Goal: Task Accomplishment & Management: Complete application form

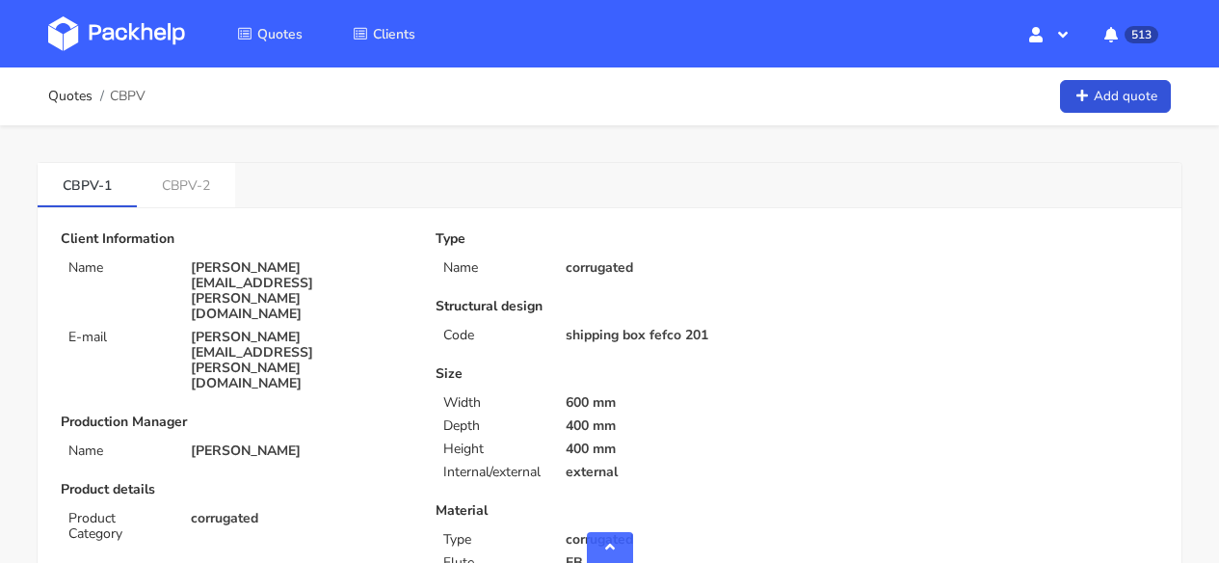
scroll to position [1062, 0]
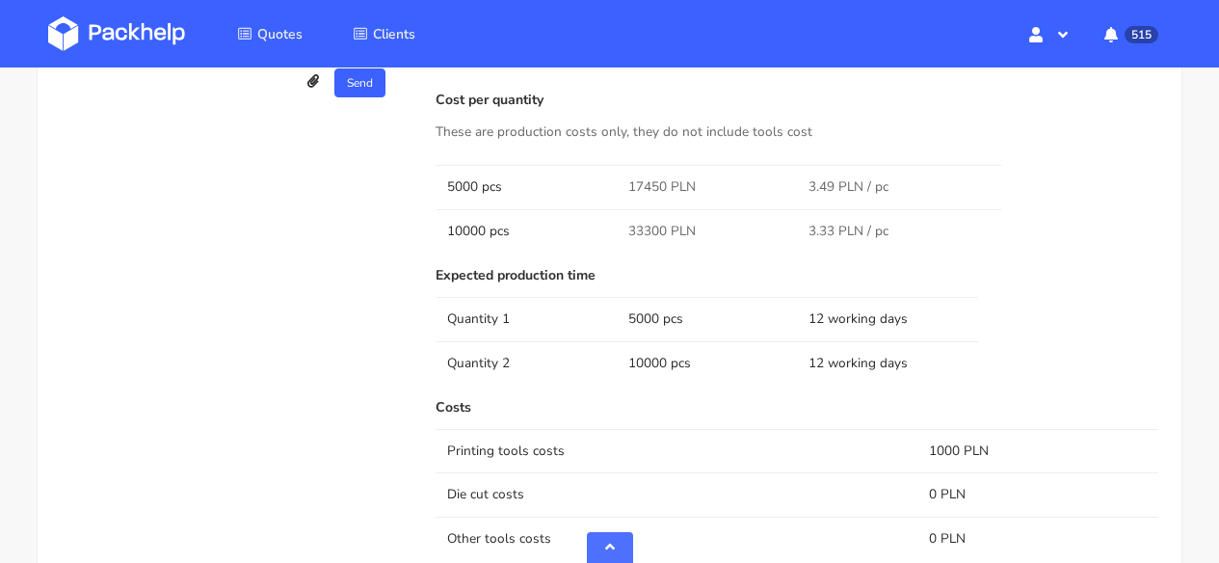
click at [197, 32] on link at bounding box center [131, 34] width 166 height 56
click at [171, 27] on img at bounding box center [116, 33] width 137 height 35
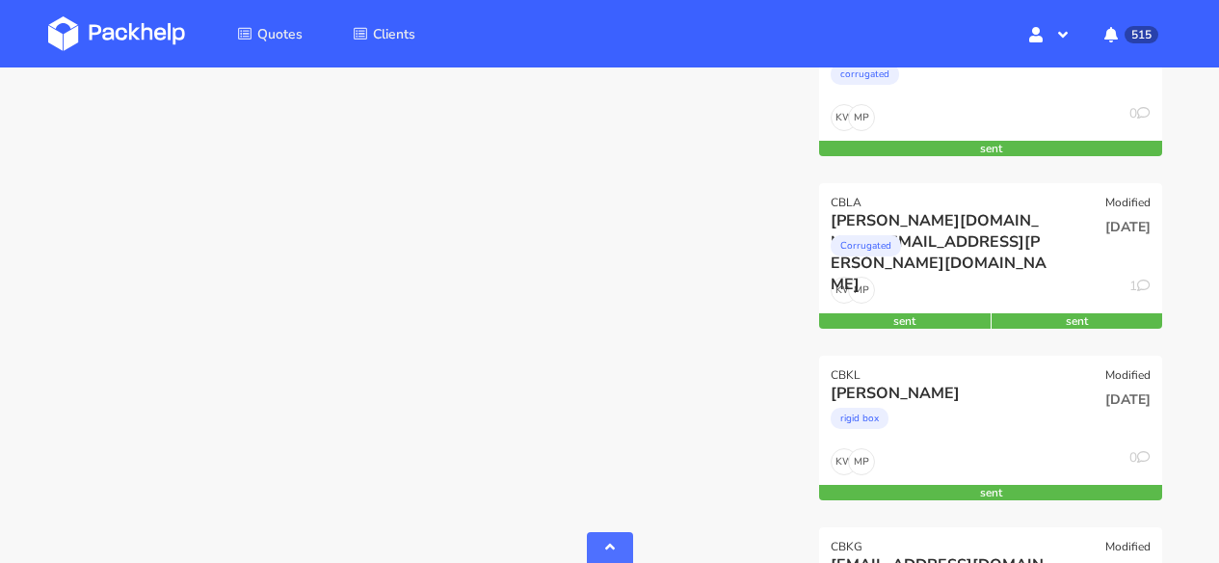
scroll to position [4133, 0]
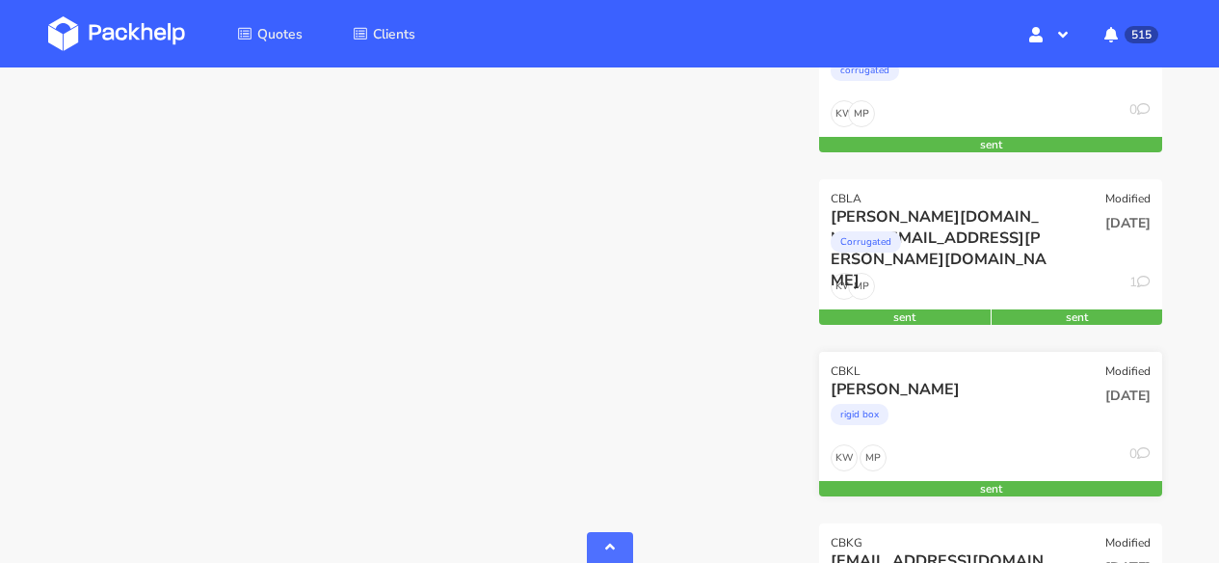
click at [964, 379] on div "Maria Dias" at bounding box center [940, 389] width 218 height 21
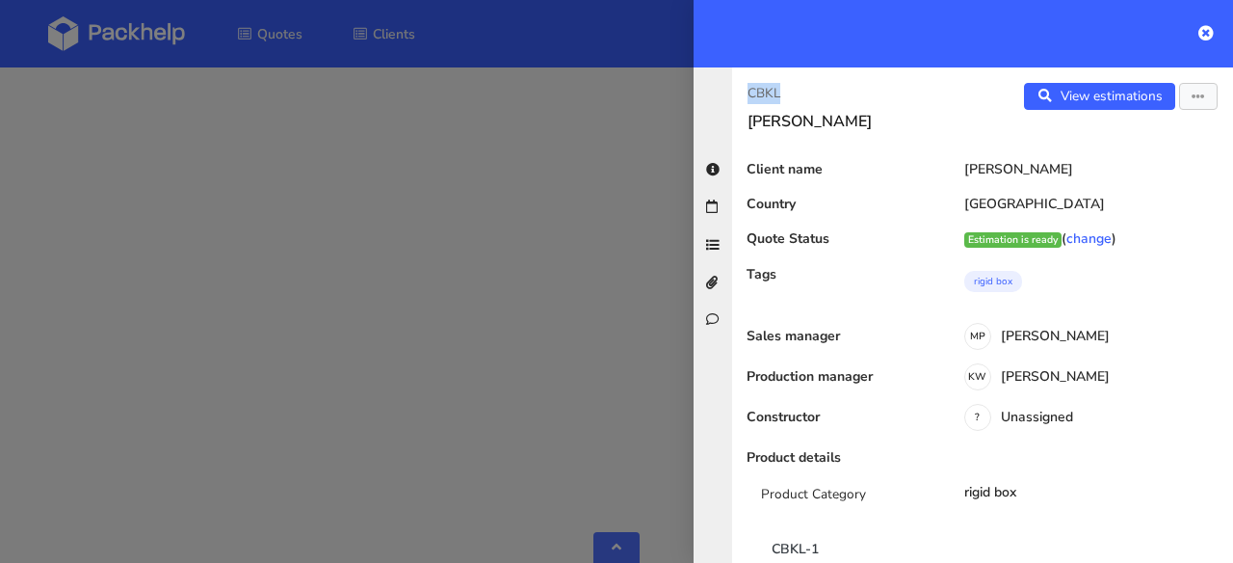
drag, startPoint x: 781, startPoint y: 96, endPoint x: 736, endPoint y: 95, distance: 44.3
click at [736, 95] on div "CBKL Maria Dias" at bounding box center [857, 107] width 251 height 48
copy p "CBKL"
click at [1208, 38] on icon at bounding box center [1206, 32] width 15 height 15
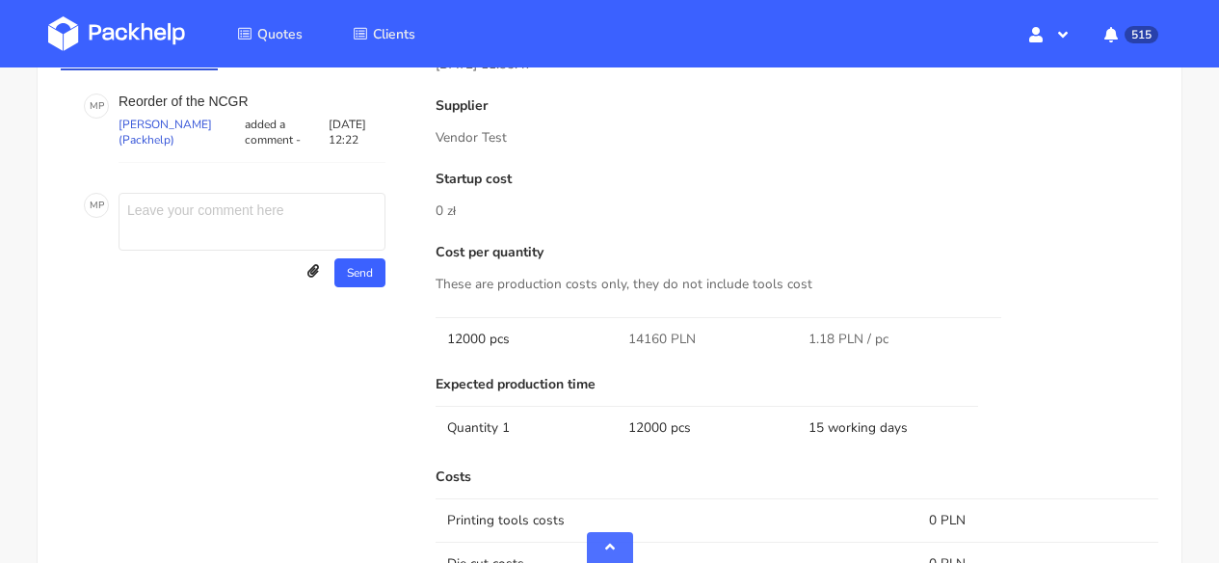
scroll to position [1789, 0]
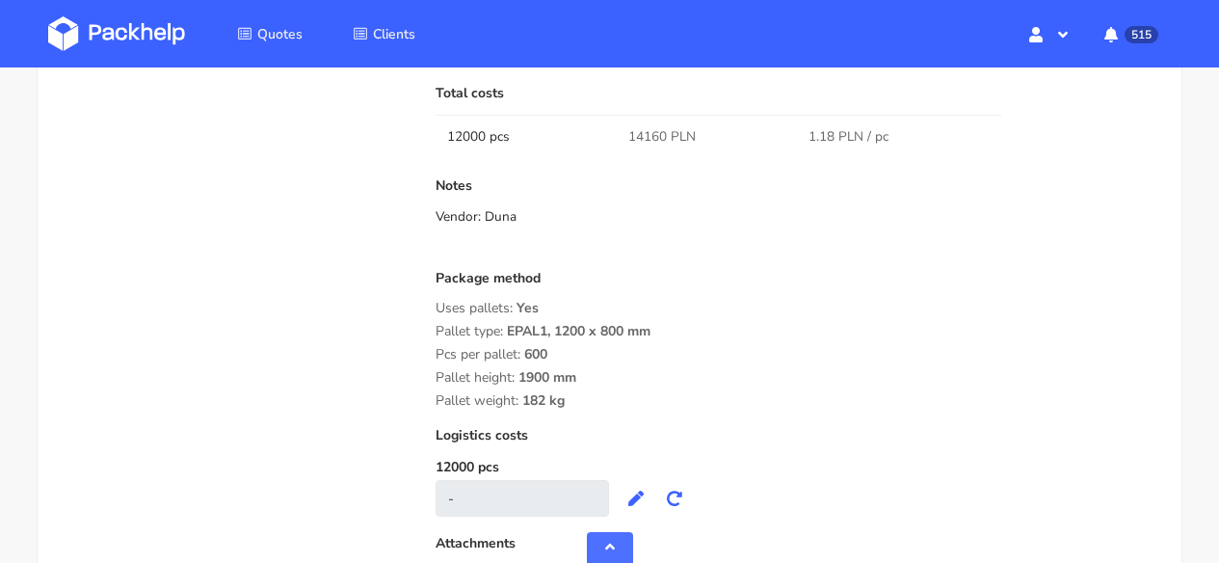
drag, startPoint x: 573, startPoint y: 400, endPoint x: 439, endPoint y: 332, distance: 150.0
click at [439, 332] on div "Package method Uses pallets: Yes Pallet type: EPAL1, 1200 x 800 mm Pcs per pall…" at bounding box center [797, 340] width 723 height 138
drag, startPoint x: 587, startPoint y: 374, endPoint x: 587, endPoint y: 389, distance: 15.4
click at [587, 374] on div "Pallet height: 1900 mm" at bounding box center [797, 377] width 723 height 15
drag, startPoint x: 539, startPoint y: 402, endPoint x: 429, endPoint y: 333, distance: 129.4
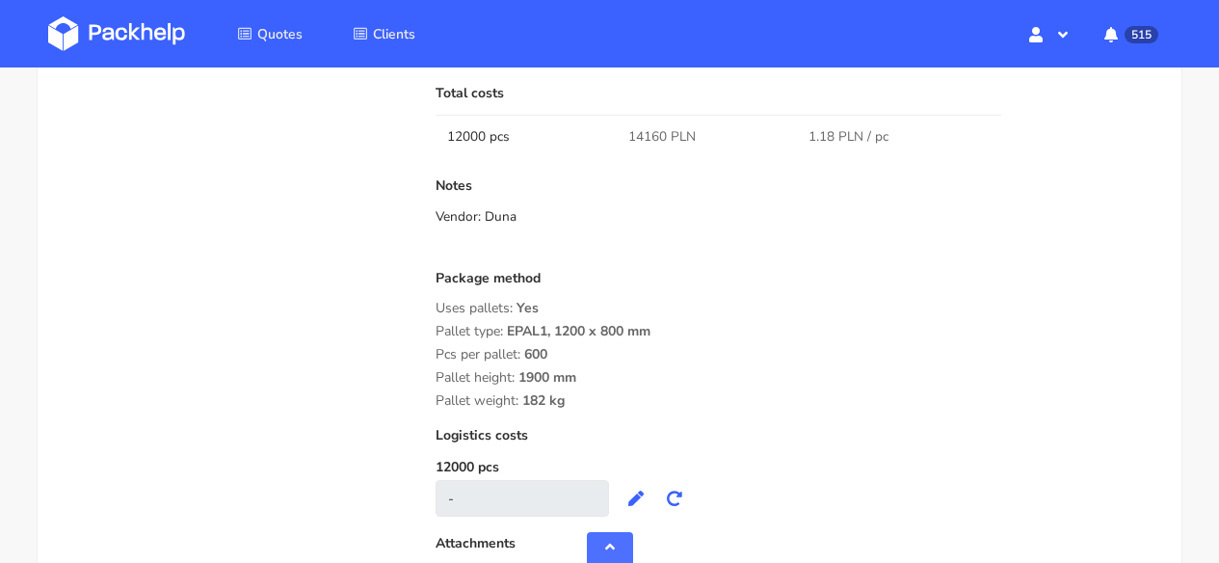
click at [429, 333] on div "Submitted on 01 Oct 2025 11:35:47 Supplier Vendor Test Startup cost 0 zł Cost p…" at bounding box center [797, 35] width 750 height 1139
copy div "Pallet type: EPAL1, 1200 x 800 mm Pcs per pallet: 600 Pallet height: 1900 mm Pa…"
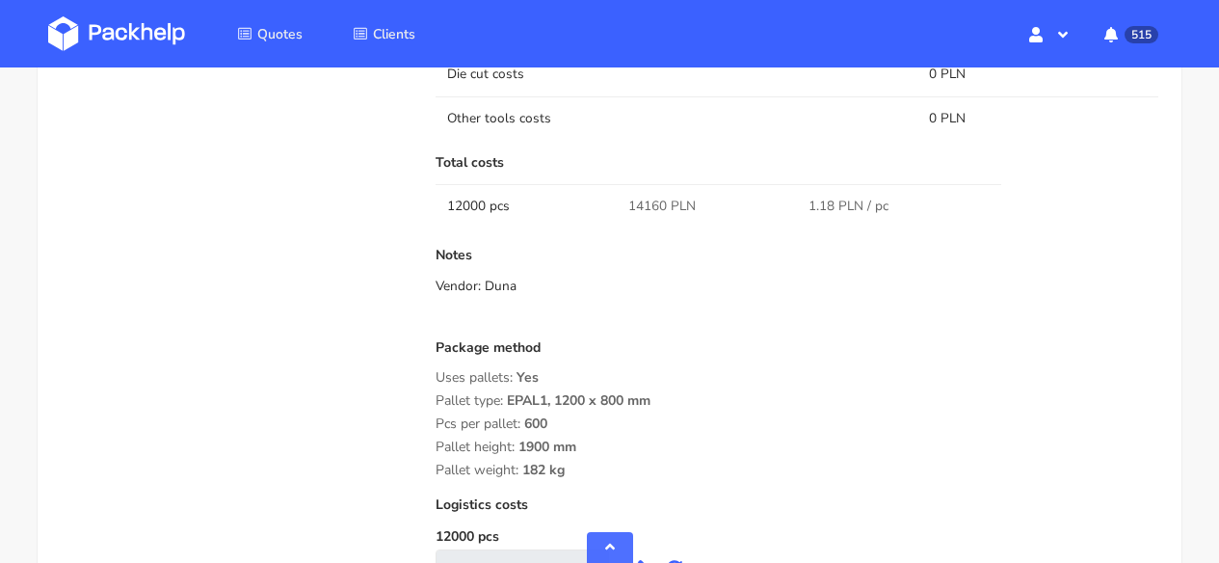
scroll to position [1966, 0]
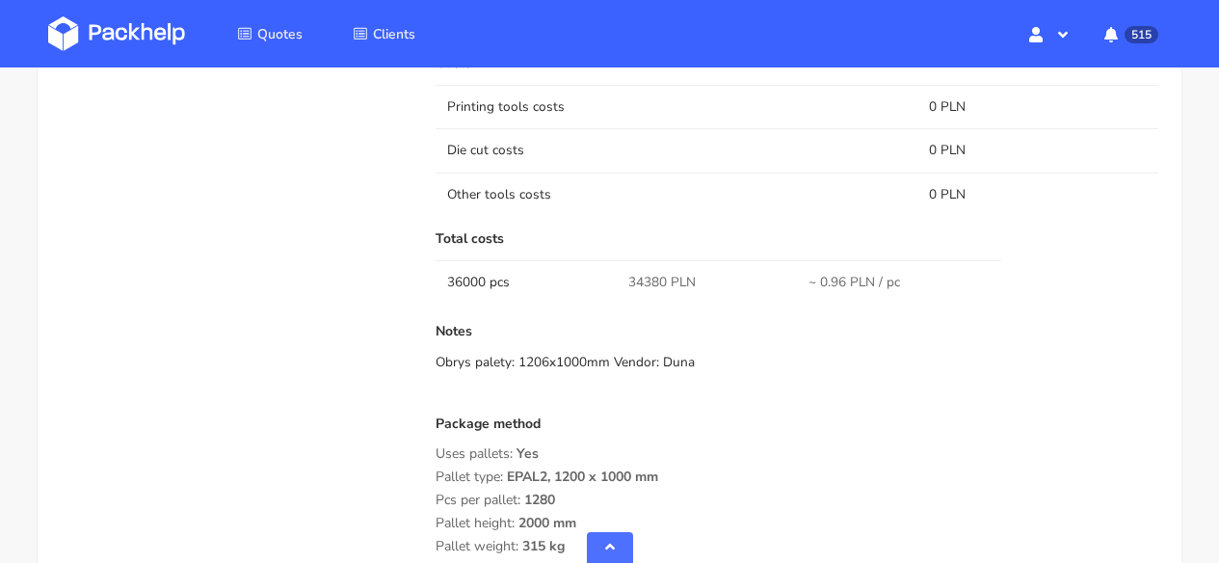
scroll to position [1966, 0]
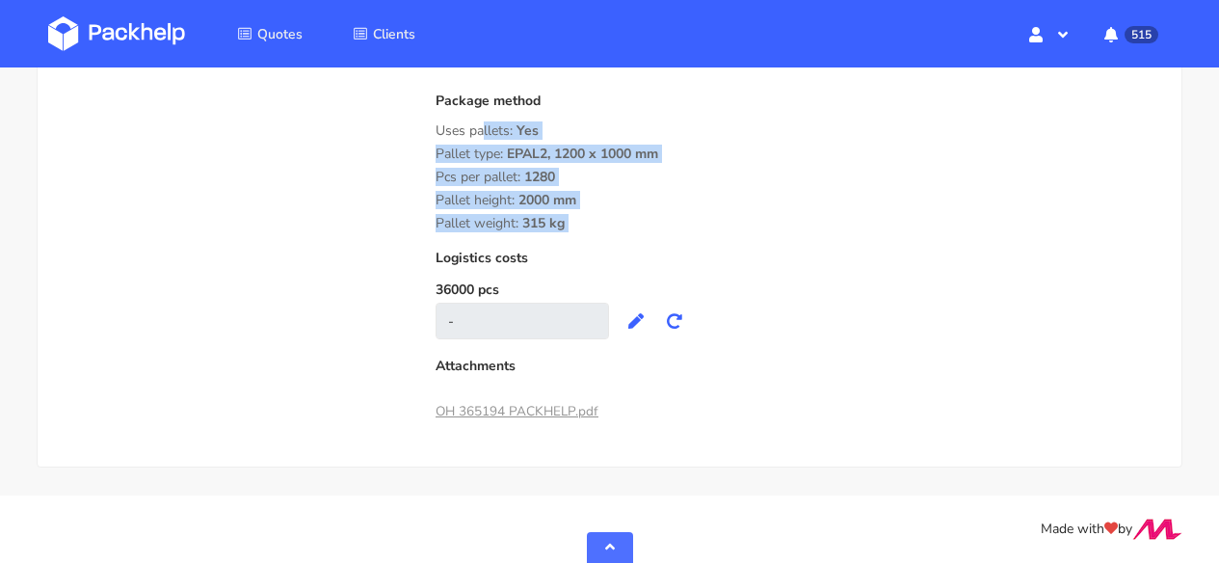
drag, startPoint x: 594, startPoint y: 231, endPoint x: 430, endPoint y: 125, distance: 195.1
copy div "Uses pallets: Yes Pallet type: EPAL2, 1200 x 1000 mm Pcs per pallet: 1280 Palle…"
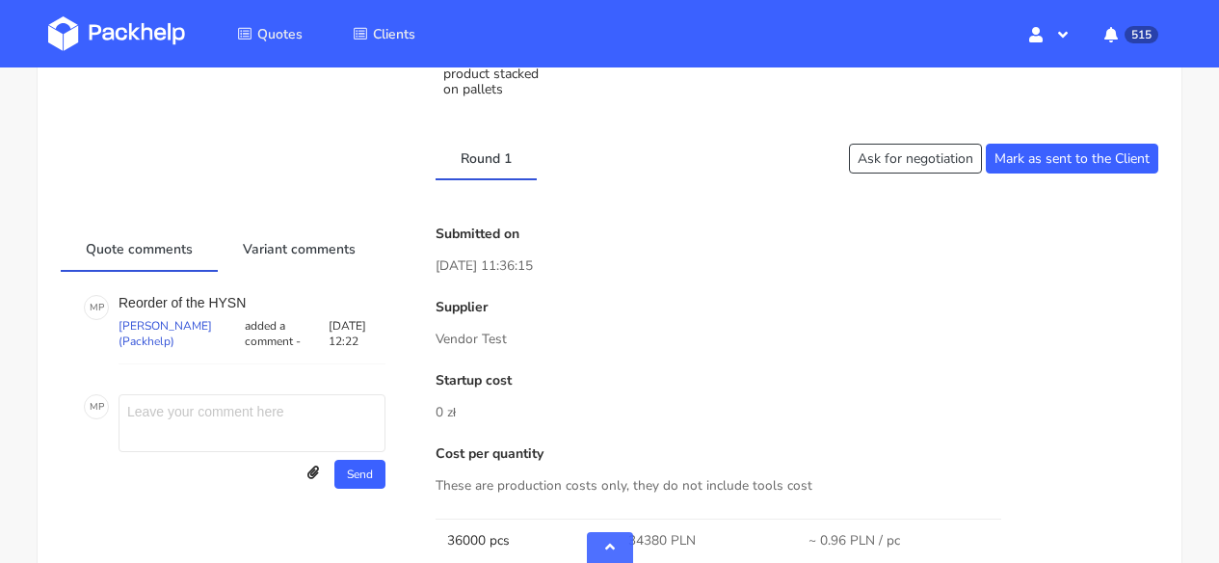
scroll to position [1274, 0]
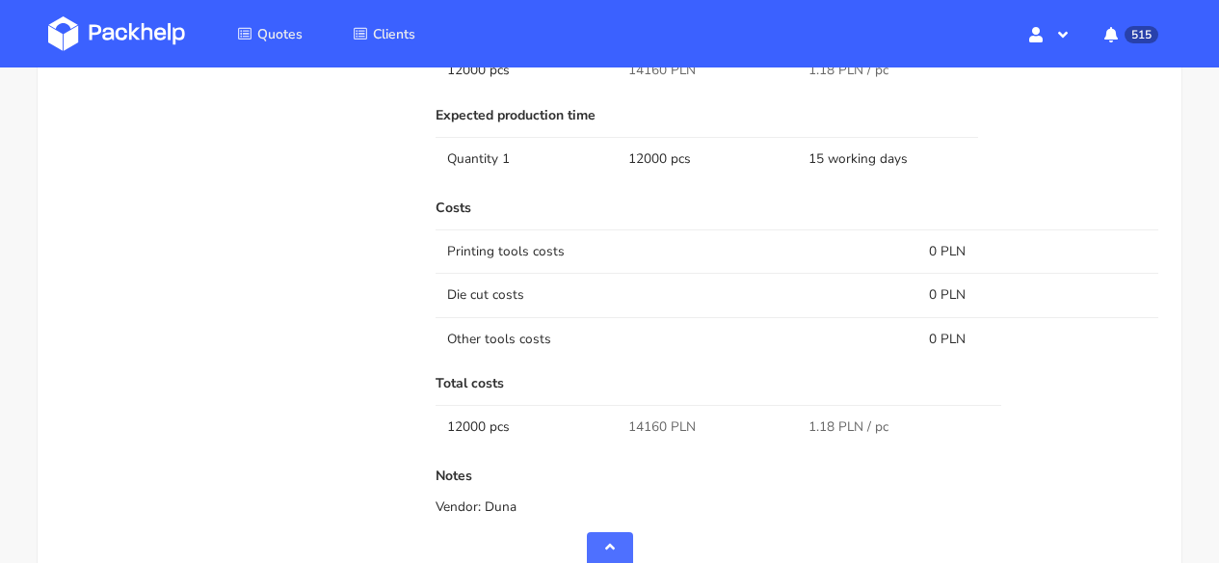
scroll to position [1663, 0]
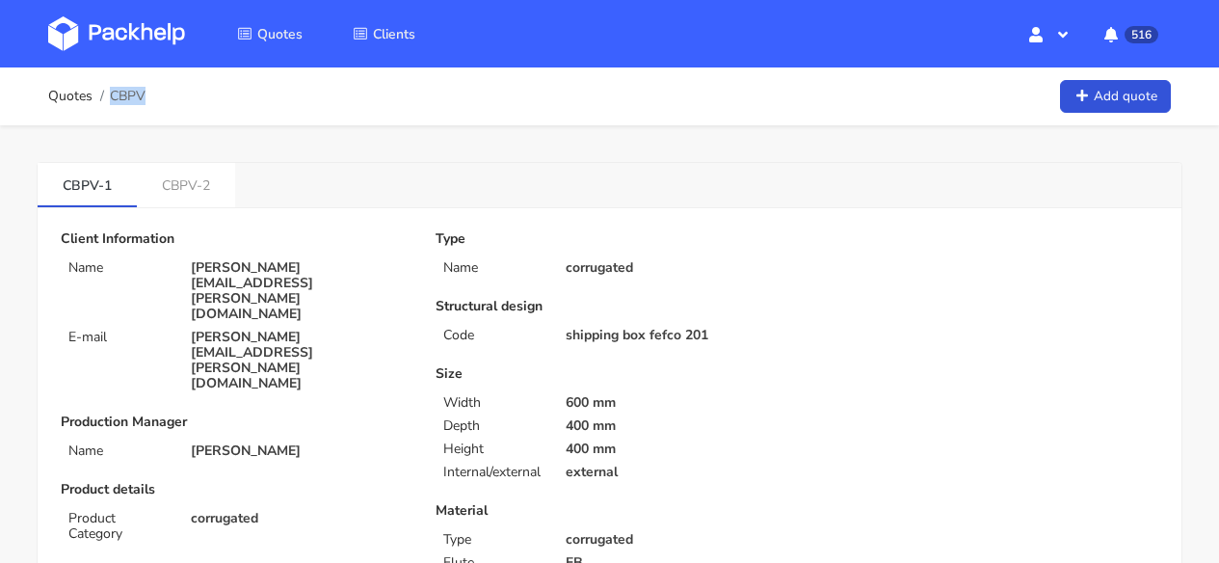
drag, startPoint x: 154, startPoint y: 95, endPoint x: 143, endPoint y: 105, distance: 15.1
click at [143, 105] on div "Quotes CBPV Add quote" at bounding box center [609, 96] width 1123 height 39
copy span "CBPV"
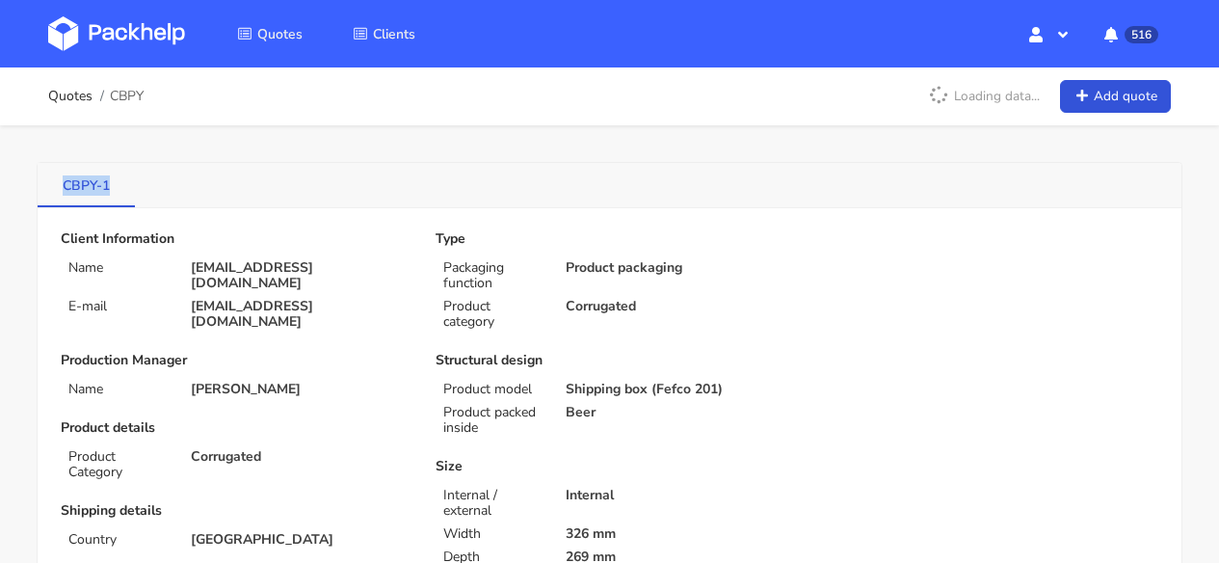
drag, startPoint x: 124, startPoint y: 180, endPoint x: 62, endPoint y: 180, distance: 62.6
click at [62, 180] on link "CBPY-1" at bounding box center [86, 184] width 97 height 42
copy link "CBPY-1"
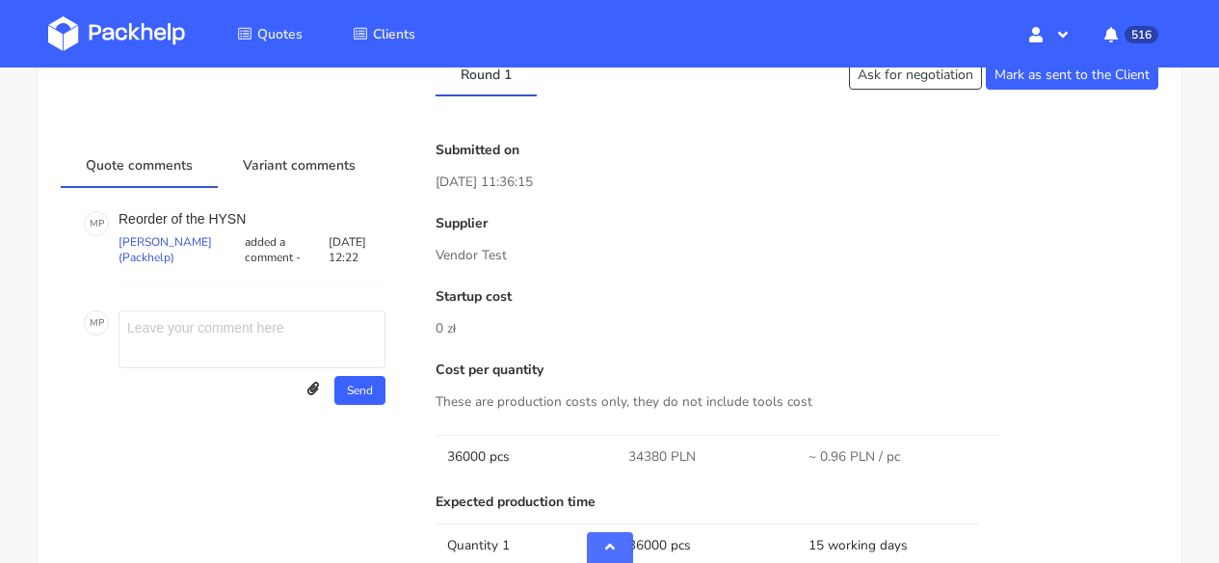
scroll to position [1195, 0]
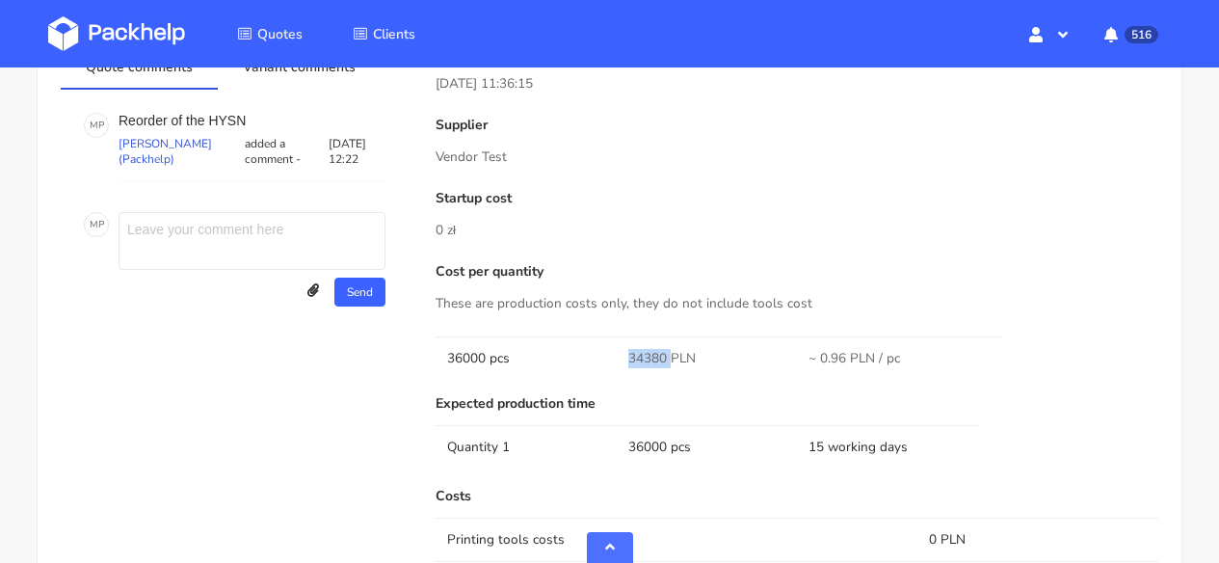
drag, startPoint x: 668, startPoint y: 368, endPoint x: 616, endPoint y: 368, distance: 52.0
click at [617, 368] on td "34380 PLN" at bounding box center [707, 357] width 181 height 43
copy span "34380"
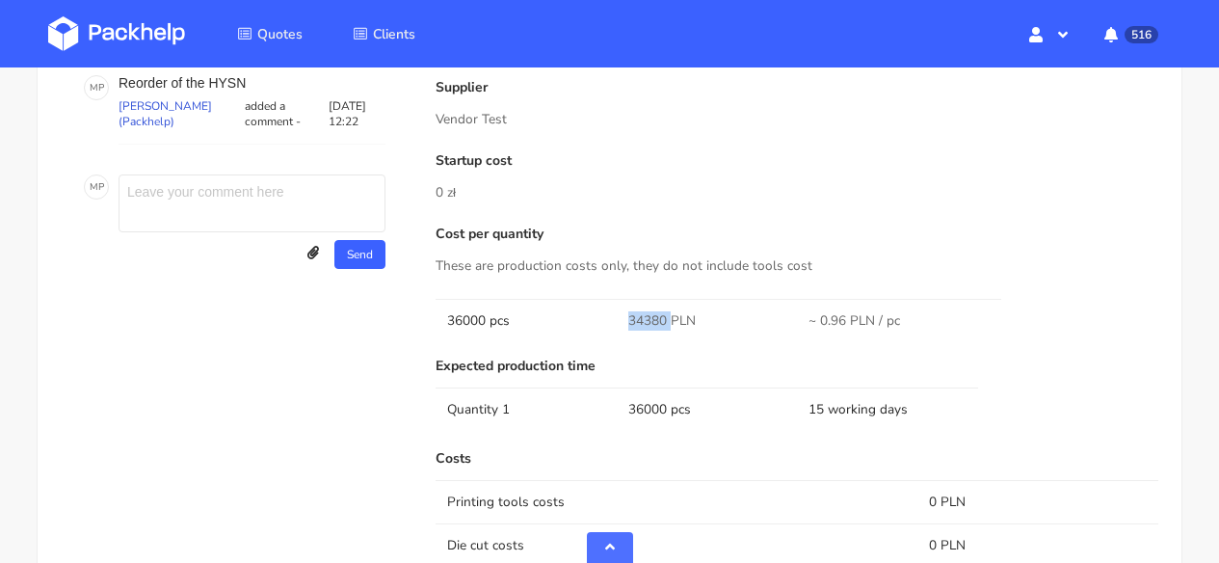
scroll to position [1650, 0]
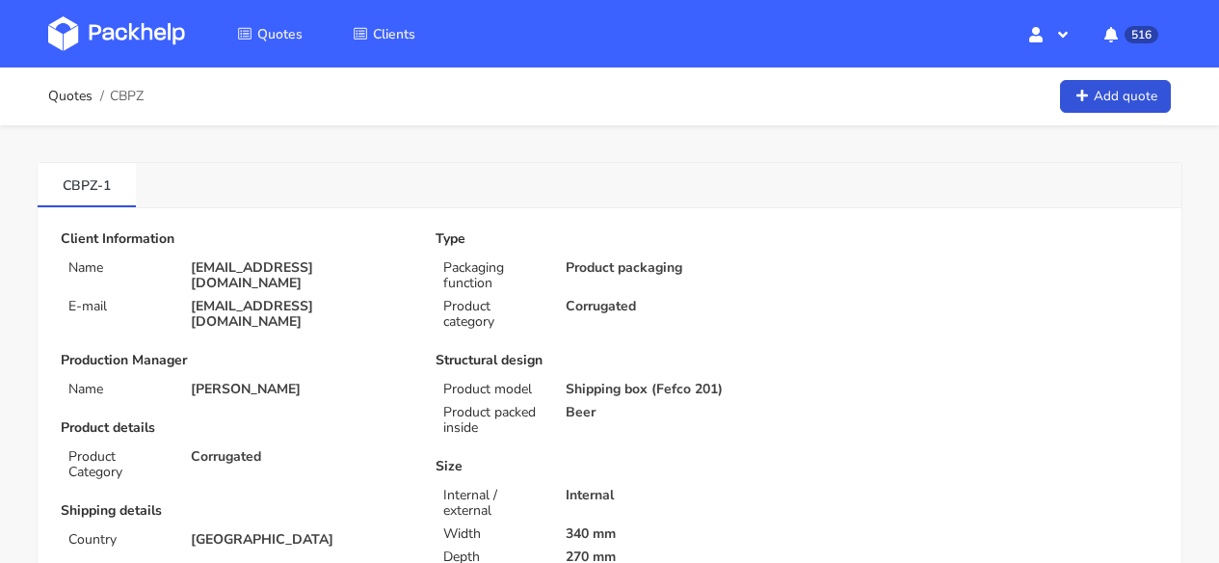
click at [152, 100] on div "Quotes CBPZ Add quote" at bounding box center [609, 96] width 1123 height 39
drag, startPoint x: 152, startPoint y: 100, endPoint x: 129, endPoint y: 96, distance: 23.4
click at [129, 96] on div "Quotes CBPZ Add quote" at bounding box center [609, 96] width 1123 height 39
copy span "CBPZ"
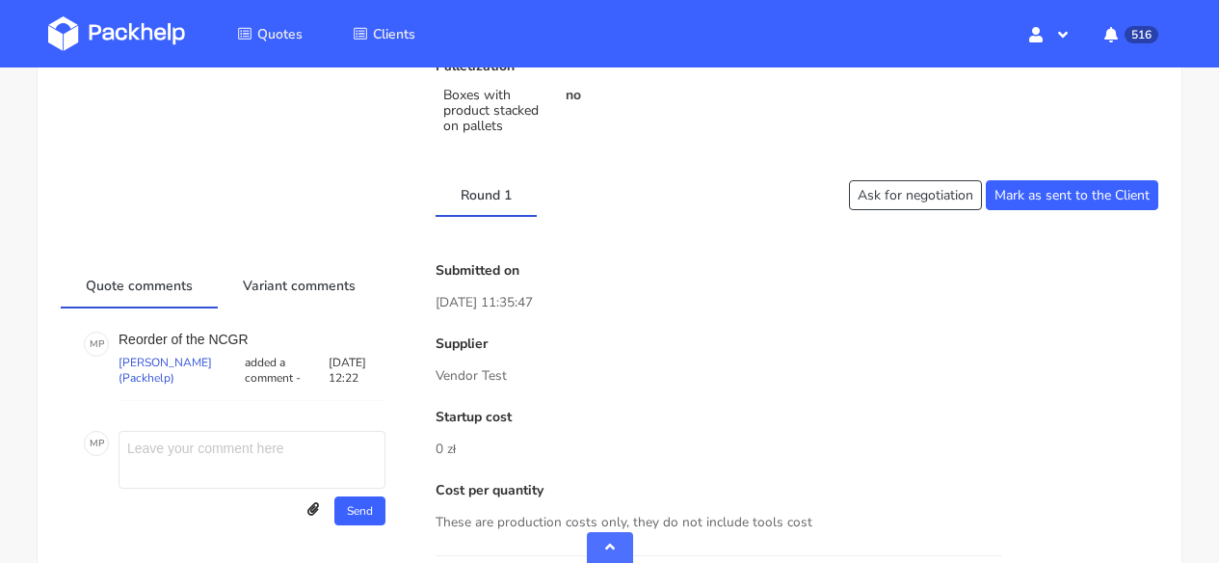
scroll to position [1368, 0]
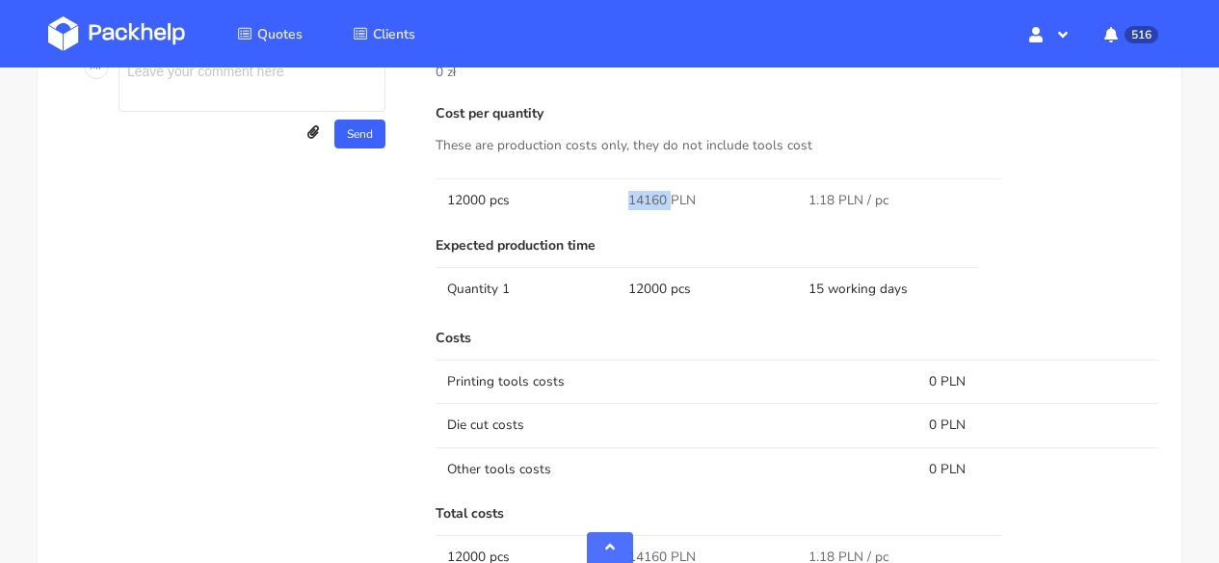
drag, startPoint x: 667, startPoint y: 200, endPoint x: 615, endPoint y: 199, distance: 52.1
click at [615, 199] on tr "12000 pcs 14160 PLN 1.18 PLN / pc" at bounding box center [797, 199] width 723 height 43
copy tr "14160"
click at [668, 221] on td "14160 PLN" at bounding box center [707, 199] width 181 height 43
drag, startPoint x: 666, startPoint y: 199, endPoint x: 626, endPoint y: 197, distance: 39.6
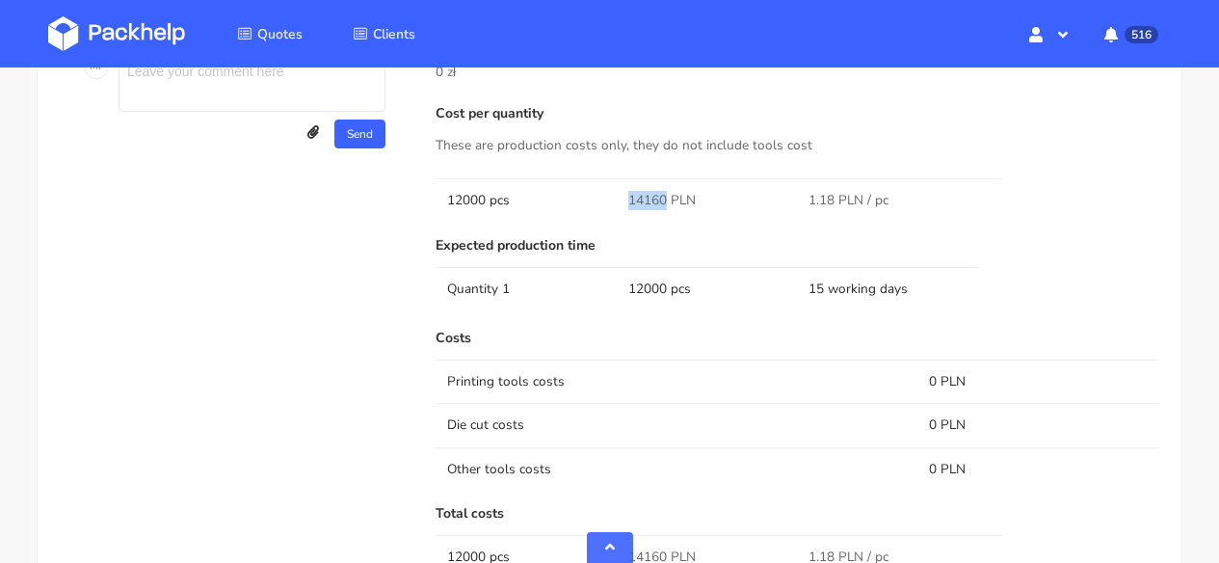
click at [626, 197] on td "14160 PLN" at bounding box center [707, 199] width 181 height 43
copy span "14160"
drag, startPoint x: 631, startPoint y: 223, endPoint x: 650, endPoint y: 205, distance: 25.9
click at [632, 222] on div "Submitted on 01 Oct 2025 11:35:47 Supplier Vendor Test Startup cost 0 zł Cost p…" at bounding box center [797, 455] width 750 height 1139
drag, startPoint x: 658, startPoint y: 201, endPoint x: 623, endPoint y: 200, distance: 35.7
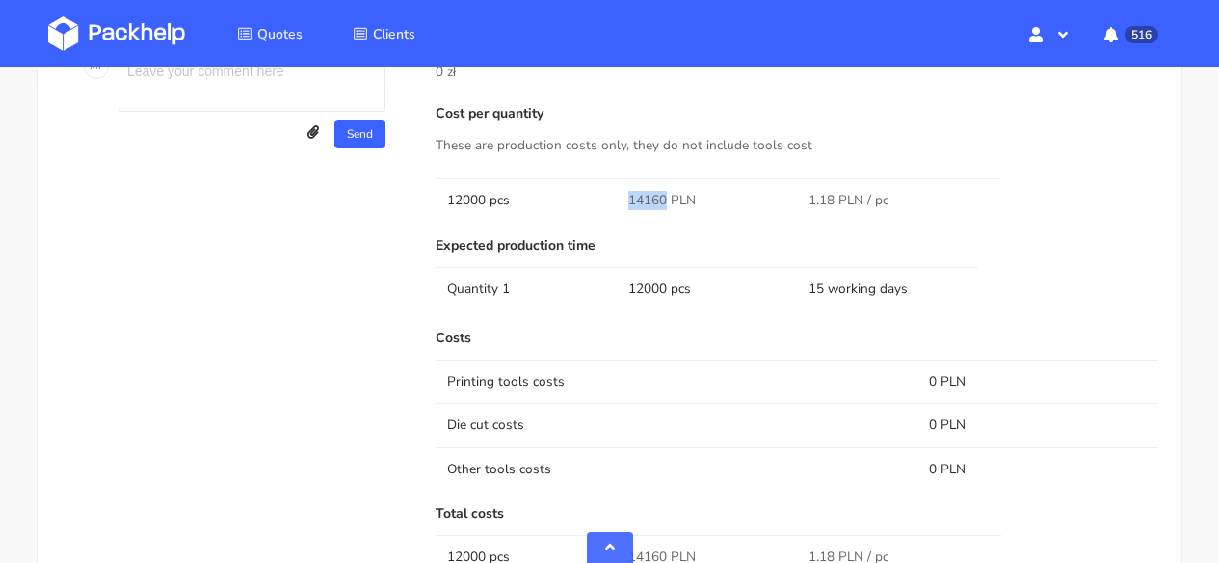
click at [623, 200] on td "14160 PLN" at bounding box center [707, 199] width 181 height 43
drag, startPoint x: 622, startPoint y: 204, endPoint x: 664, endPoint y: 201, distance: 42.5
click at [664, 201] on td "14160 PLN" at bounding box center [707, 199] width 181 height 43
copy span "14160"
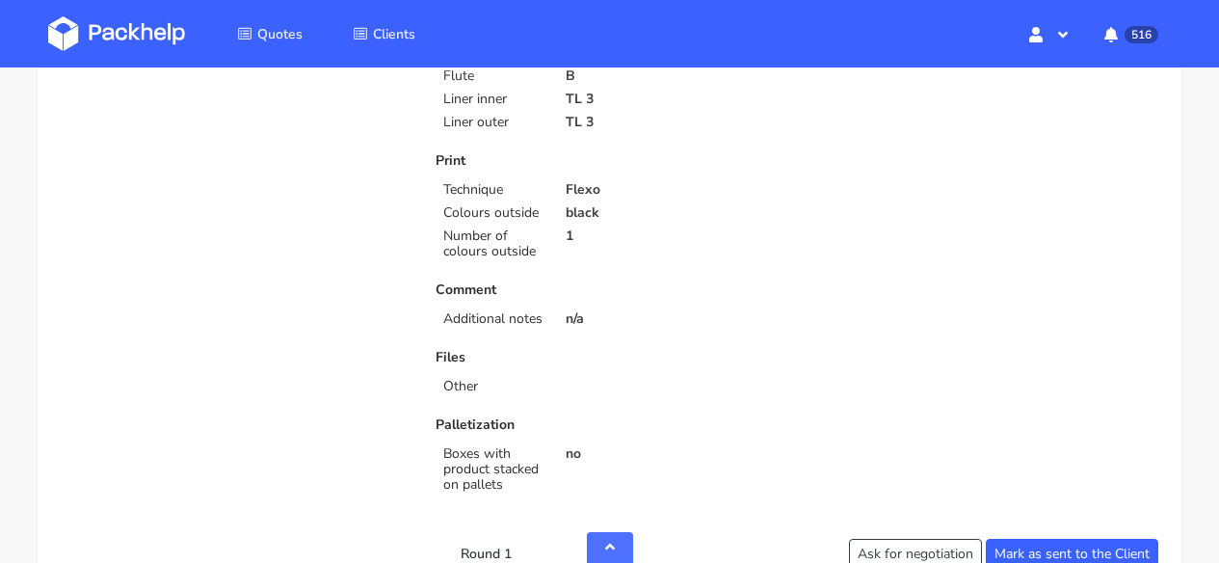
scroll to position [1282, 0]
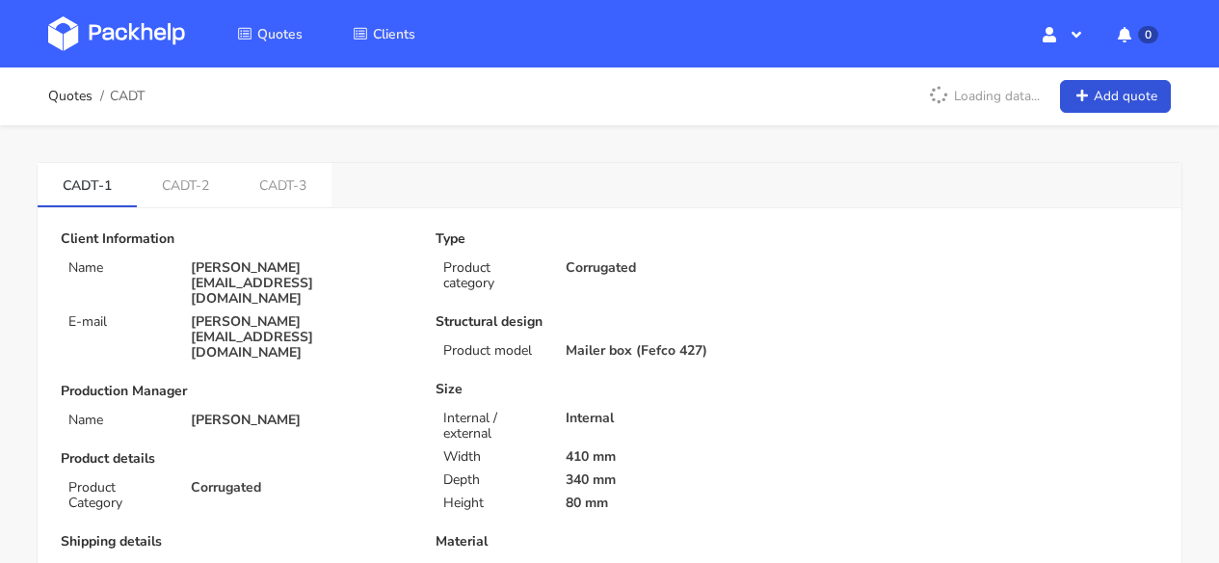
click at [116, 37] on img at bounding box center [116, 33] width 137 height 35
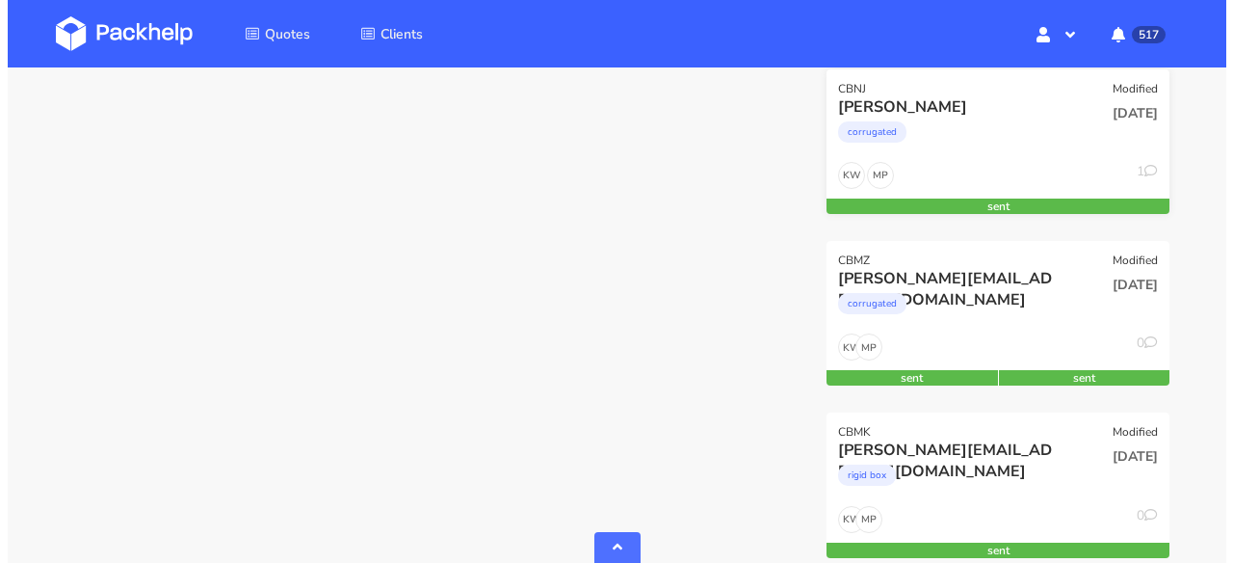
scroll to position [2841, 0]
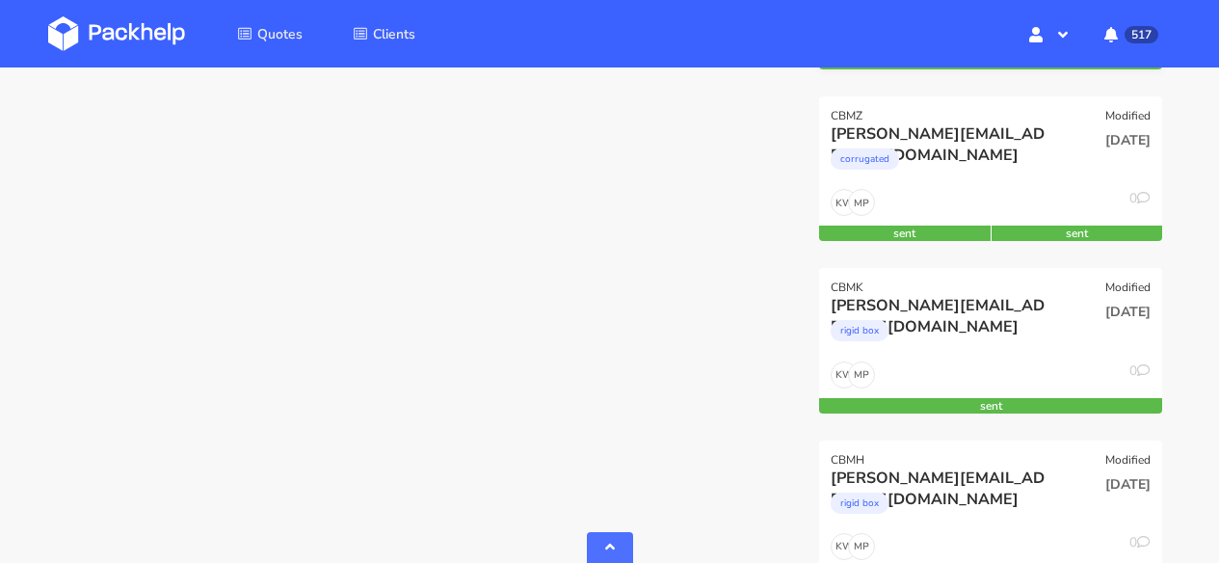
click at [982, 332] on div "rigid box" at bounding box center [940, 335] width 218 height 39
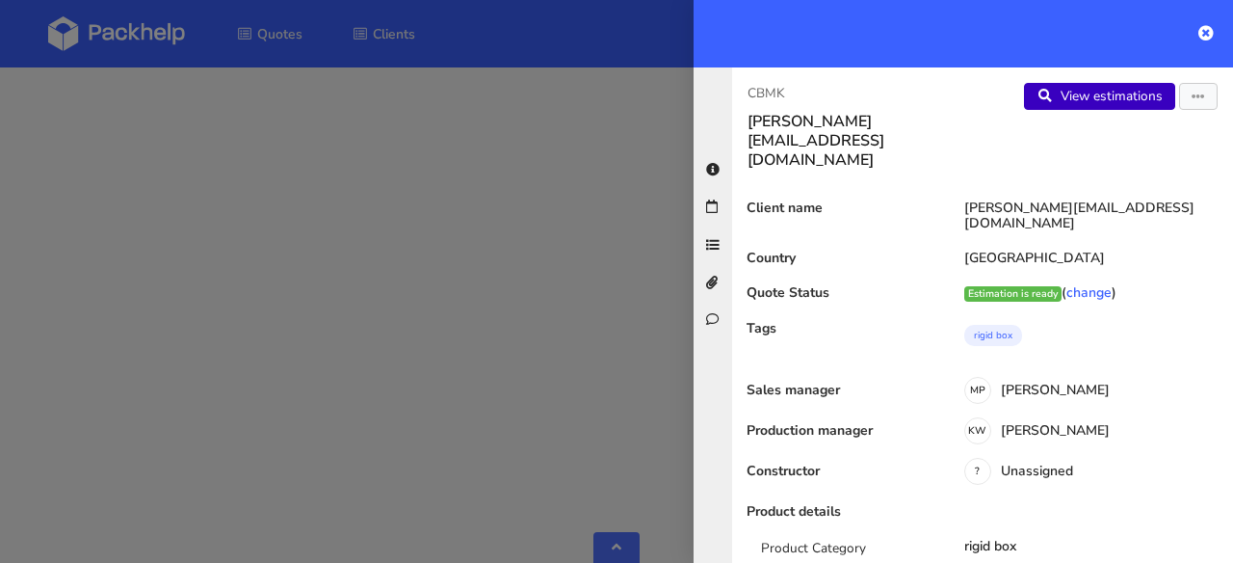
click at [1110, 97] on link "View estimations" at bounding box center [1099, 96] width 151 height 27
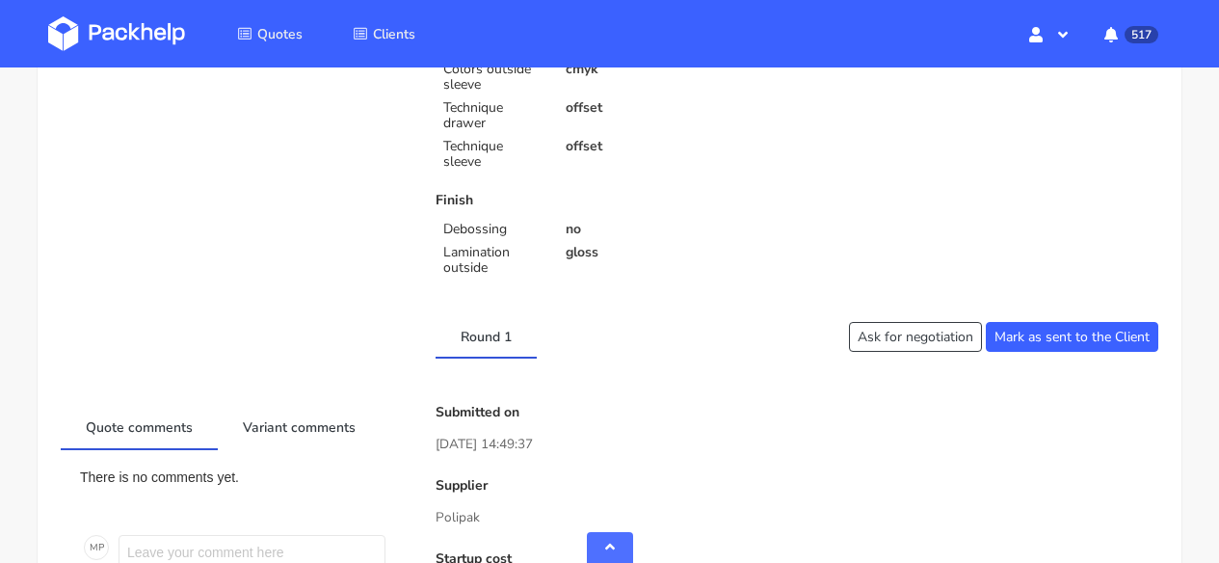
scroll to position [1012, 0]
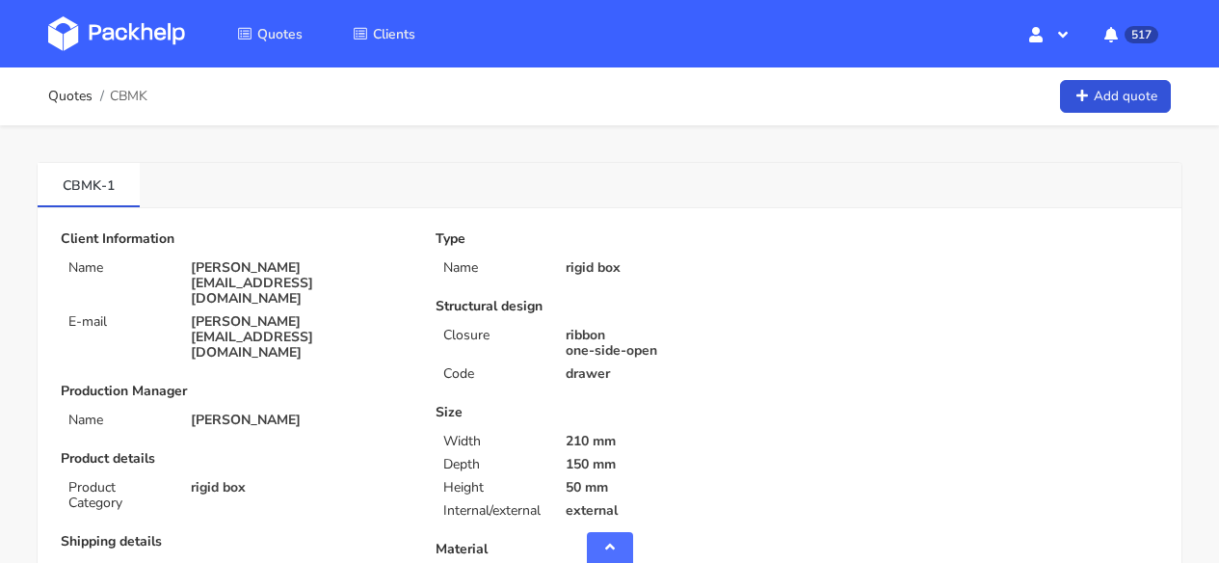
scroll to position [1012, 0]
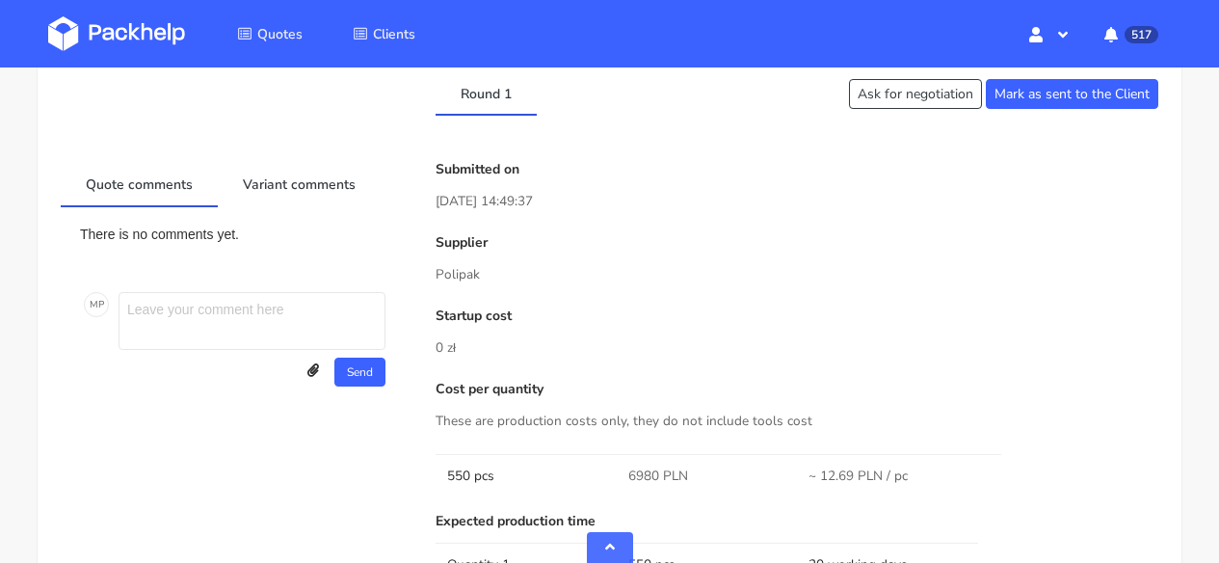
click at [150, 34] on img at bounding box center [116, 33] width 137 height 35
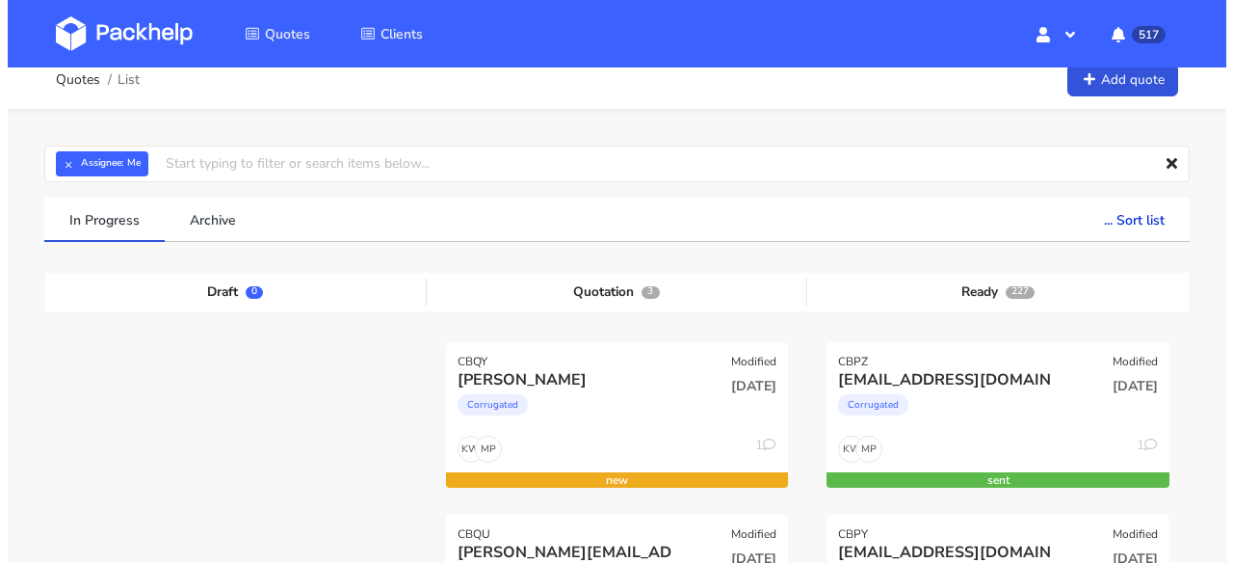
scroll to position [35, 0]
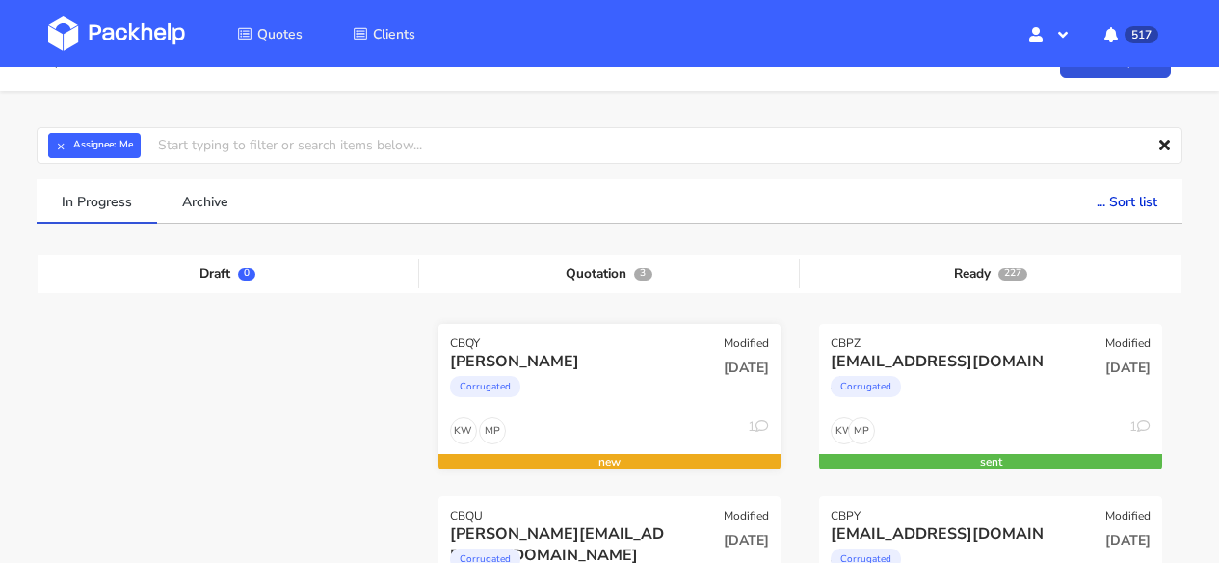
click at [626, 379] on div "Corrugated" at bounding box center [559, 391] width 218 height 39
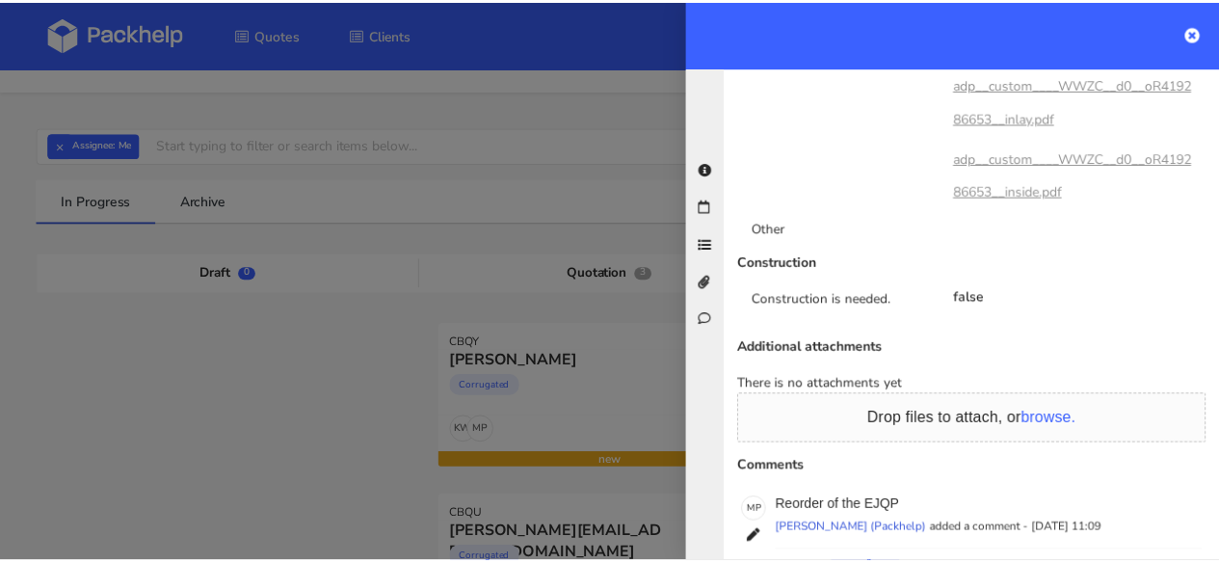
scroll to position [1501, 0]
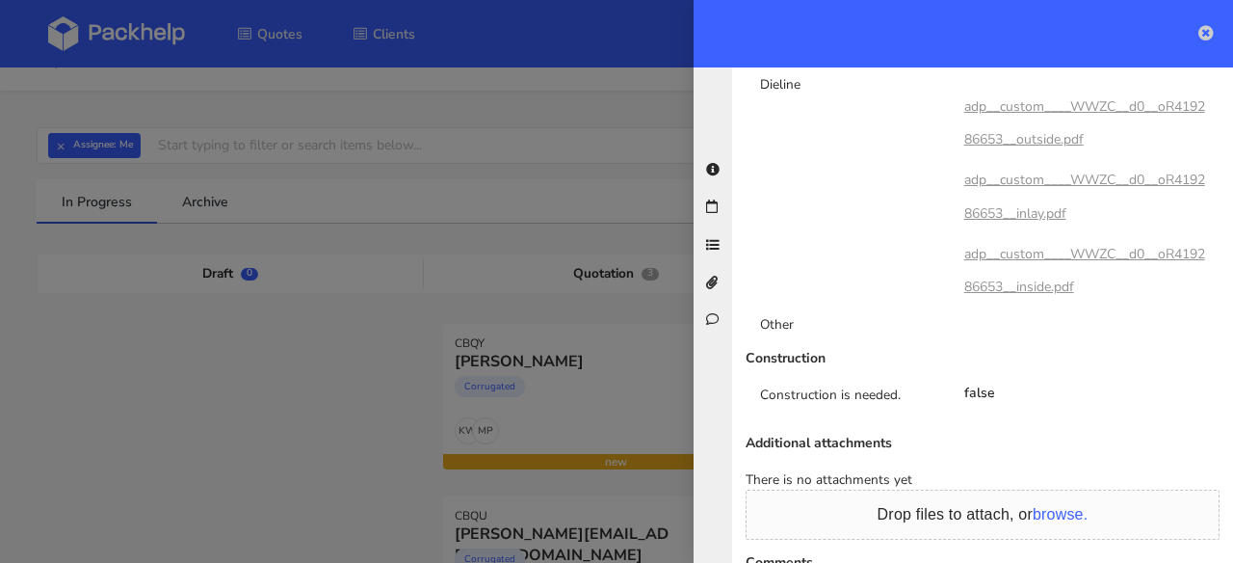
click at [1206, 35] on icon at bounding box center [1206, 32] width 15 height 15
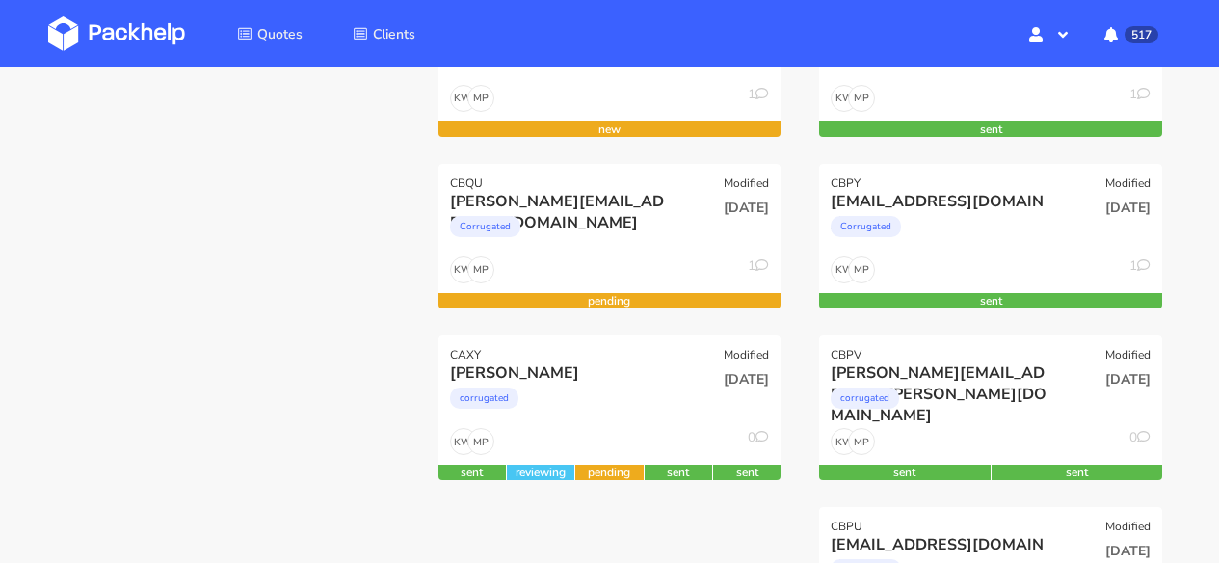
scroll to position [0, 0]
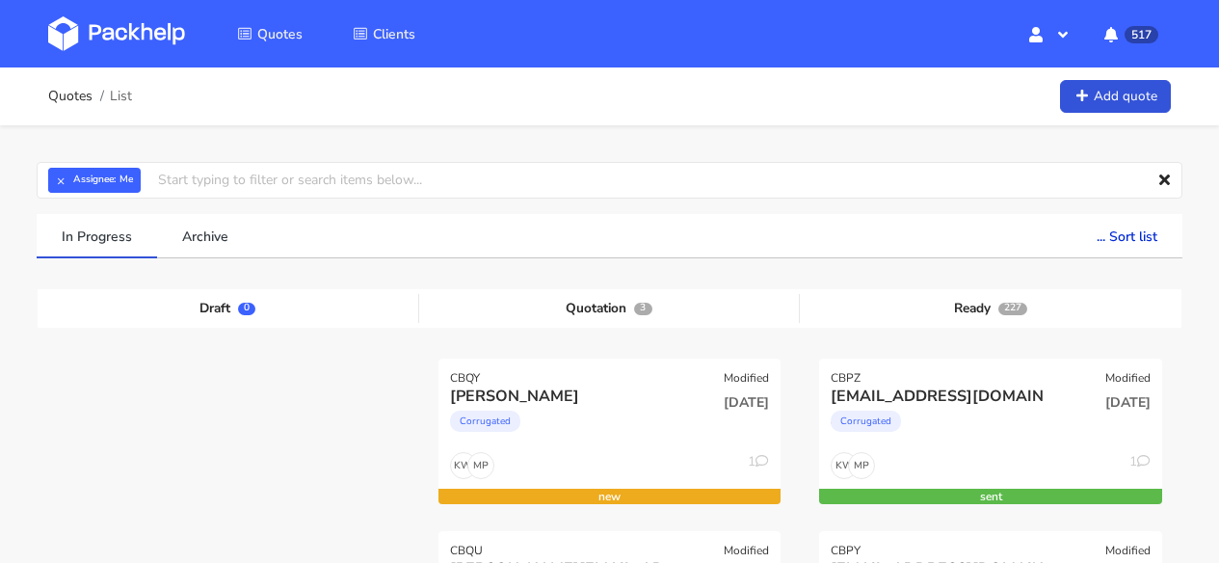
click at [132, 12] on link at bounding box center [131, 34] width 166 height 56
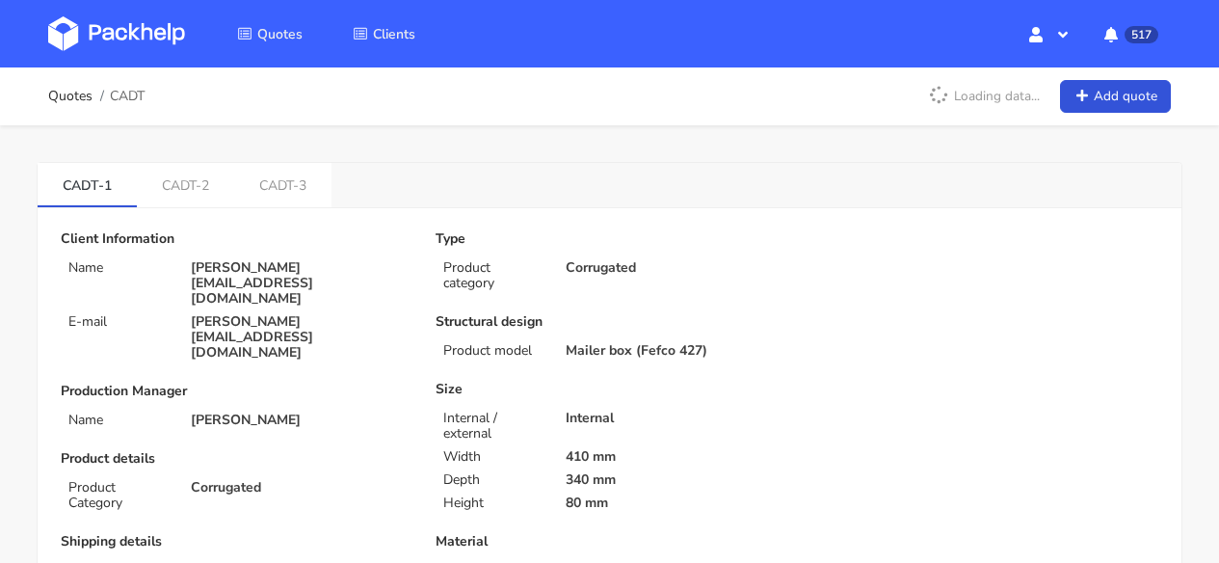
click at [131, 43] on img at bounding box center [116, 33] width 137 height 35
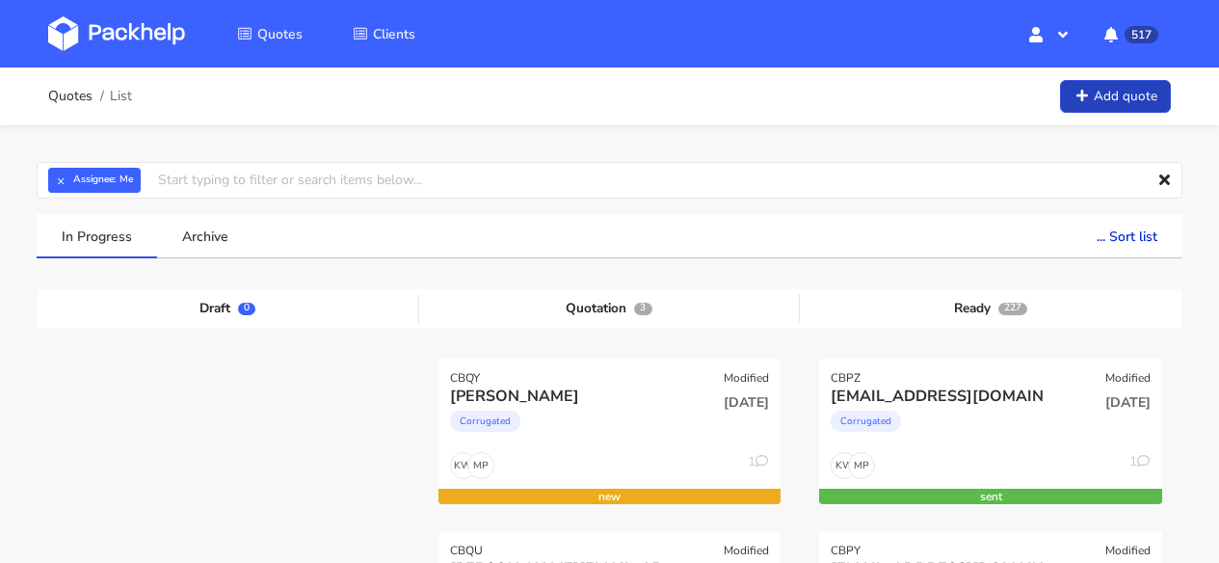
click at [1119, 90] on link "Add quote" at bounding box center [1115, 97] width 111 height 34
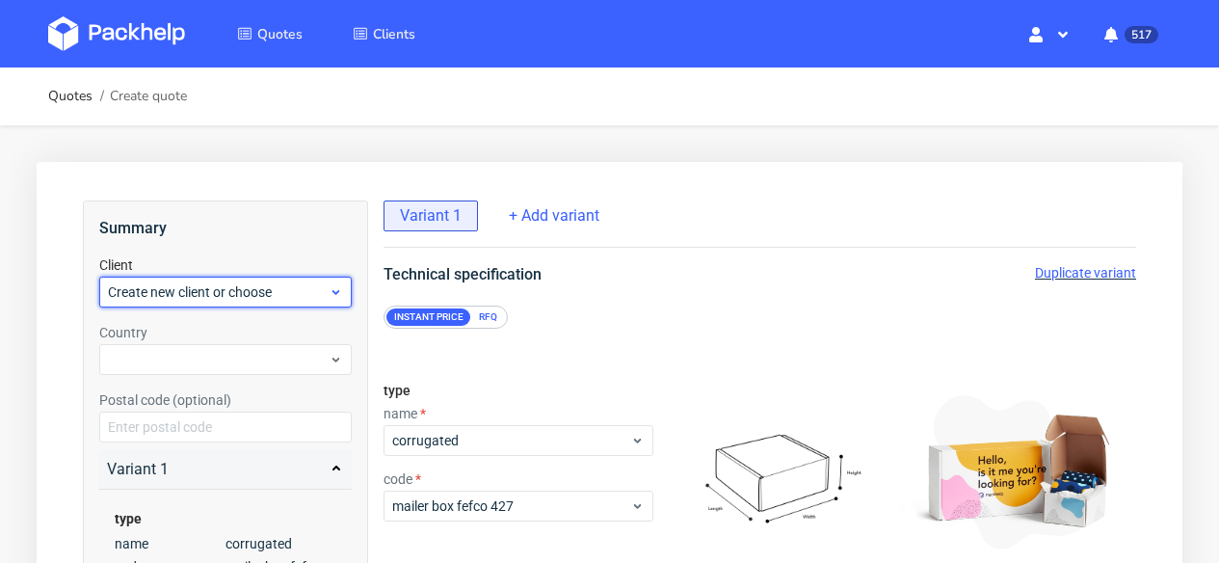
click at [219, 280] on div "Create new client or choose" at bounding box center [225, 292] width 252 height 31
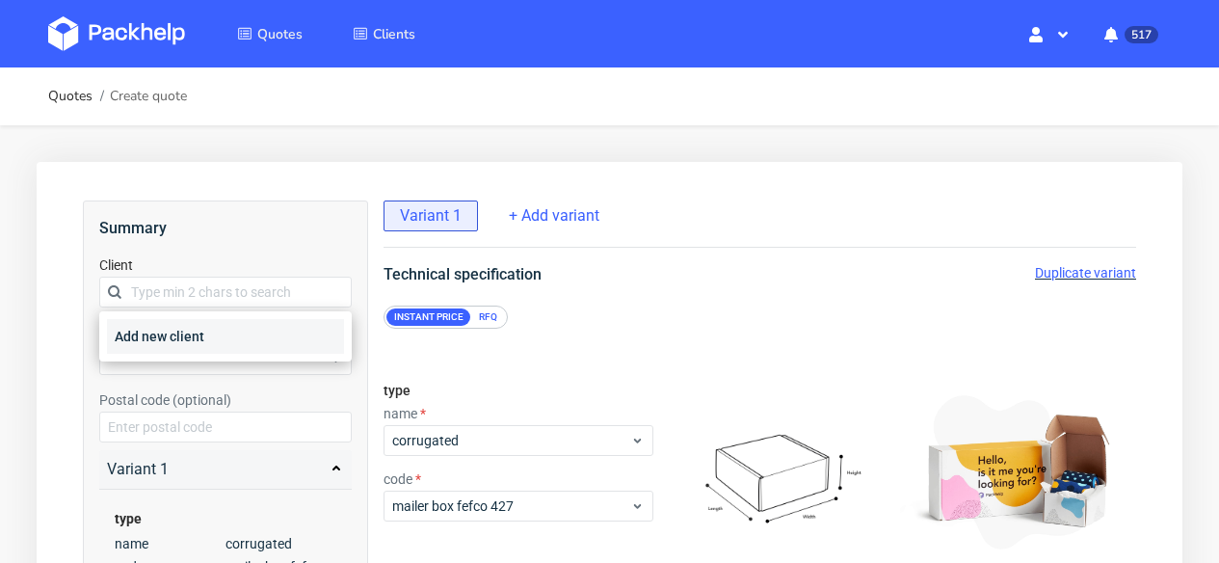
click at [173, 330] on div "Add new client" at bounding box center [225, 336] width 237 height 35
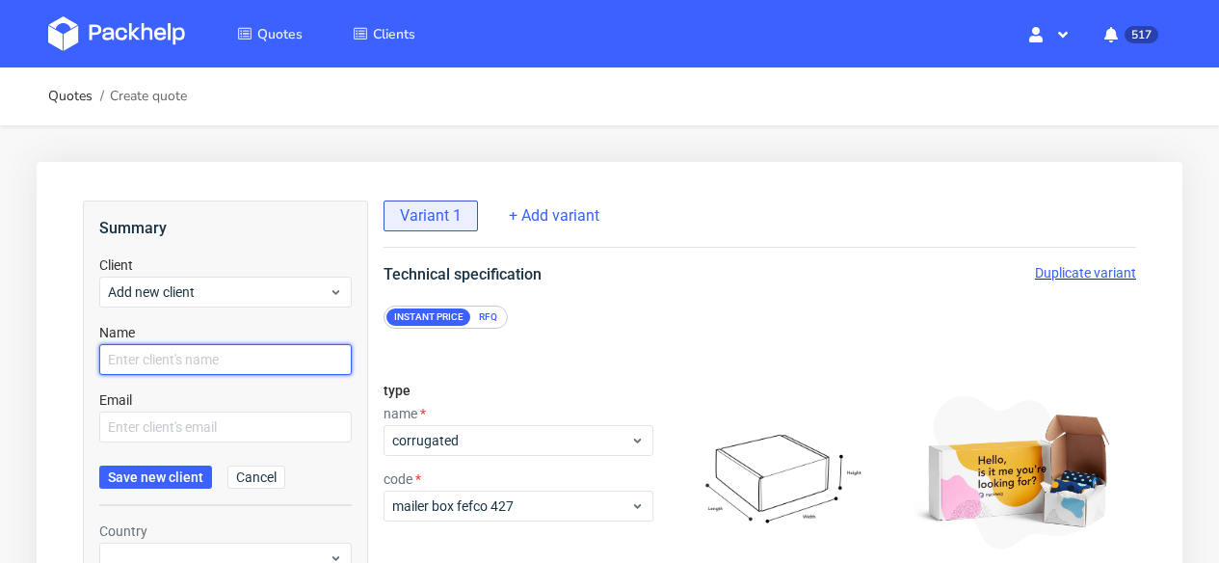
click at [165, 358] on input "text" at bounding box center [225, 359] width 252 height 31
paste input "[EMAIL_ADDRESS][DOMAIN_NAME]"
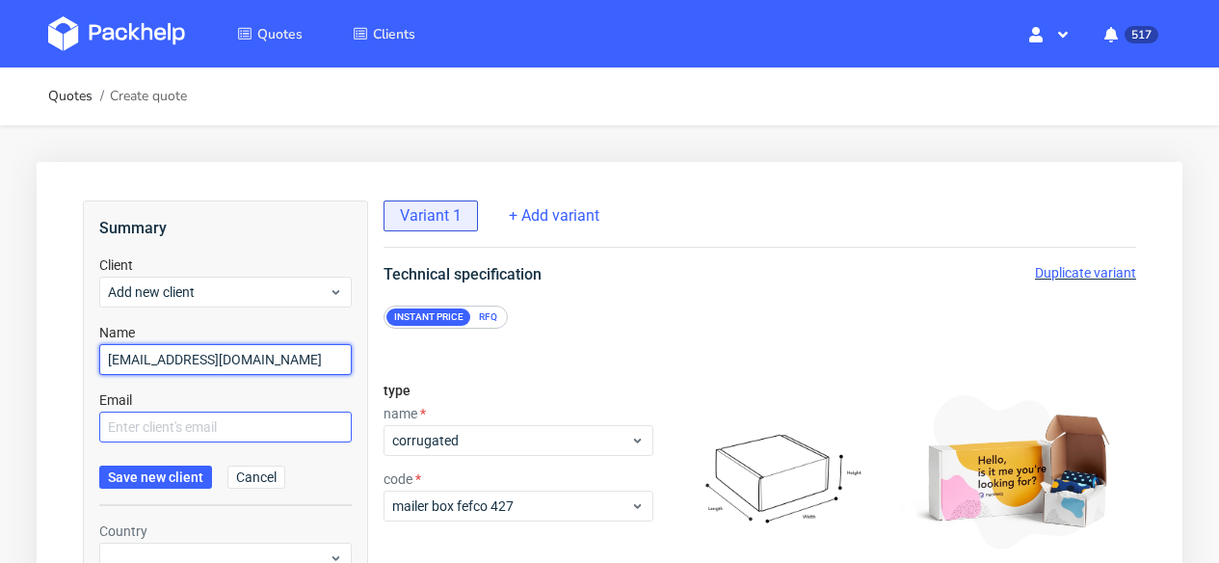
type input "[EMAIL_ADDRESS][DOMAIN_NAME]"
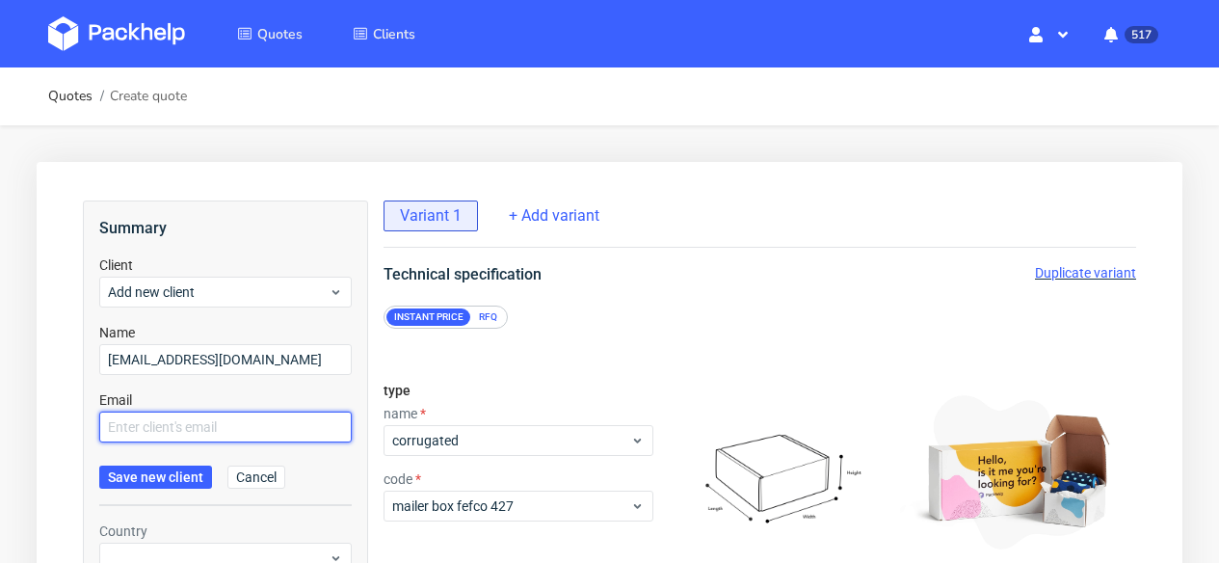
click at [175, 426] on input "text" at bounding box center [225, 426] width 252 height 31
paste input "[EMAIL_ADDRESS][DOMAIN_NAME]"
type input "[EMAIL_ADDRESS][DOMAIN_NAME]"
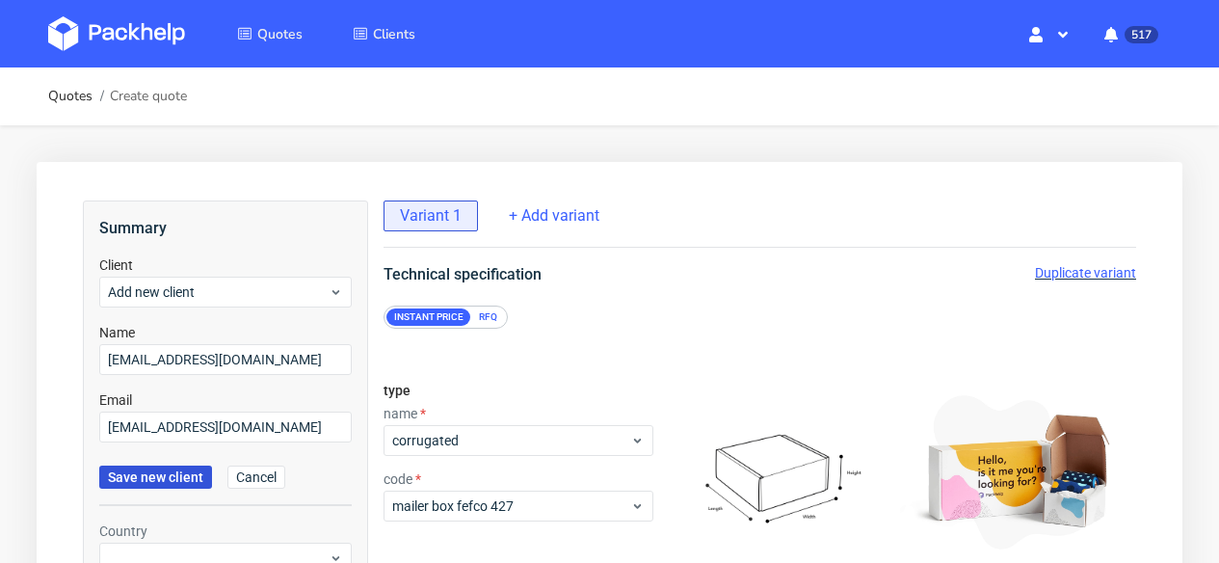
click at [170, 481] on span "Save new client" at bounding box center [155, 476] width 95 height 13
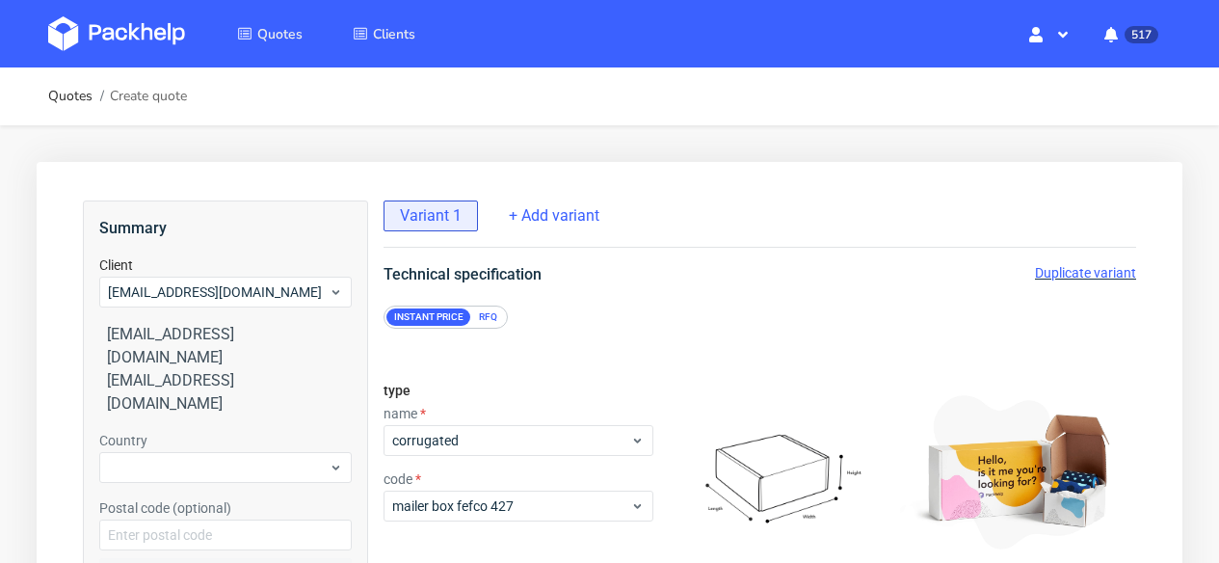
click at [490, 325] on div "RFQ" at bounding box center [488, 316] width 34 height 17
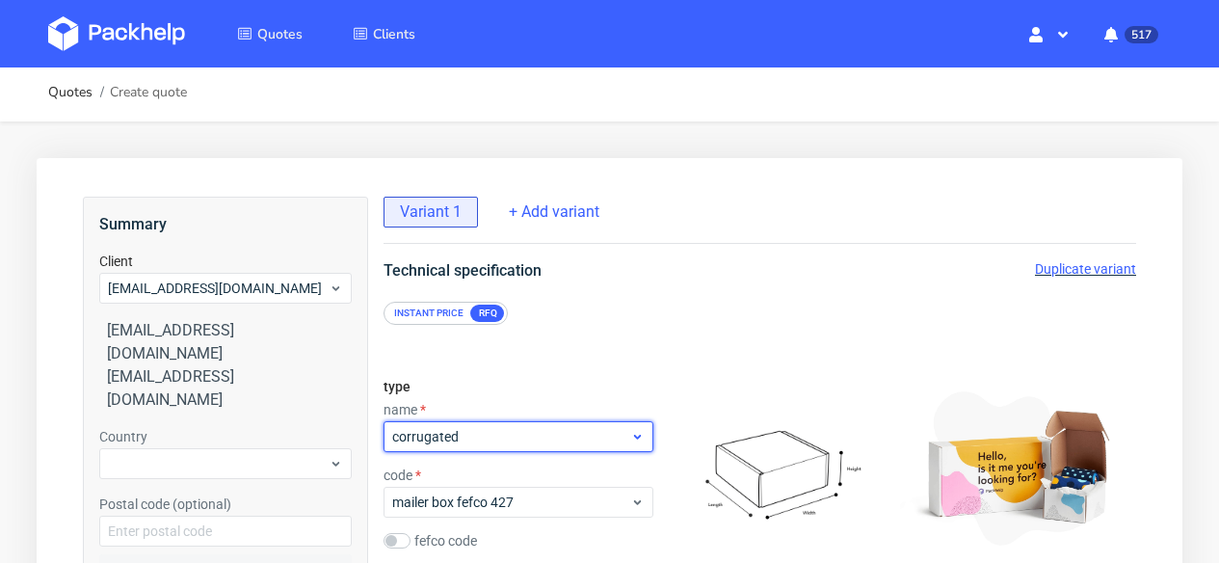
click at [478, 441] on span "corrugated" at bounding box center [511, 436] width 238 height 19
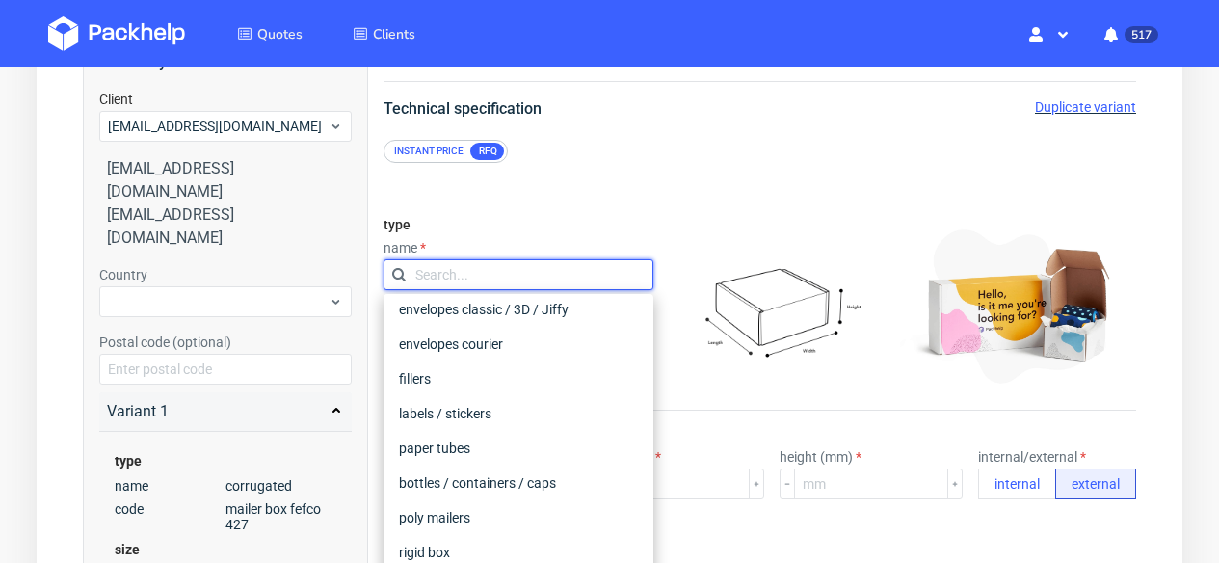
scroll to position [151, 0]
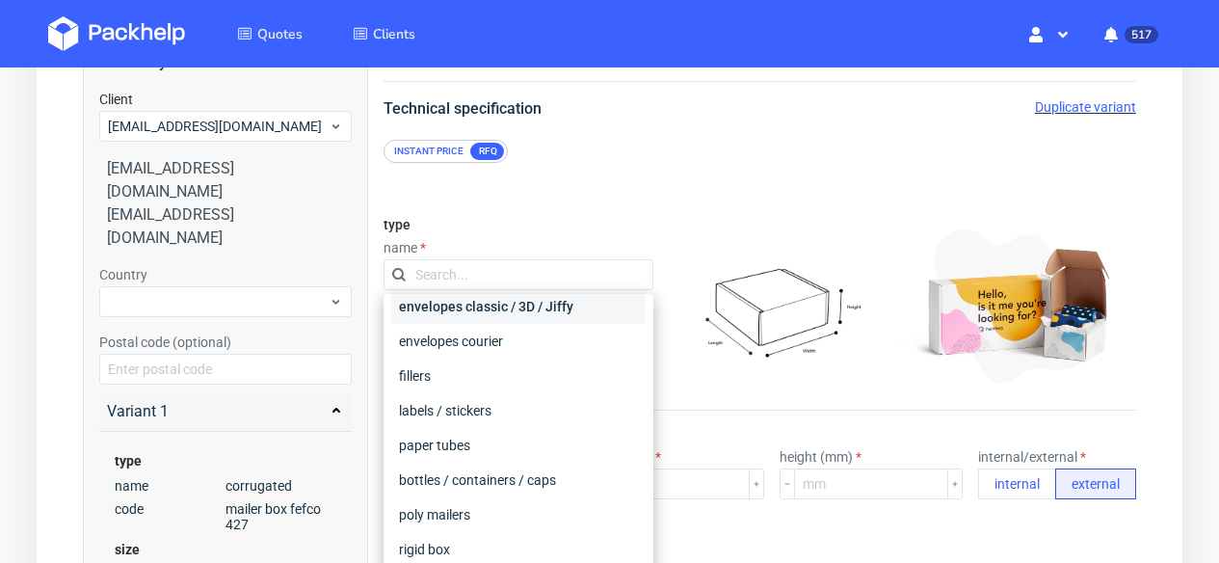
click at [478, 302] on div "envelopes classic / 3D / Jiffy" at bounding box center [518, 306] width 254 height 35
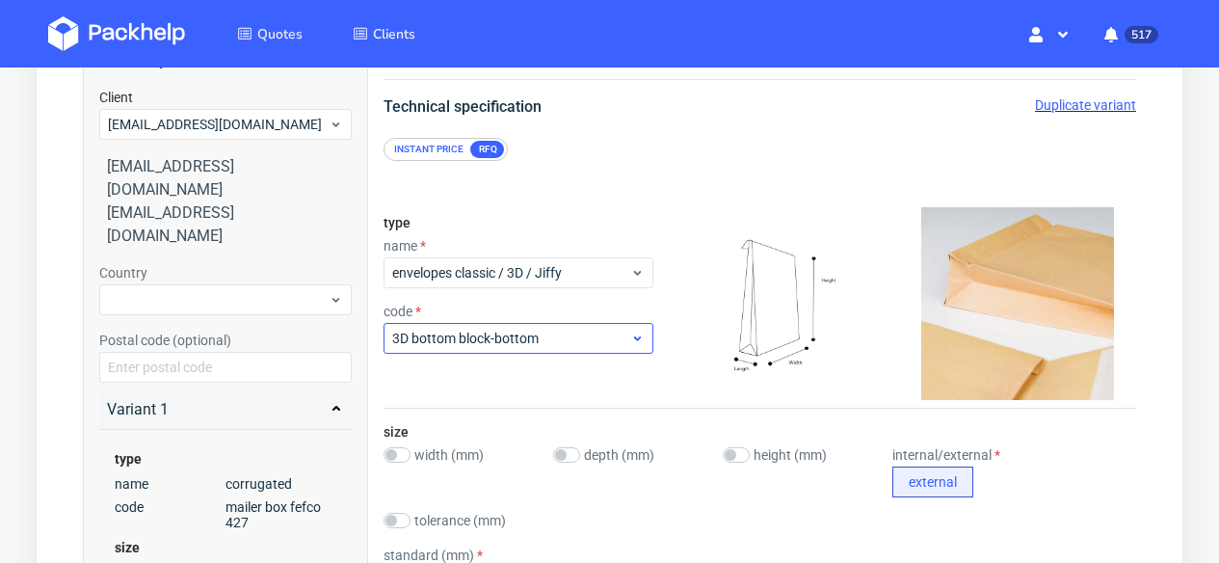
scroll to position [359, 0]
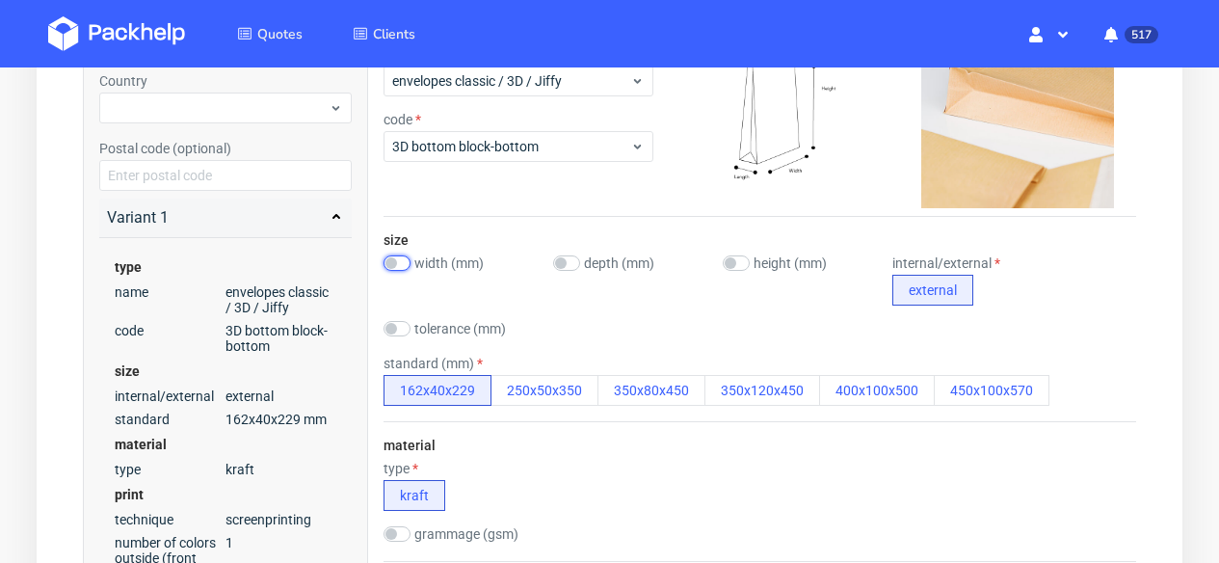
click at [394, 268] on input "checkbox" at bounding box center [397, 262] width 27 height 15
checkbox input "true"
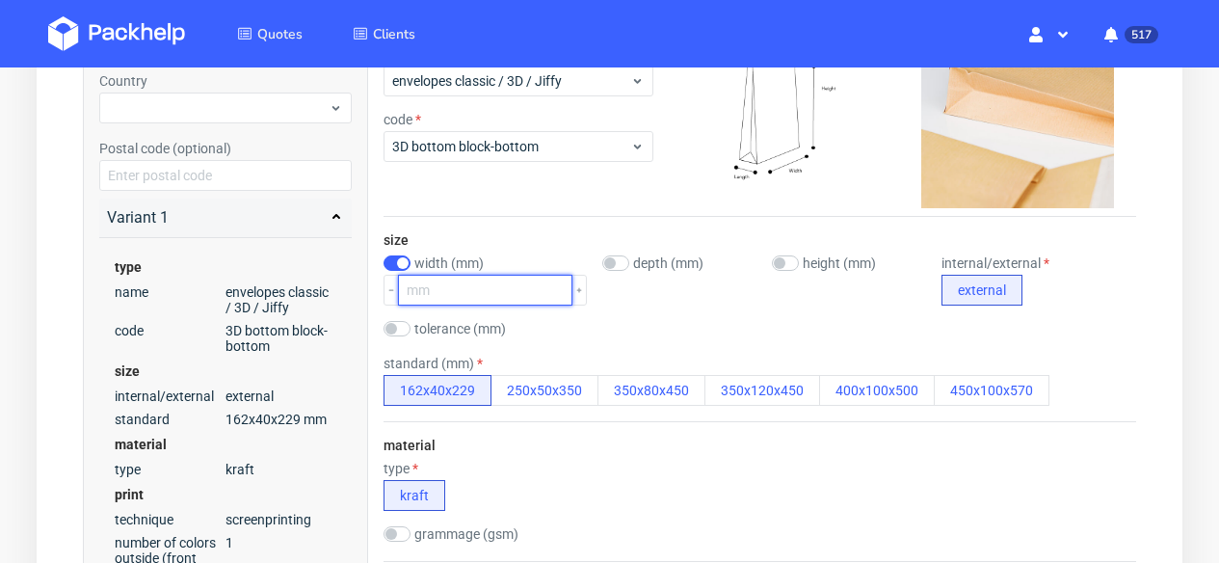
click at [432, 299] on input "number" at bounding box center [485, 290] width 174 height 31
type input "280"
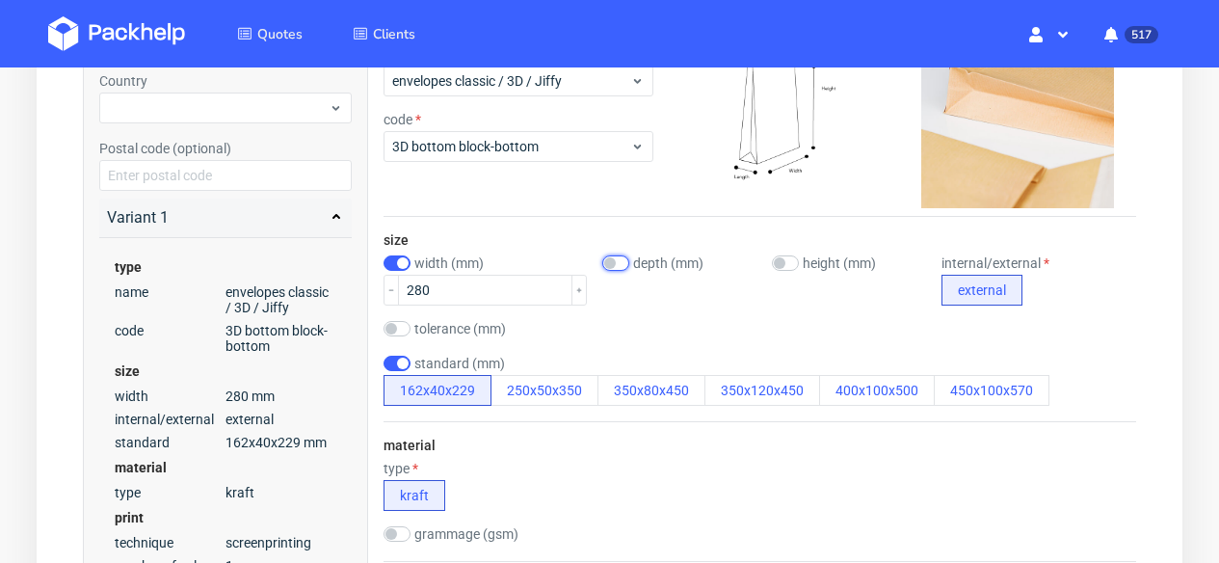
click at [612, 263] on input "checkbox" at bounding box center [615, 262] width 27 height 15
checkbox input "true"
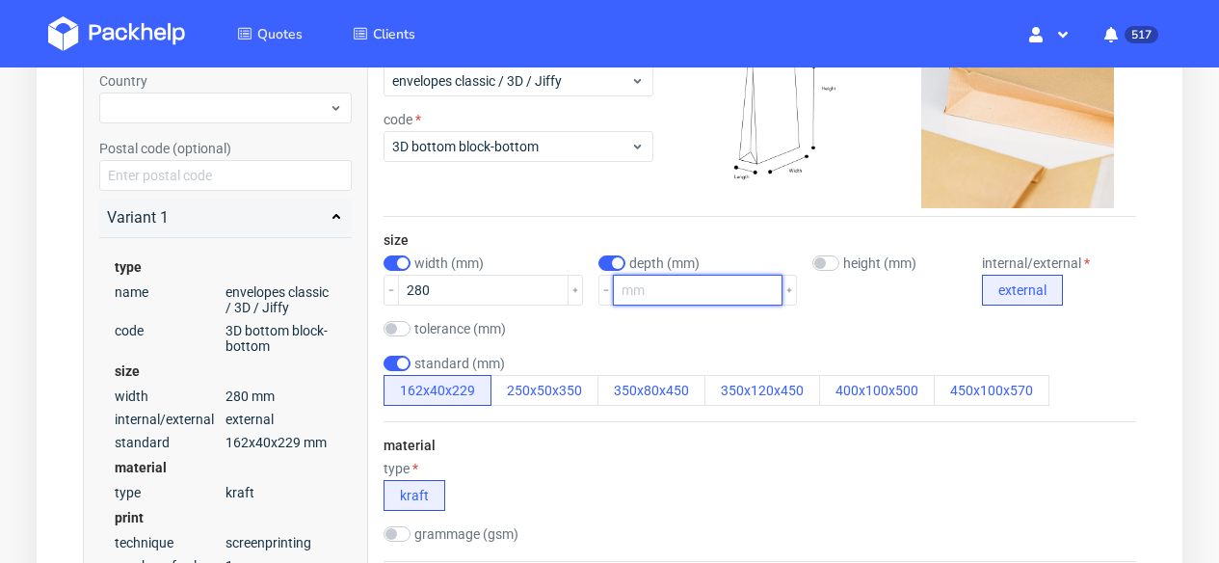
click at [639, 299] on input "number" at bounding box center [698, 290] width 171 height 31
type input "50"
click at [812, 265] on input "checkbox" at bounding box center [825, 262] width 27 height 15
checkbox input "true"
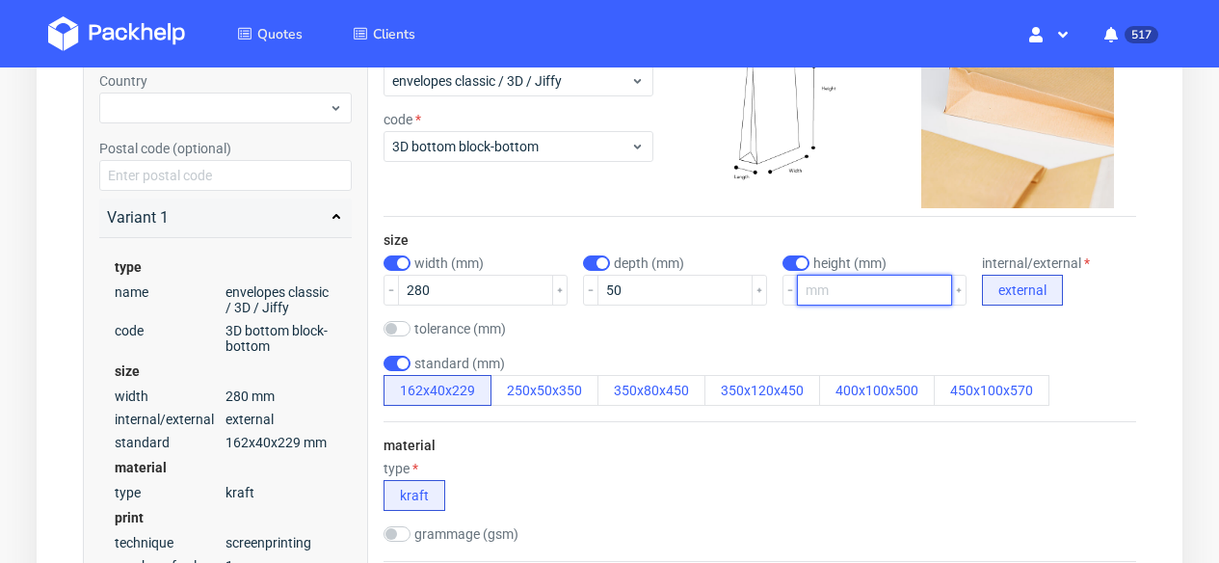
click at [896, 297] on input "number" at bounding box center [874, 290] width 155 height 31
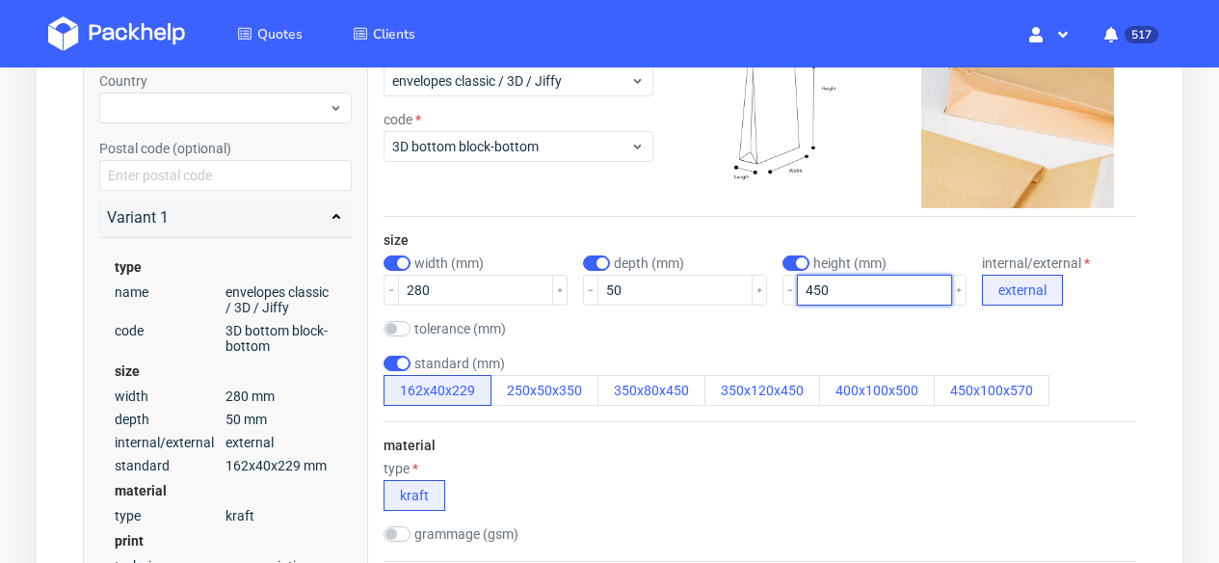
type input "450"
drag, startPoint x: 669, startPoint y: 316, endPoint x: 672, endPoint y: 328, distance: 11.9
click at [669, 317] on div "size width (mm) 280 depth (mm) 50 height (mm) 450 internal/external external to…" at bounding box center [760, 319] width 753 height 204
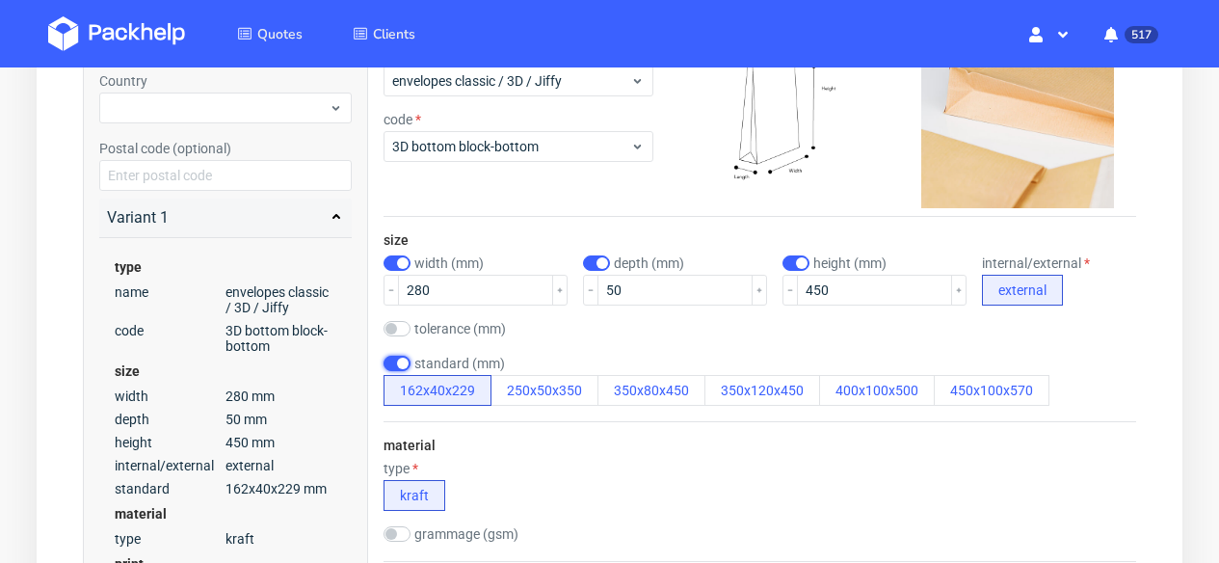
click at [386, 362] on input "checkbox" at bounding box center [397, 363] width 27 height 15
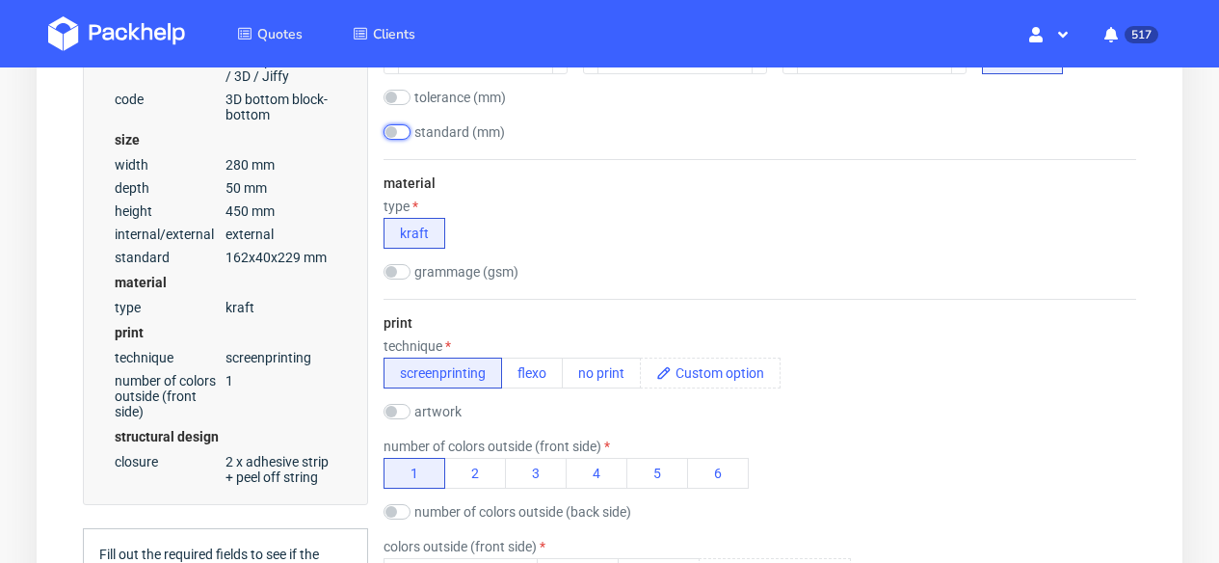
scroll to position [604, 0]
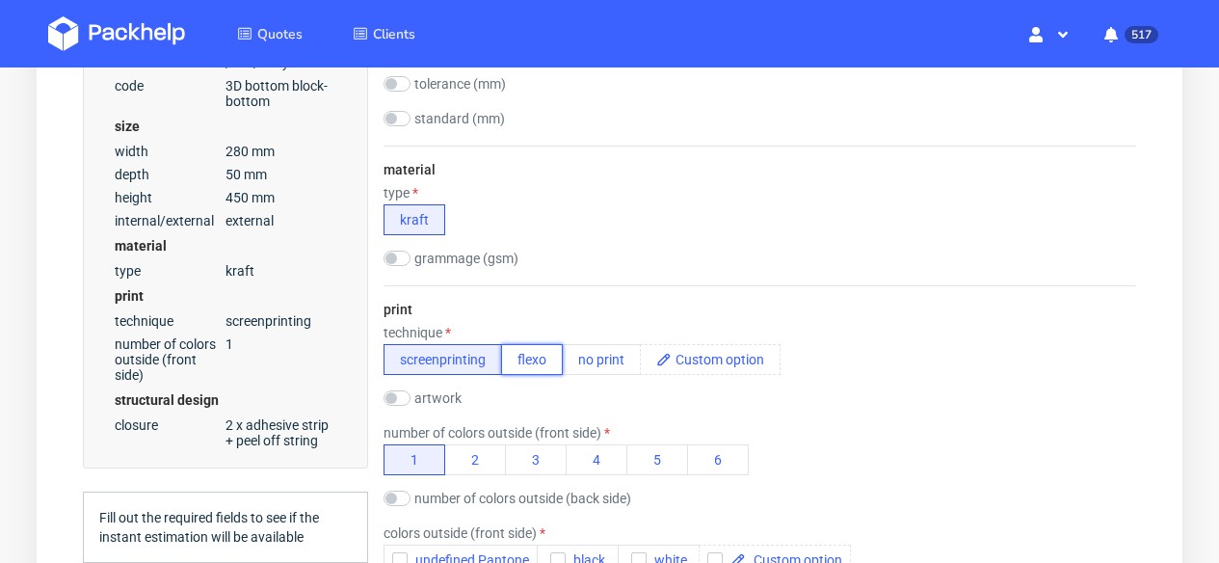
click at [522, 356] on button "flexo" at bounding box center [532, 359] width 62 height 31
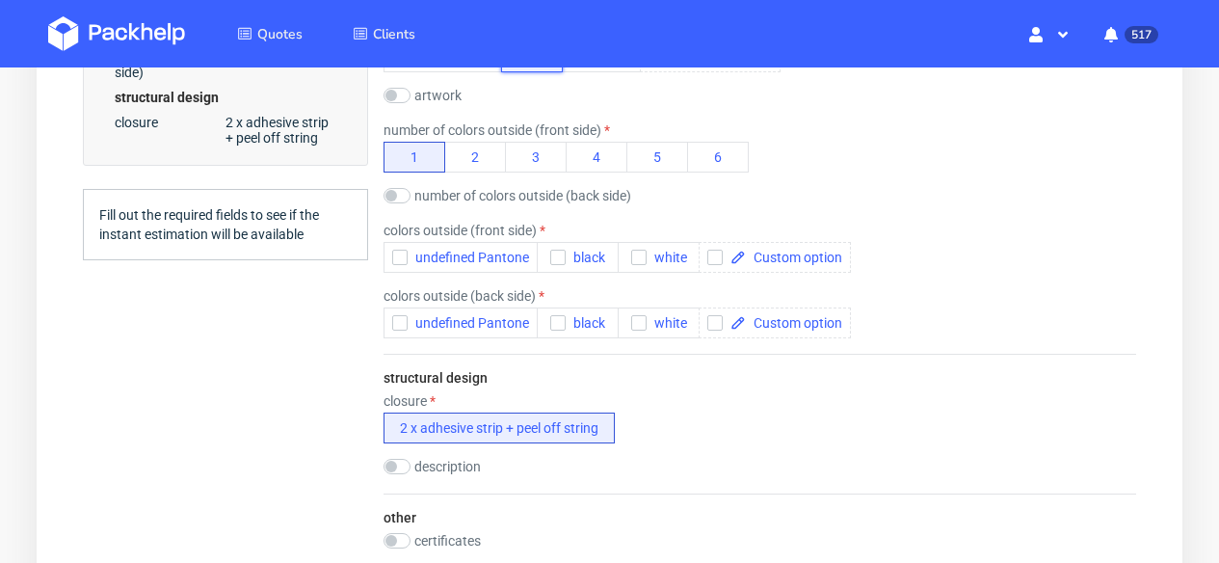
scroll to position [297, 0]
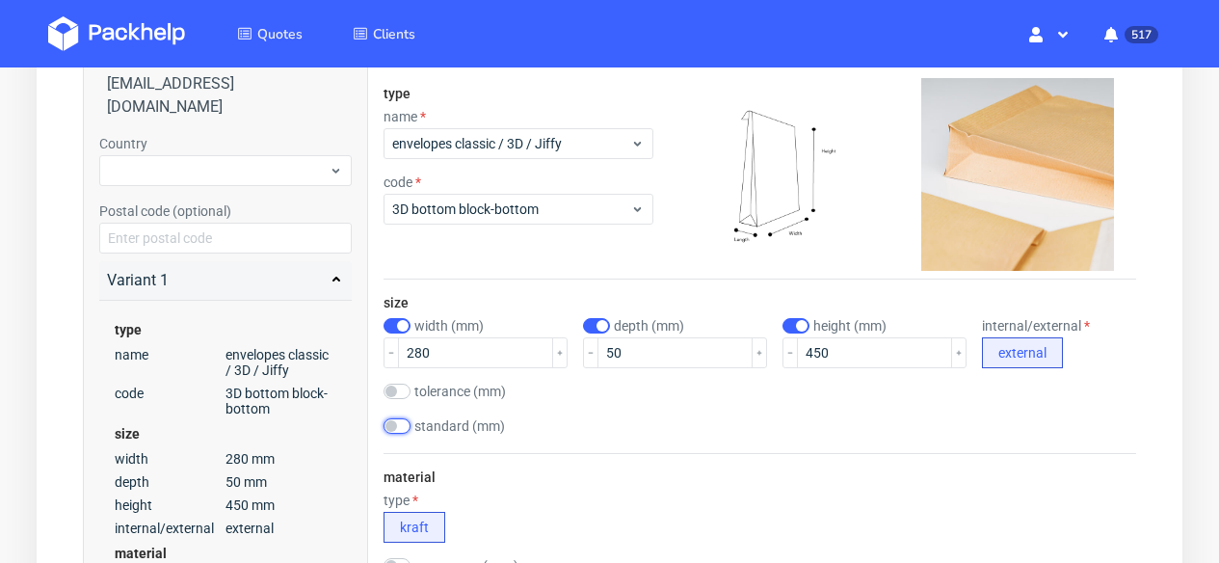
click at [405, 420] on input "checkbox" at bounding box center [397, 425] width 27 height 15
checkbox input "true"
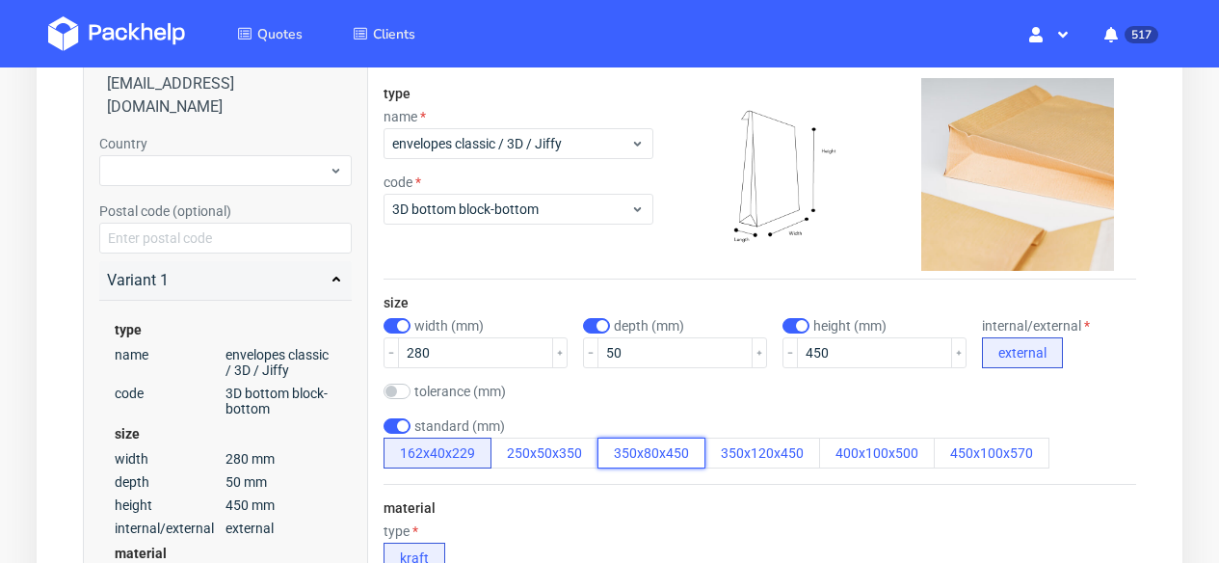
click at [638, 448] on button "350x80x450" at bounding box center [651, 452] width 108 height 31
click at [399, 332] on input "checkbox" at bounding box center [397, 325] width 27 height 15
checkbox input "false"
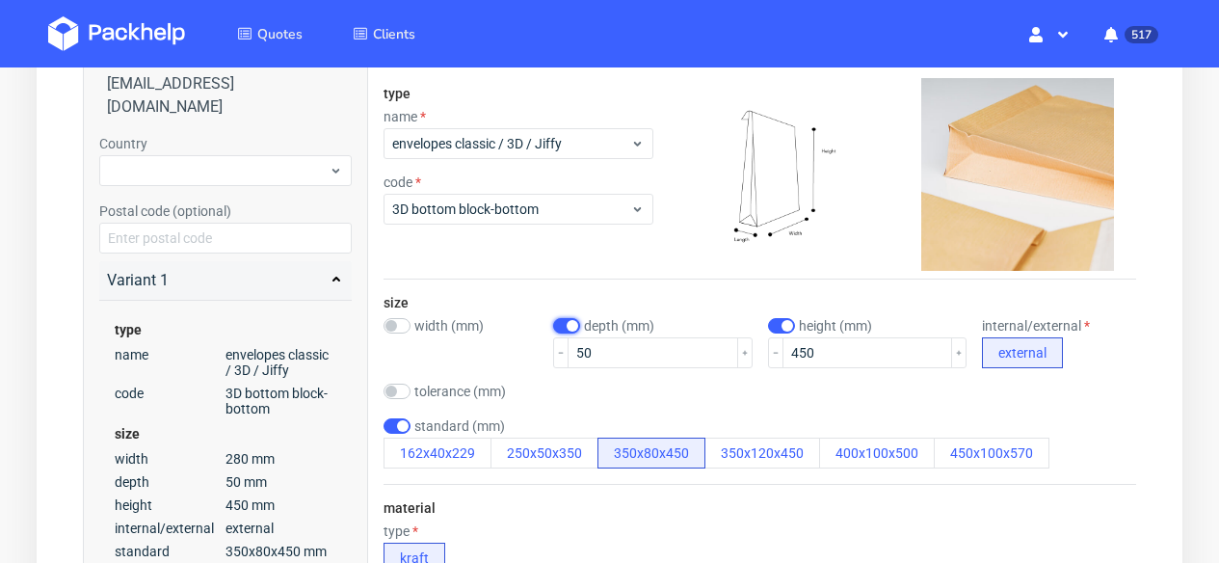
click at [562, 327] on input "checkbox" at bounding box center [566, 325] width 27 height 15
checkbox input "false"
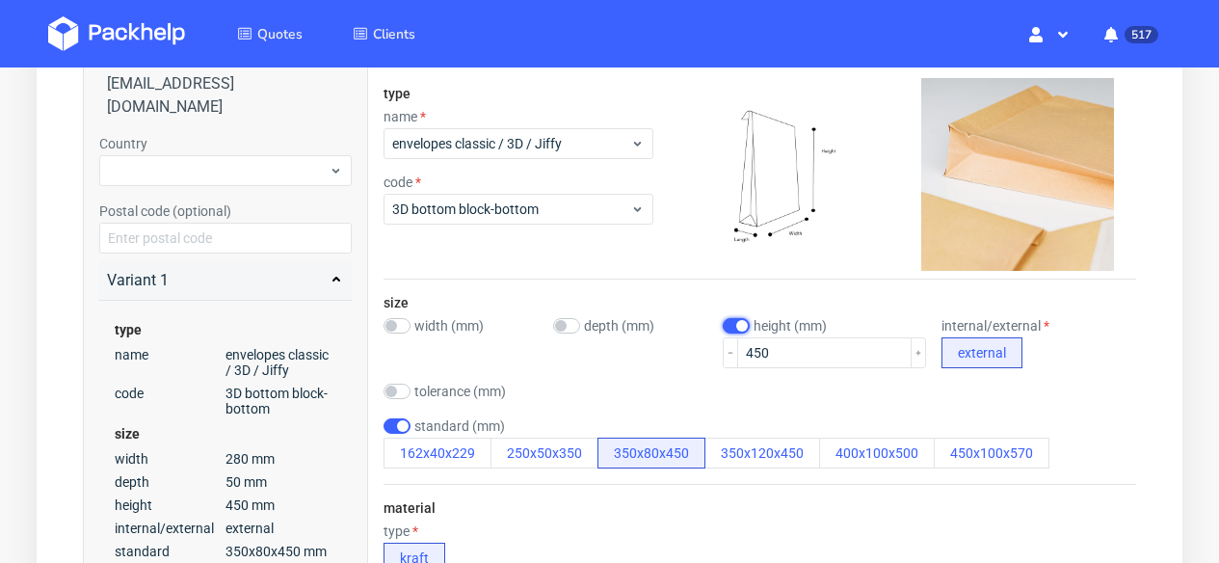
click at [738, 321] on input "checkbox" at bounding box center [736, 325] width 27 height 15
checkbox input "false"
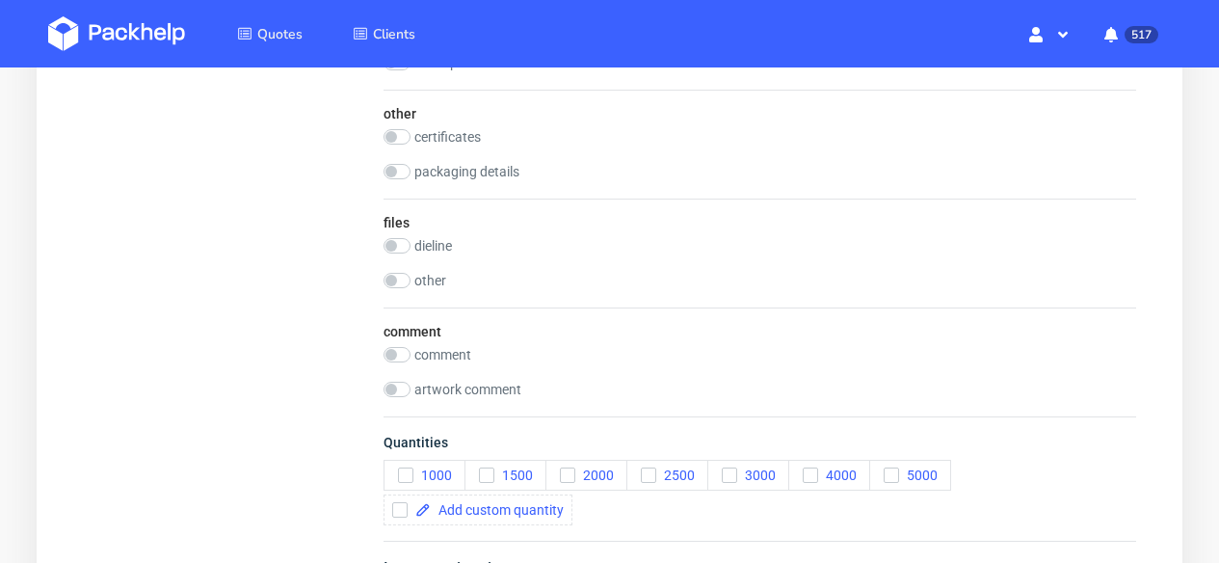
scroll to position [1498, 0]
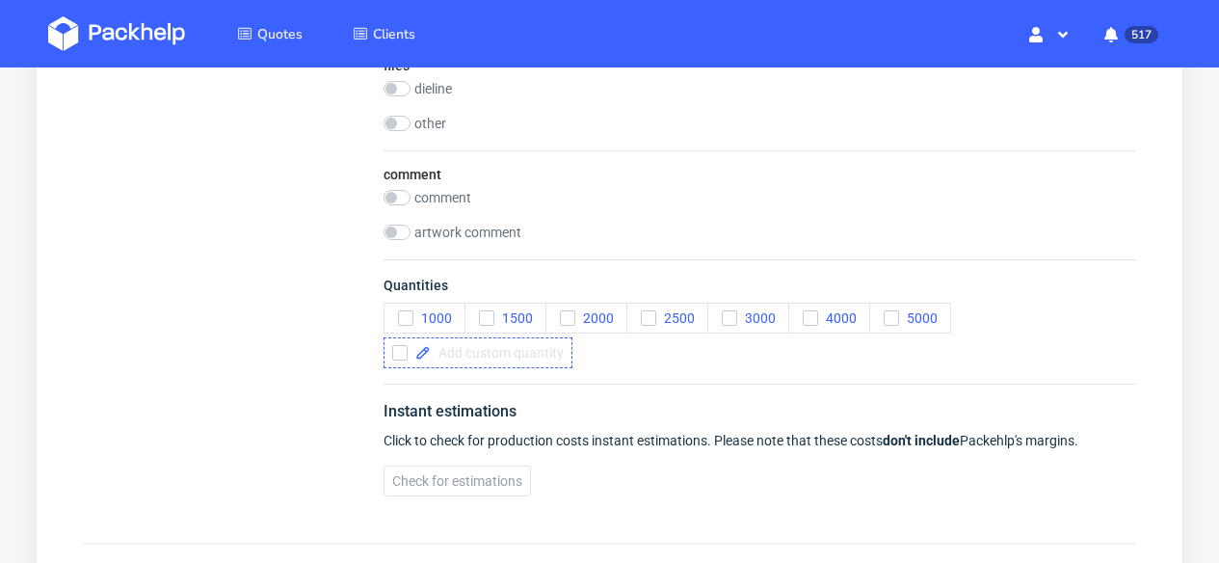
click at [560, 350] on span at bounding box center [497, 352] width 133 height 13
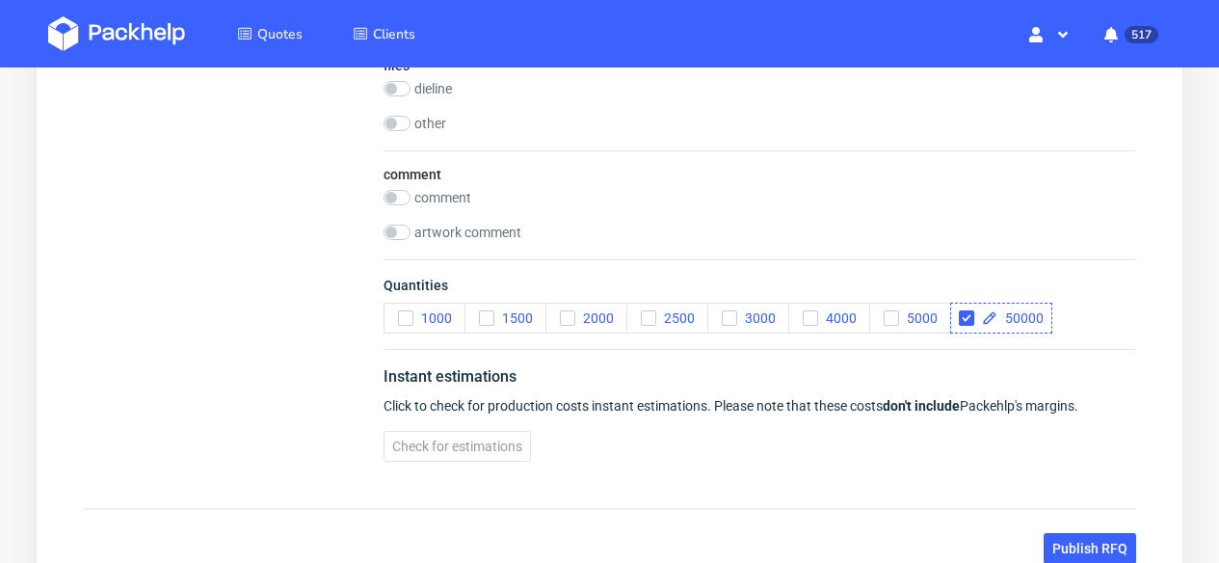
checkbox input "true"
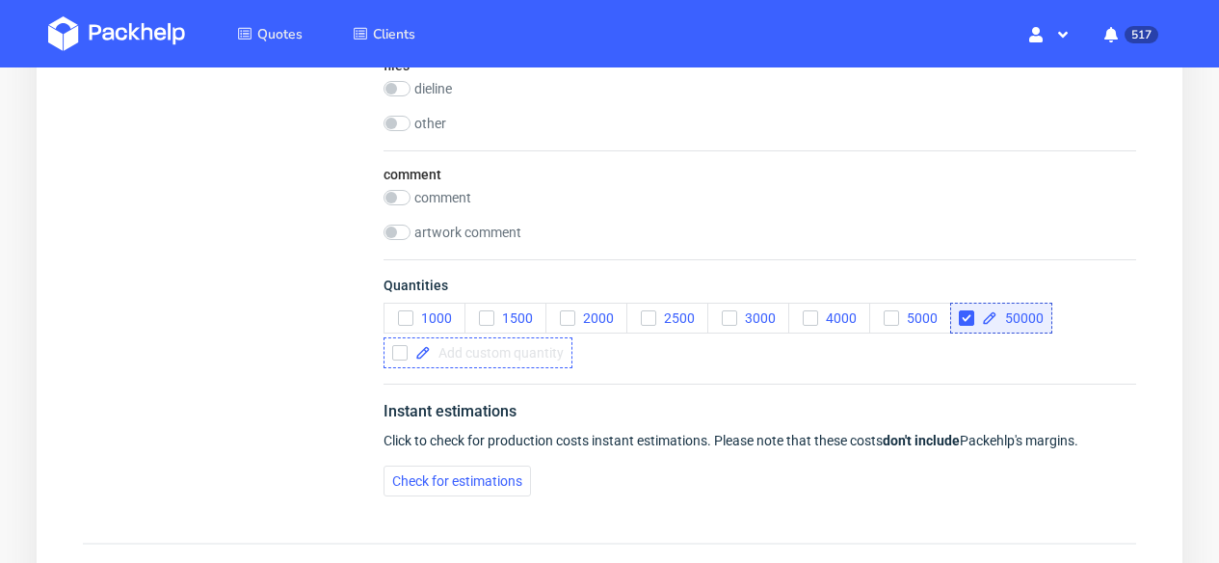
click at [473, 358] on span at bounding box center [497, 352] width 133 height 13
checkbox input "true"
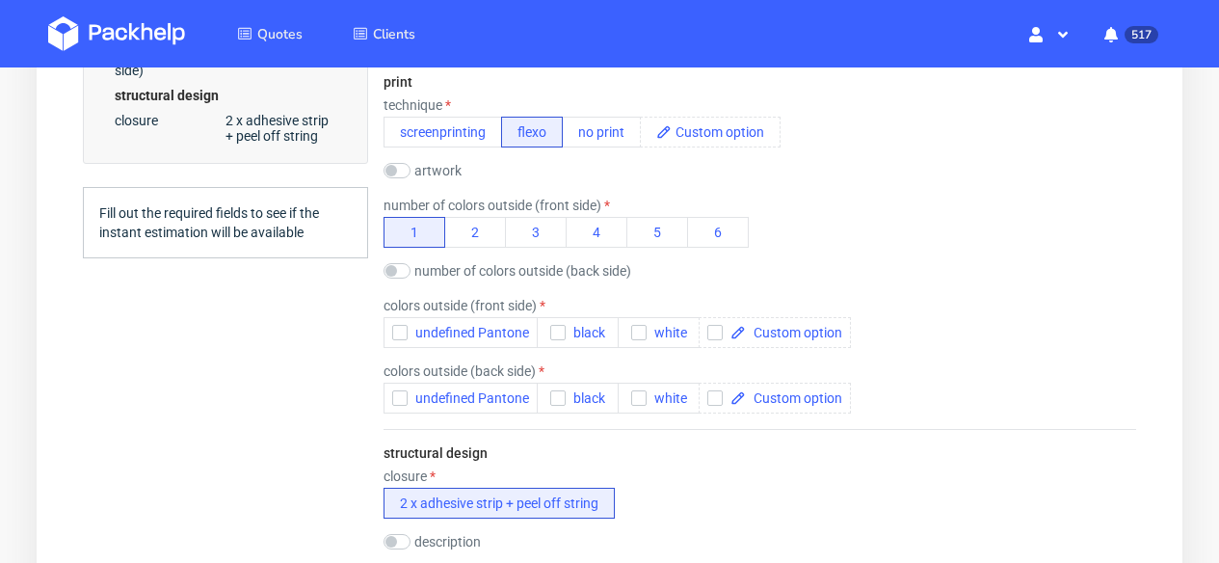
scroll to position [868, 0]
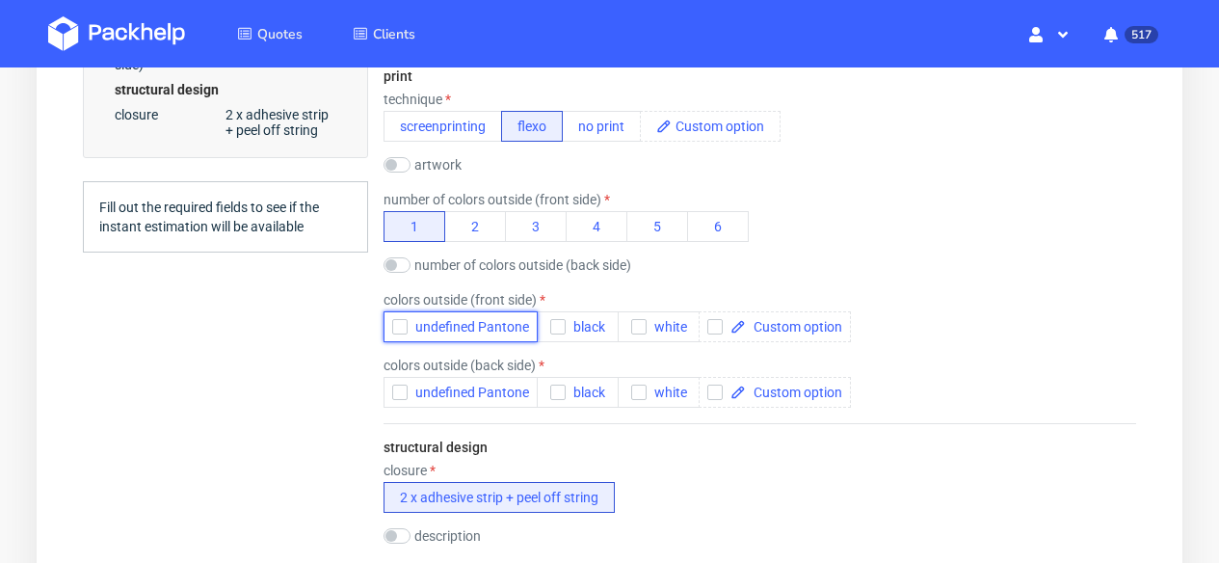
click at [405, 328] on icon "button" at bounding box center [399, 326] width 13 height 13
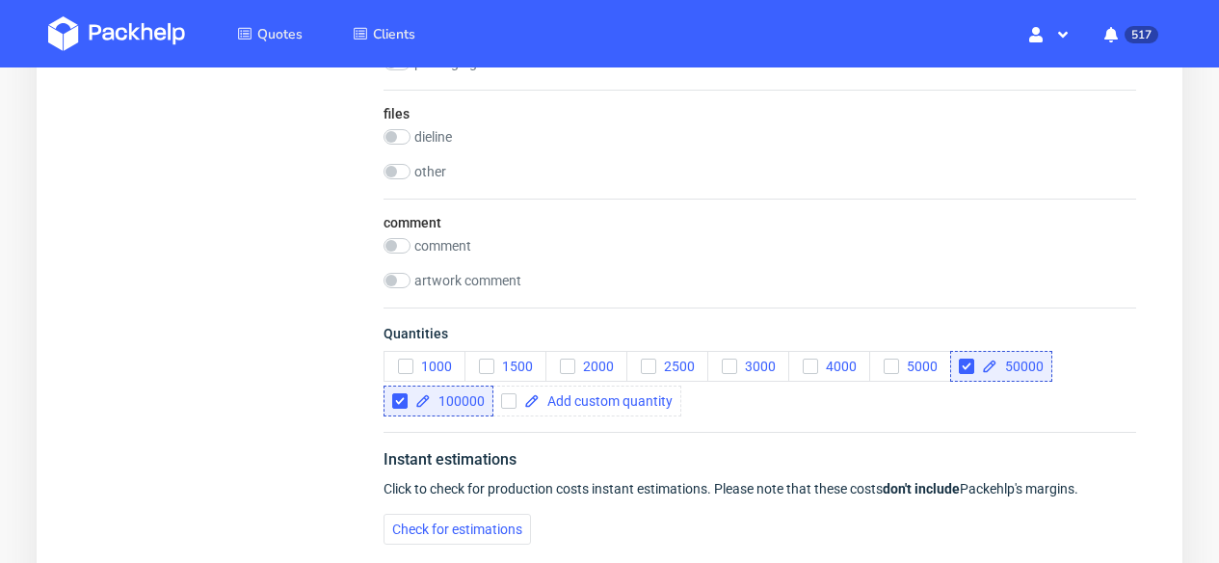
scroll to position [1658, 0]
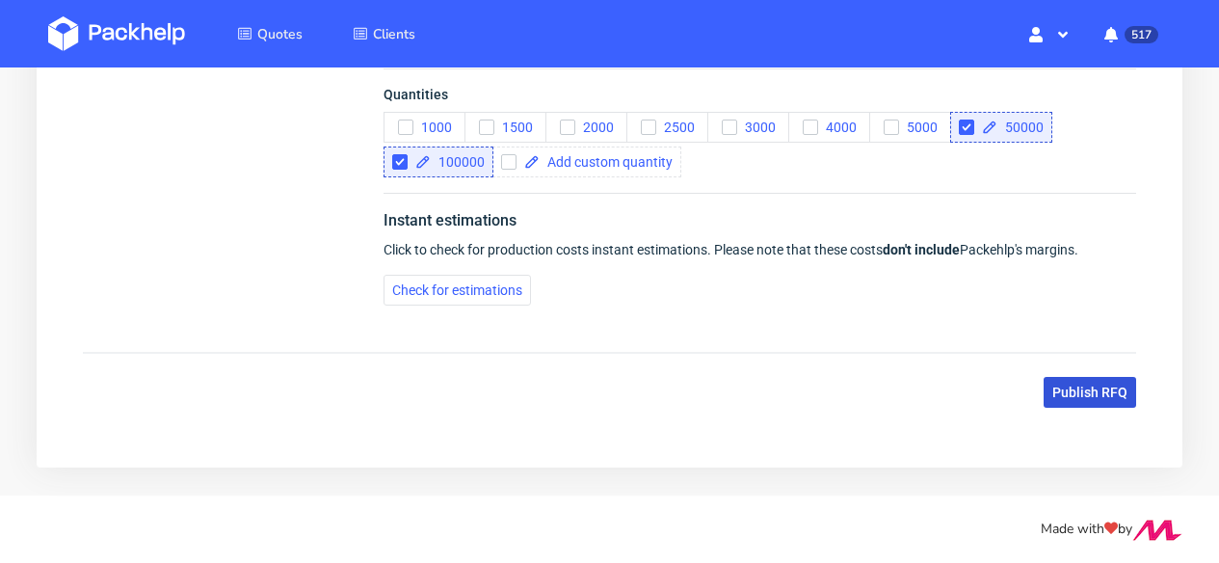
click at [1102, 388] on span "Publish RFQ" at bounding box center [1089, 391] width 75 height 13
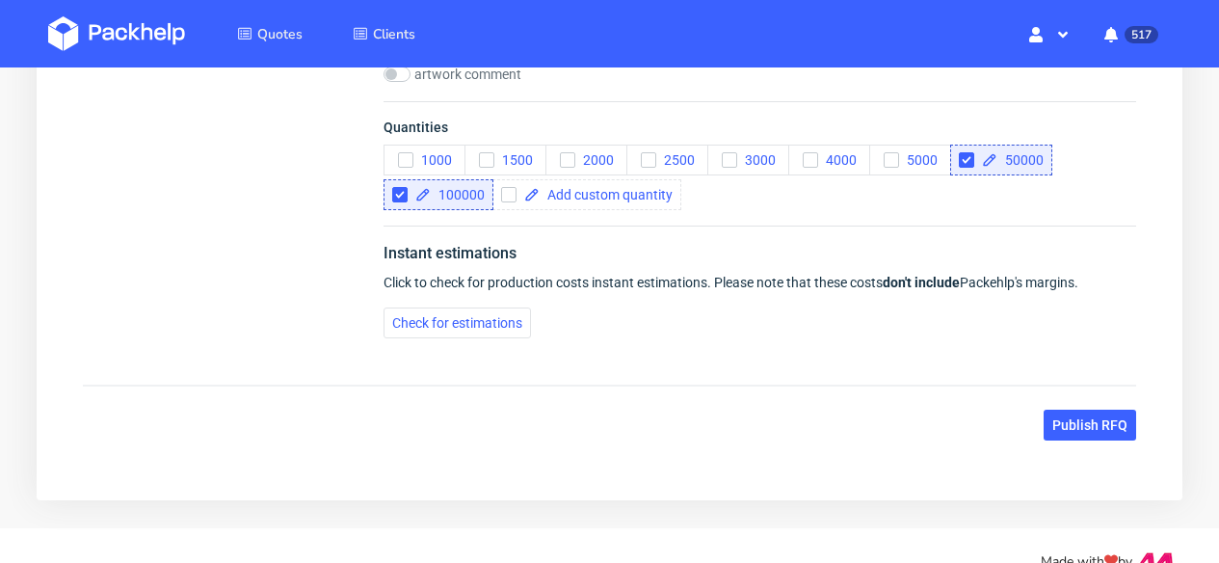
scroll to position [0, 0]
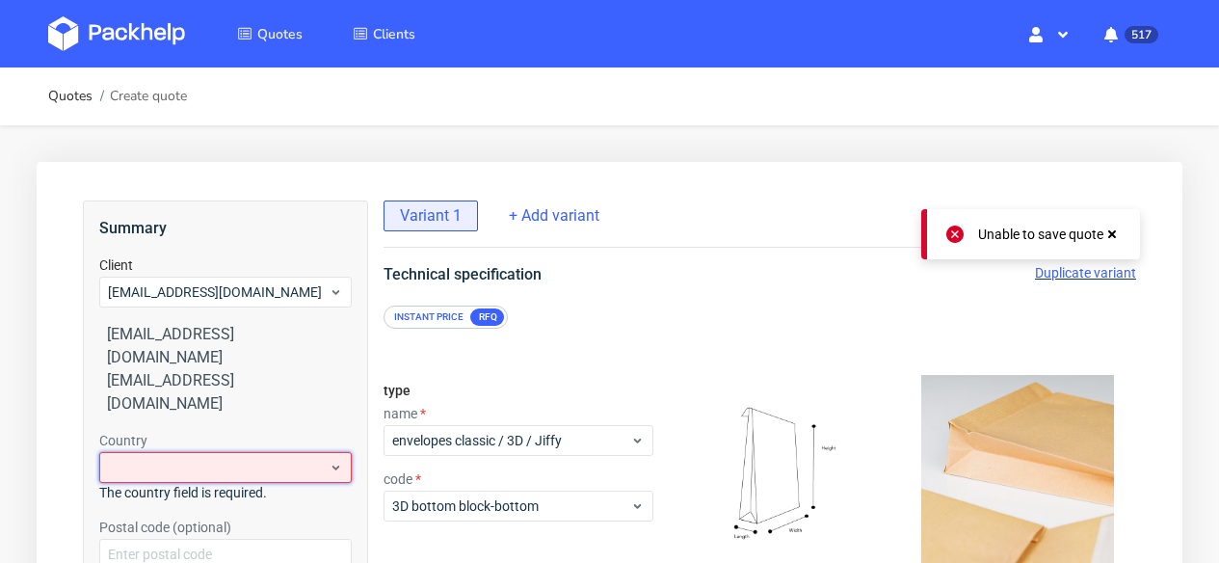
click at [228, 452] on div at bounding box center [225, 467] width 252 height 31
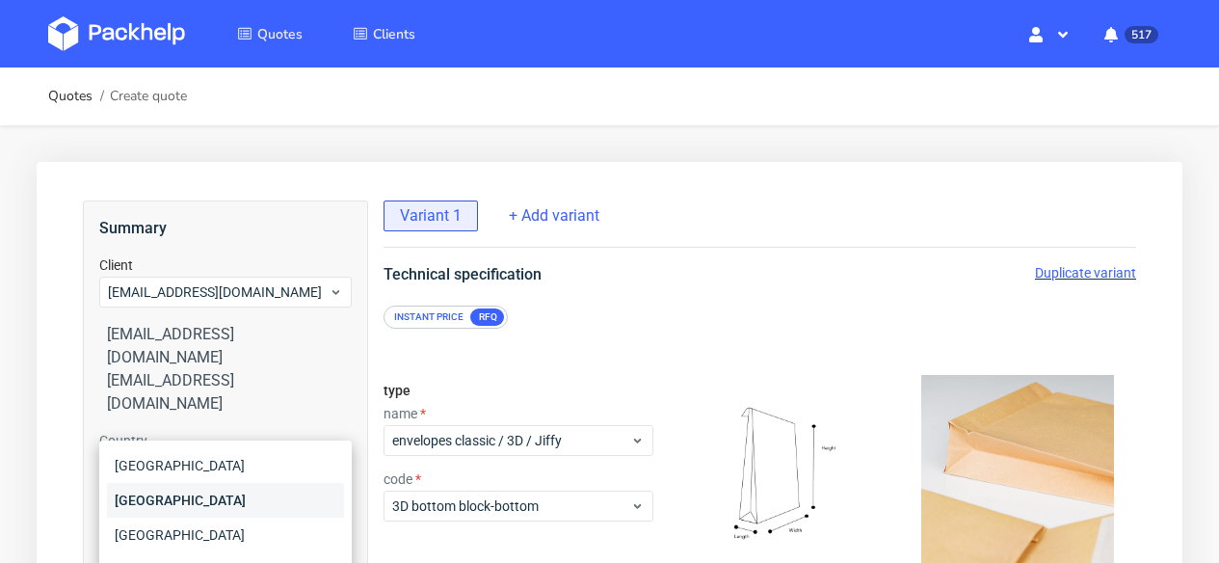
type input "ger"
click at [184, 490] on div "[GEOGRAPHIC_DATA]" at bounding box center [225, 500] width 237 height 35
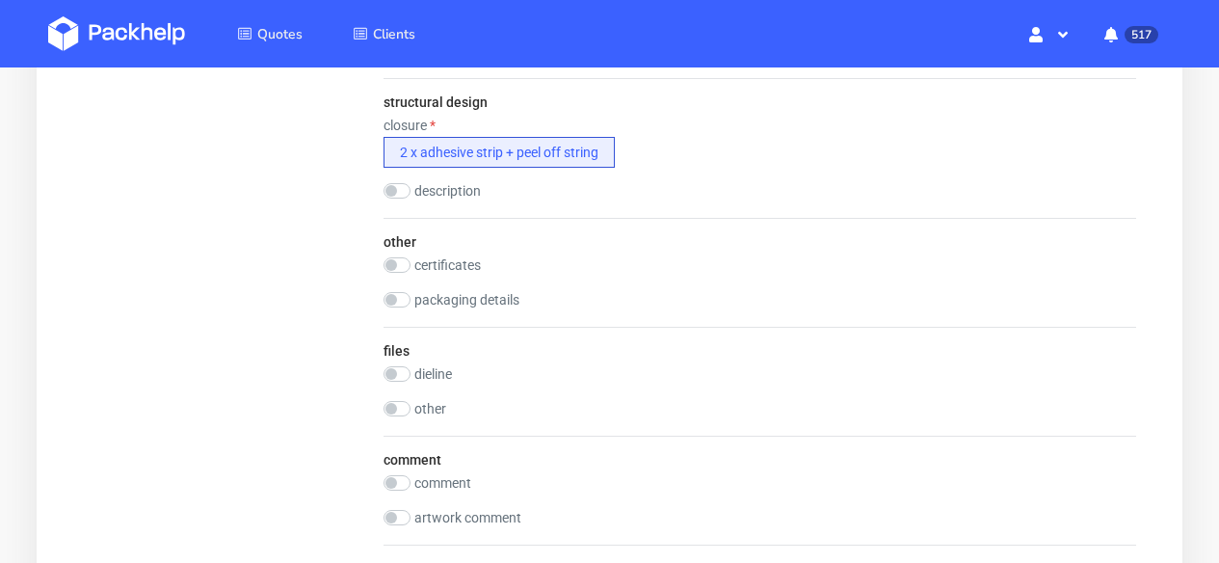
scroll to position [1658, 0]
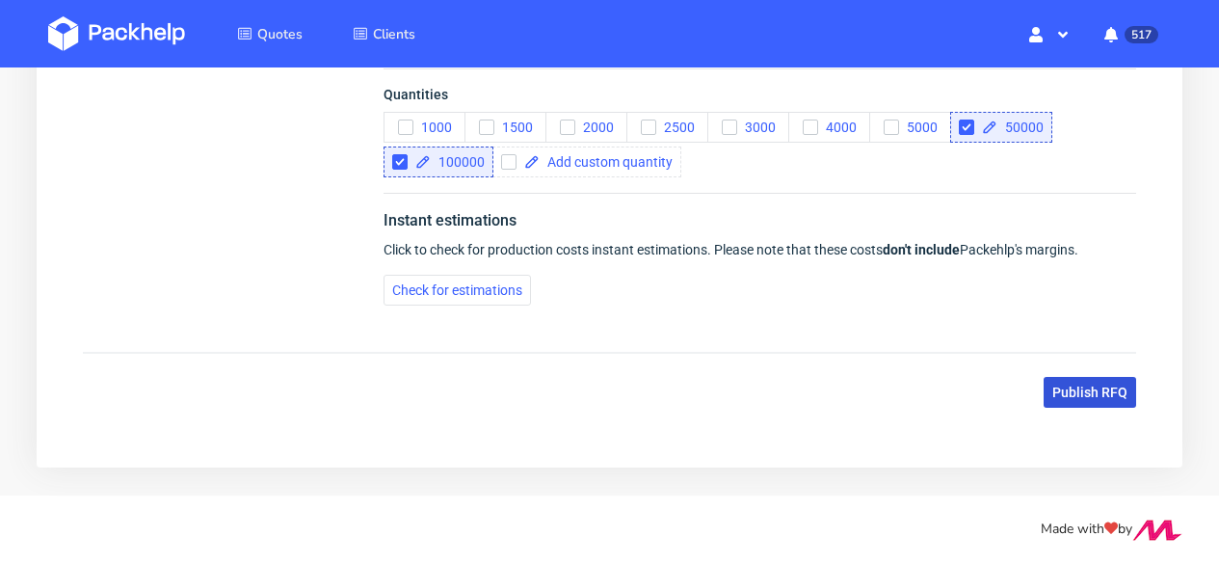
click at [1095, 398] on span "Publish RFQ" at bounding box center [1089, 391] width 75 height 13
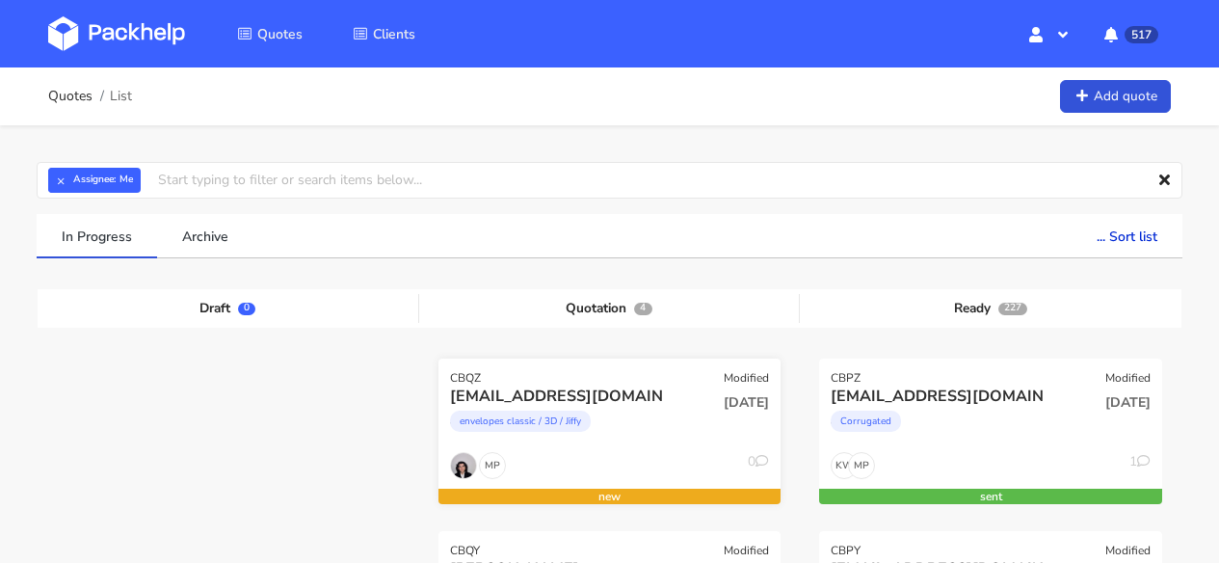
click at [680, 387] on div "[DATE]" at bounding box center [725, 418] width 116 height 66
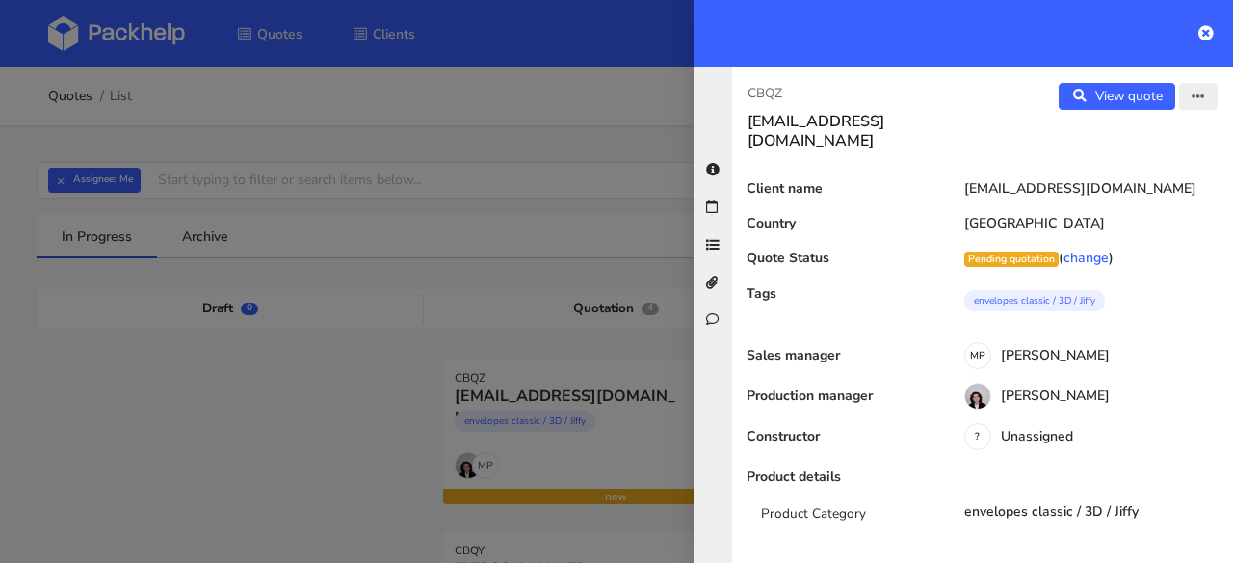
click at [1192, 103] on icon "button" at bounding box center [1198, 97] width 13 height 13
click at [1156, 144] on link "Edit quote" at bounding box center [1136, 136] width 170 height 32
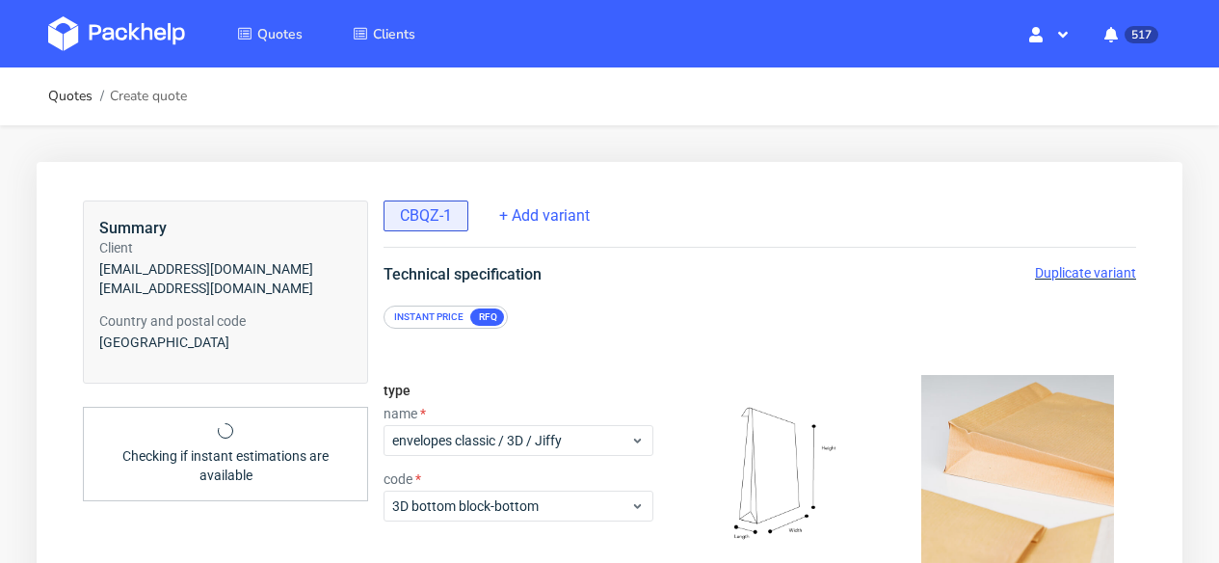
click at [1095, 276] on span "Duplicate variant" at bounding box center [1085, 272] width 101 height 15
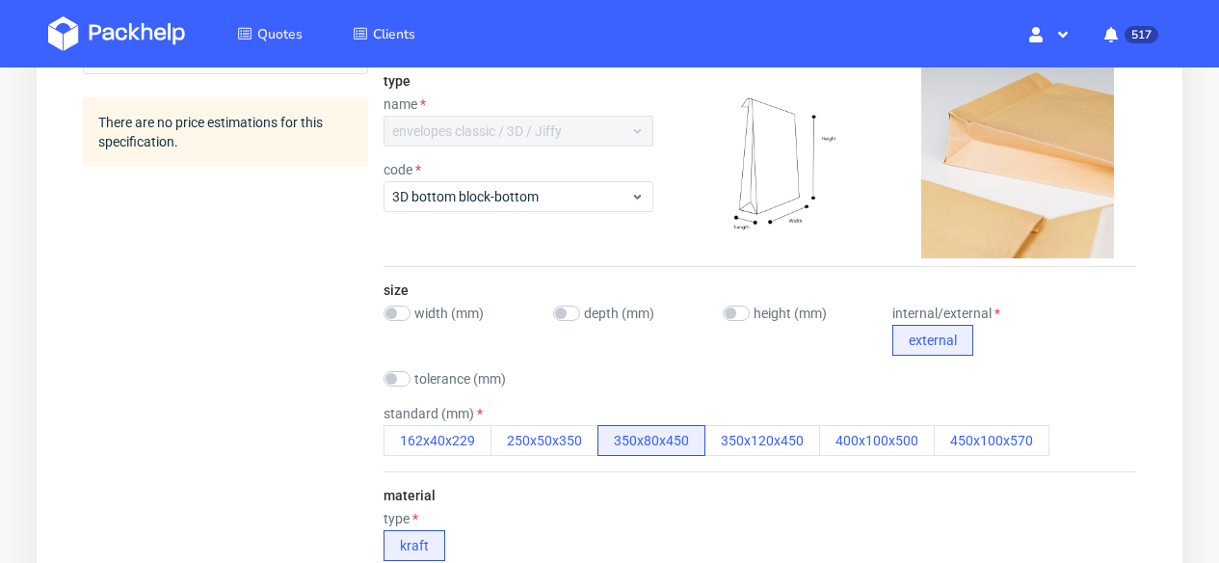
scroll to position [370, 0]
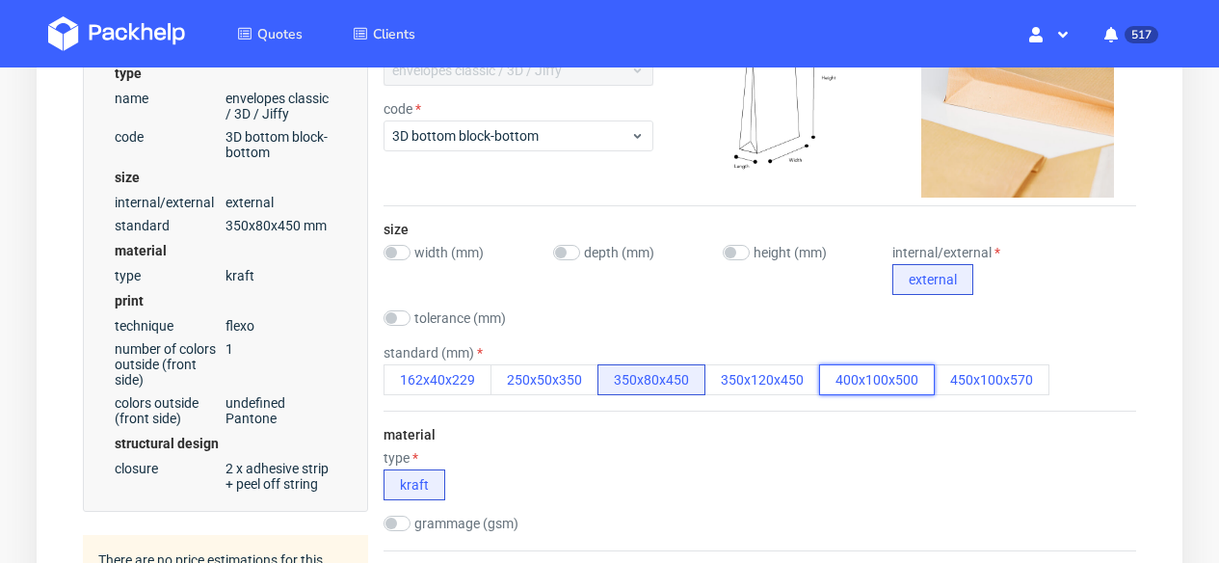
click at [874, 379] on button "400x100x500" at bounding box center [877, 379] width 116 height 31
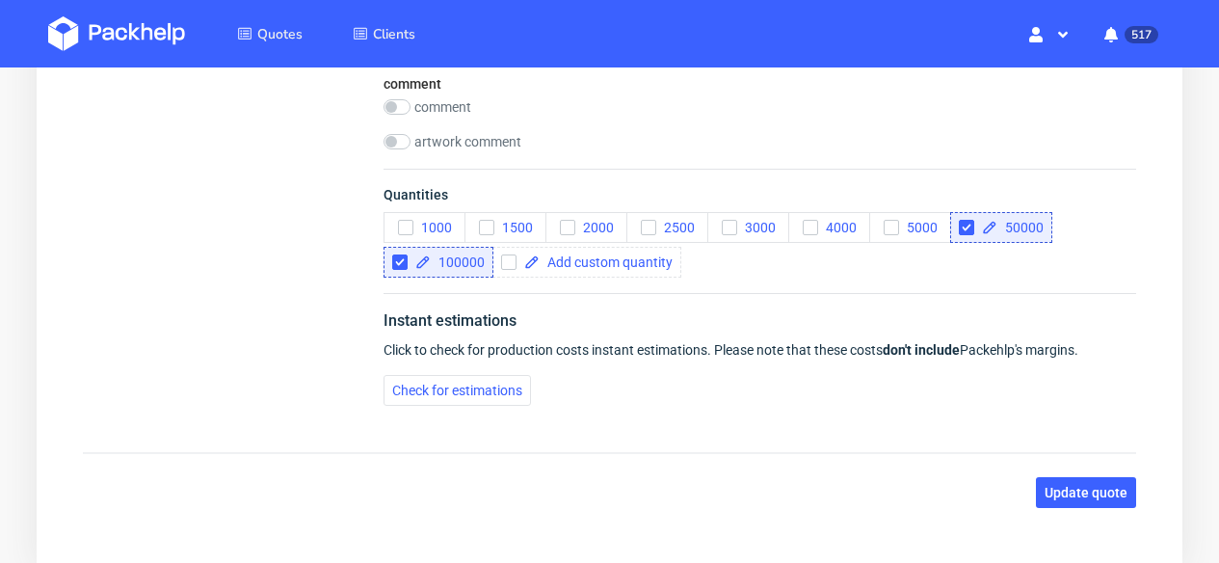
scroll to position [1562, 0]
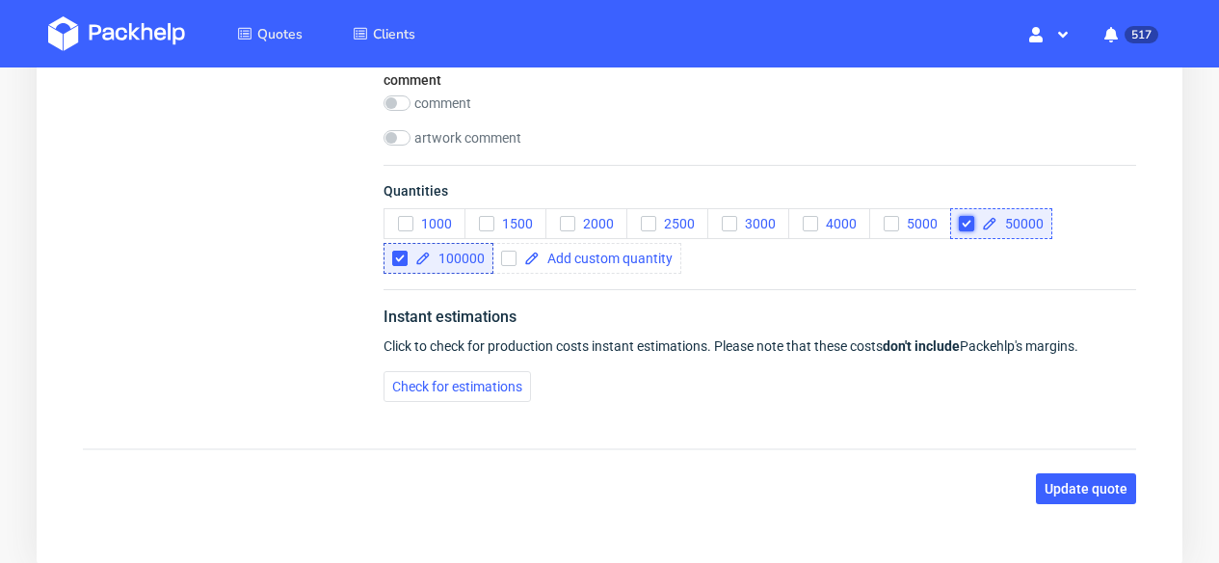
click at [967, 219] on input "checkbox" at bounding box center [966, 223] width 15 height 15
checkbox input "true"
checkbox input "false"
click at [968, 225] on input "checkbox" at bounding box center [966, 223] width 15 height 15
checkbox input "false"
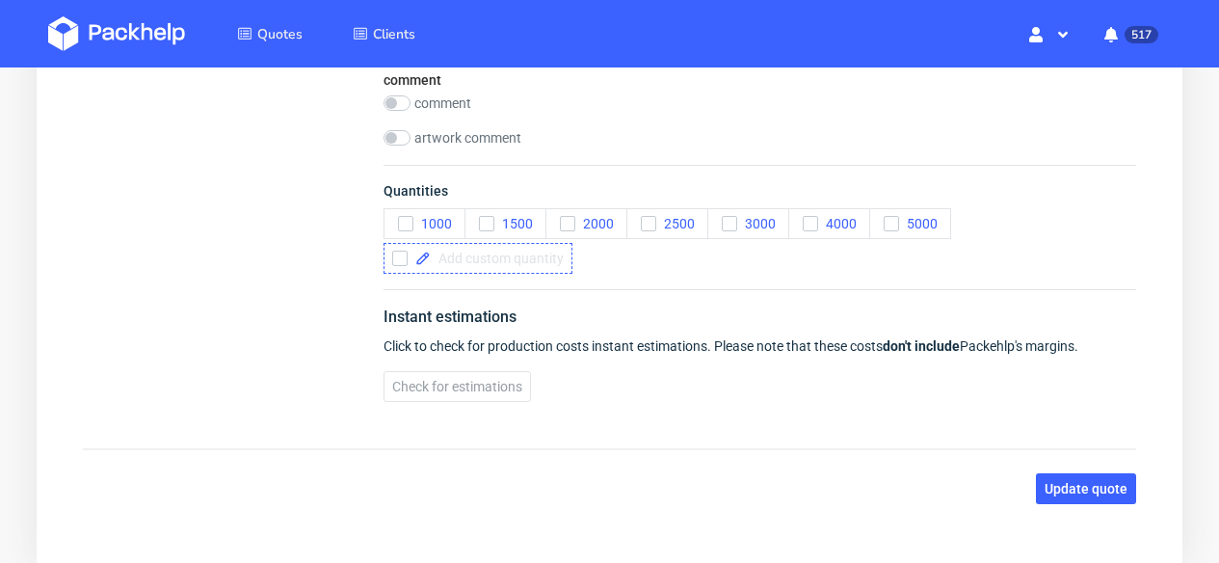
click at [546, 252] on span at bounding box center [497, 258] width 133 height 13
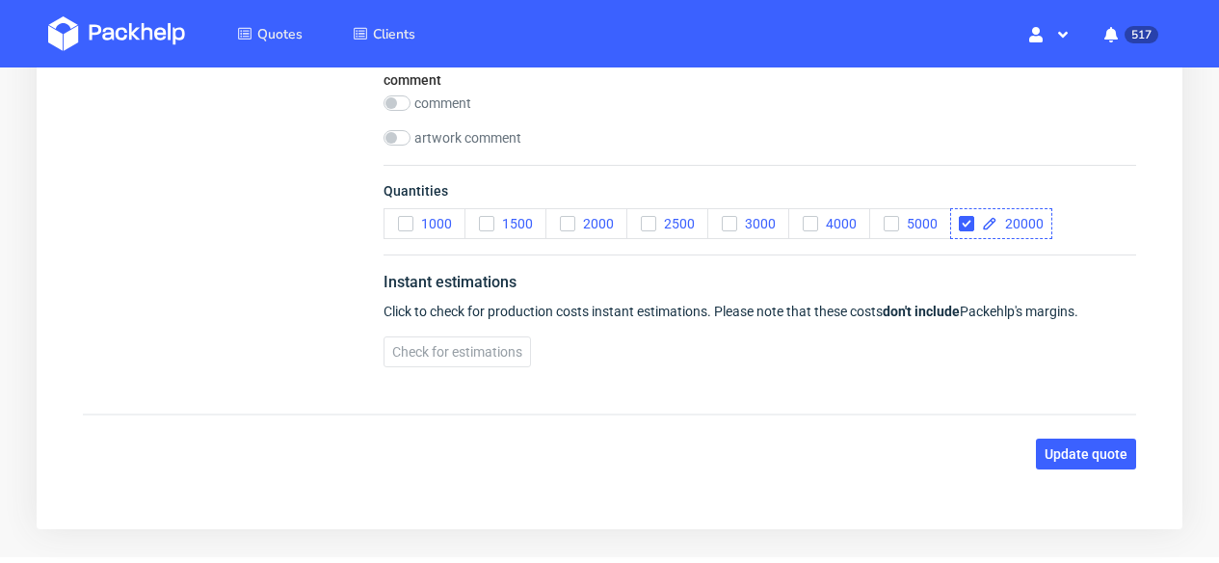
checkbox input "true"
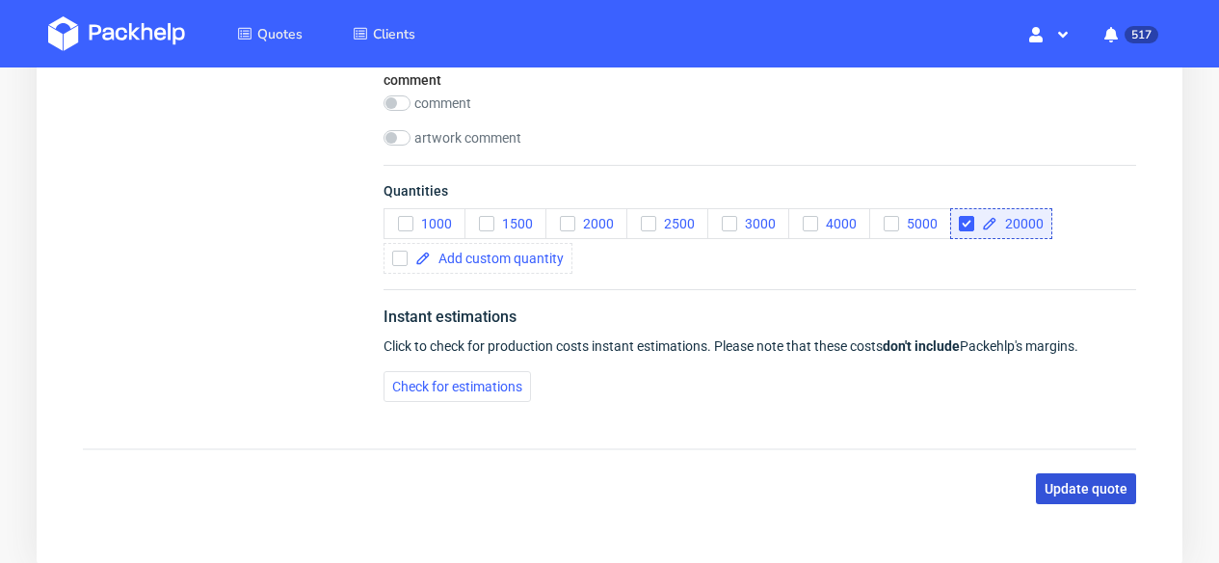
click at [1082, 498] on button "Update quote" at bounding box center [1086, 488] width 100 height 31
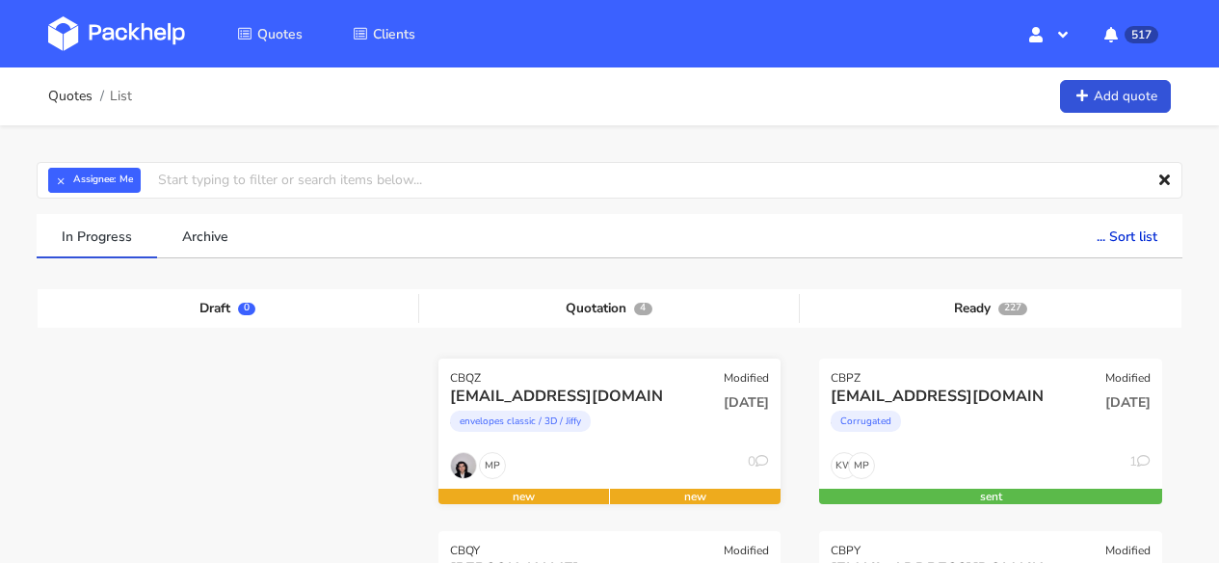
click at [534, 370] on div "CBQZ Modified" at bounding box center [609, 371] width 343 height 27
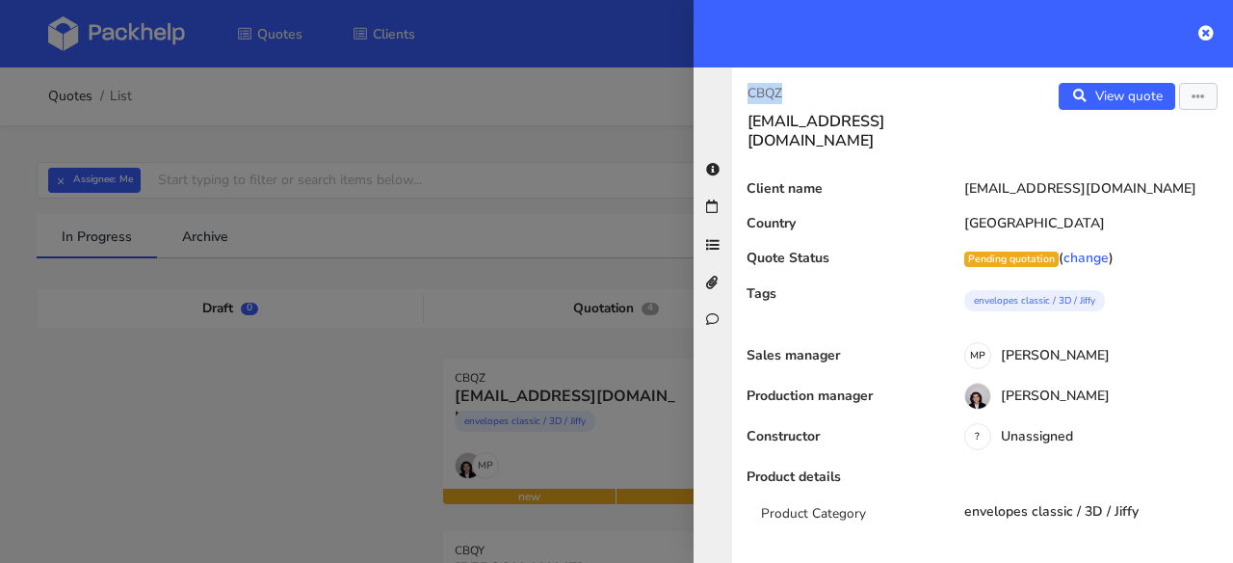
drag, startPoint x: 816, startPoint y: 98, endPoint x: 748, endPoint y: 92, distance: 68.7
click at [748, 92] on p "CBQZ" at bounding box center [858, 93] width 220 height 21
copy p "CBQZ"
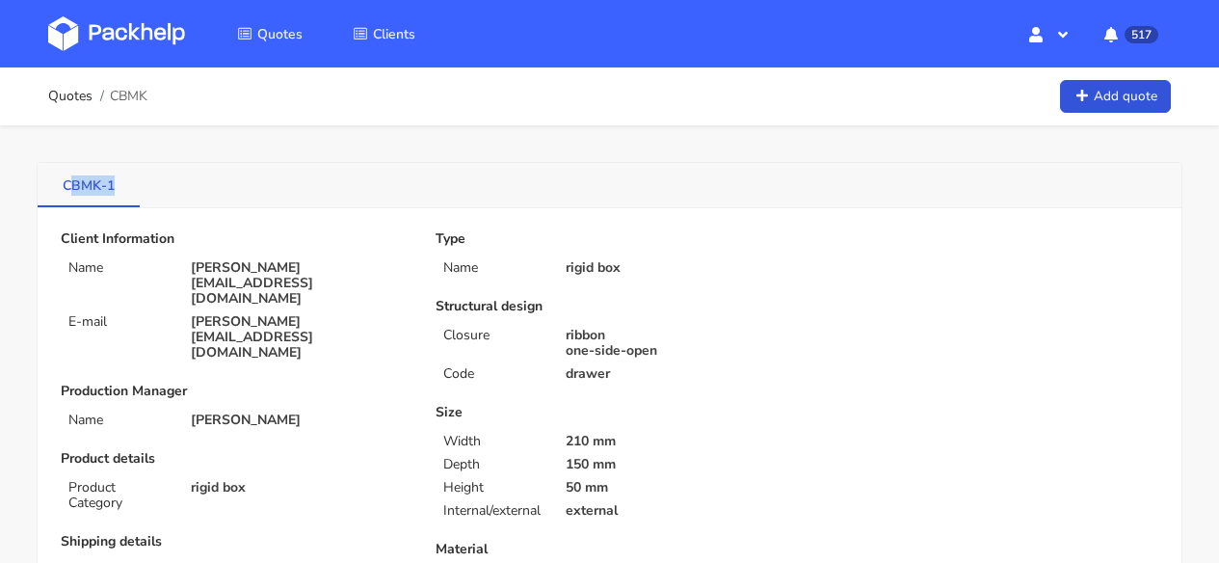
drag, startPoint x: 125, startPoint y: 180, endPoint x: 68, endPoint y: 183, distance: 56.9
click at [68, 183] on link "CBMK-1" at bounding box center [89, 184] width 102 height 42
click at [83, 182] on link "CBMK-1" at bounding box center [89, 184] width 102 height 42
drag, startPoint x: 132, startPoint y: 182, endPoint x: 47, endPoint y: 184, distance: 84.8
click at [47, 184] on link "CBMK-1" at bounding box center [89, 184] width 102 height 42
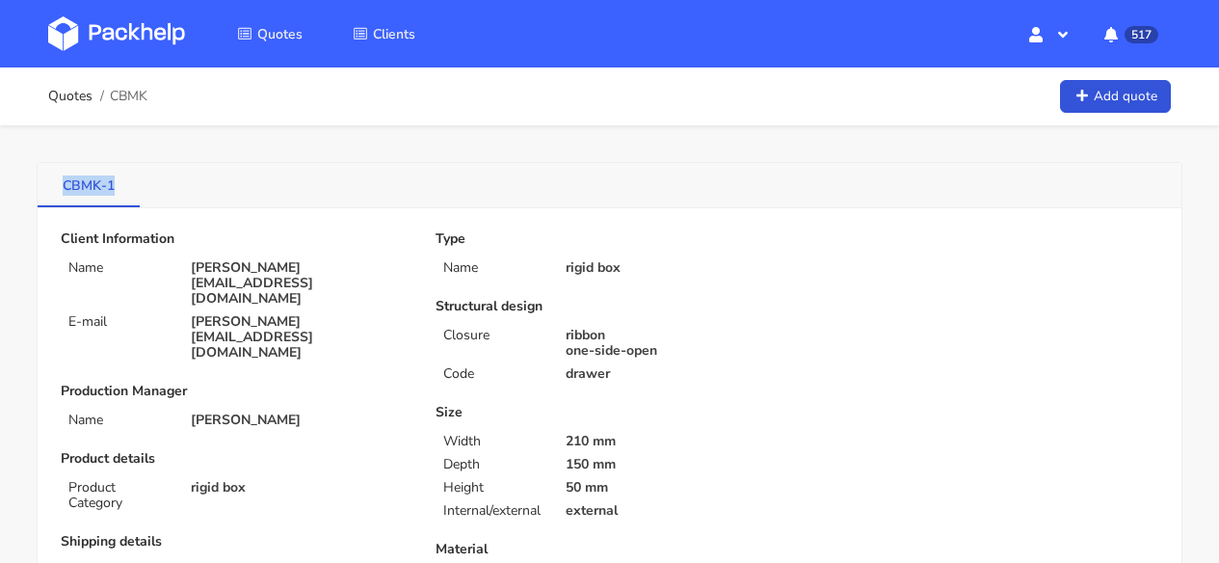
copy link "CBMK-1"
drag, startPoint x: 85, startPoint y: 183, endPoint x: 120, endPoint y: 33, distance: 154.5
click at [120, 33] on div "Quotes Clients Hello, Monika Profile Sign Out 517 Notifications CBPV You have a…" at bounding box center [609, 281] width 1219 height 563
click at [131, 34] on img at bounding box center [116, 33] width 137 height 35
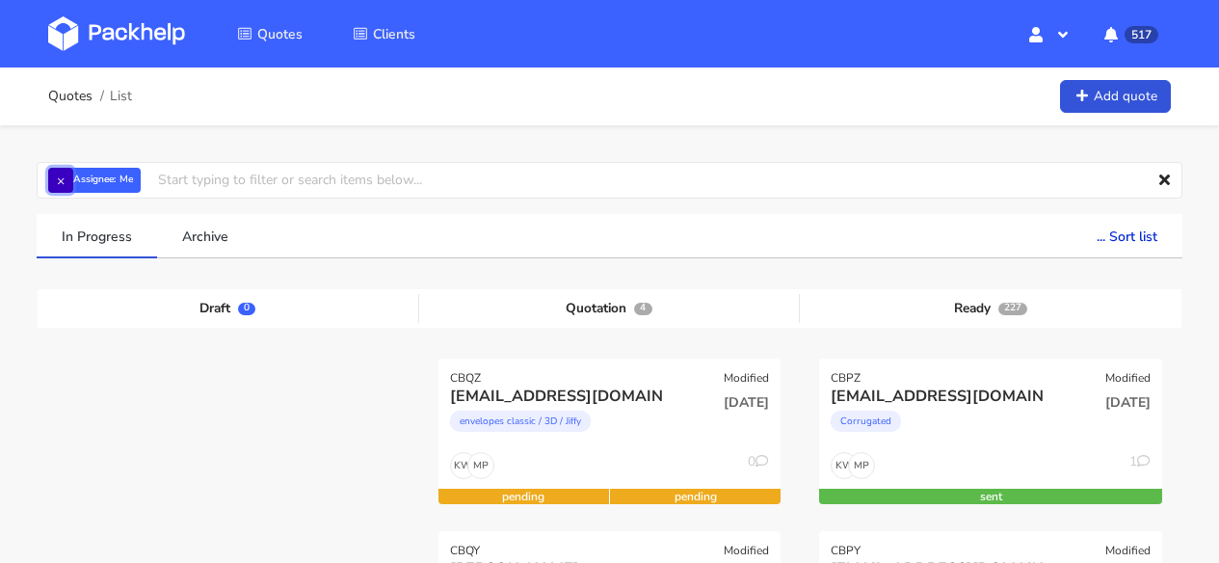
click at [60, 183] on button "×" at bounding box center [60, 180] width 25 height 25
click at [79, 183] on input "text" at bounding box center [610, 180] width 1146 height 37
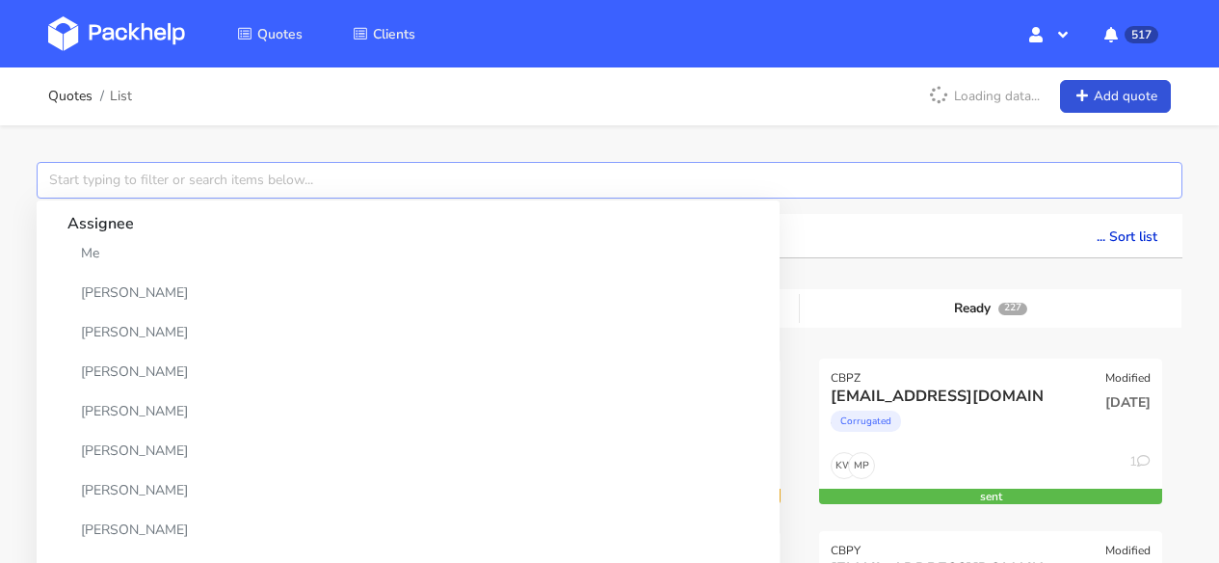
paste input "CBMK-1"
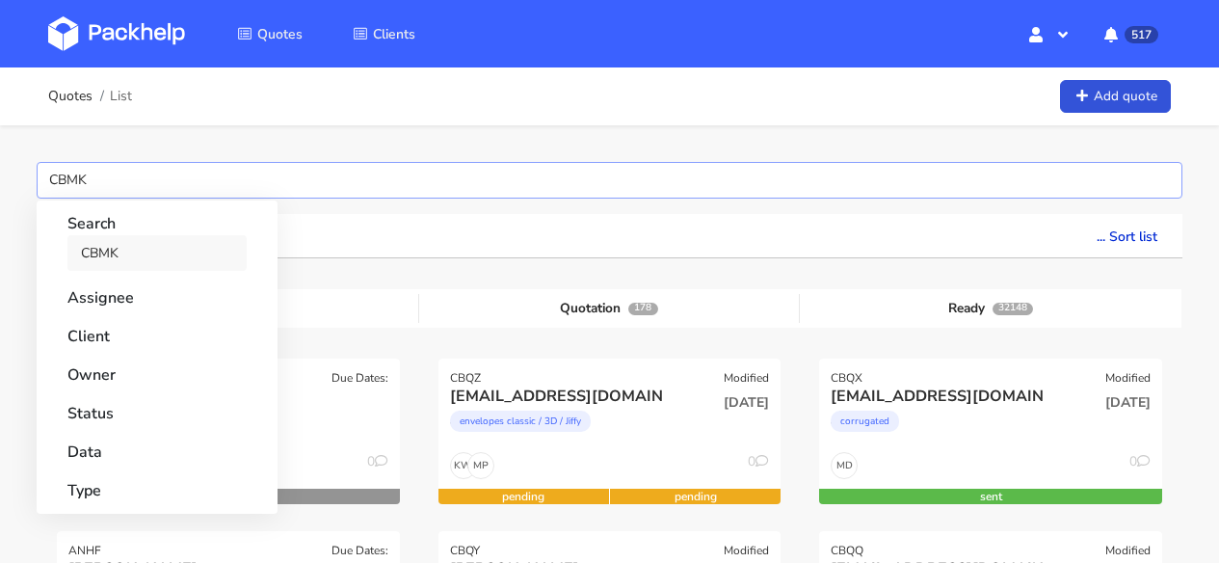
type input "CBMK"
click at [157, 259] on link "CBMK" at bounding box center [156, 253] width 179 height 36
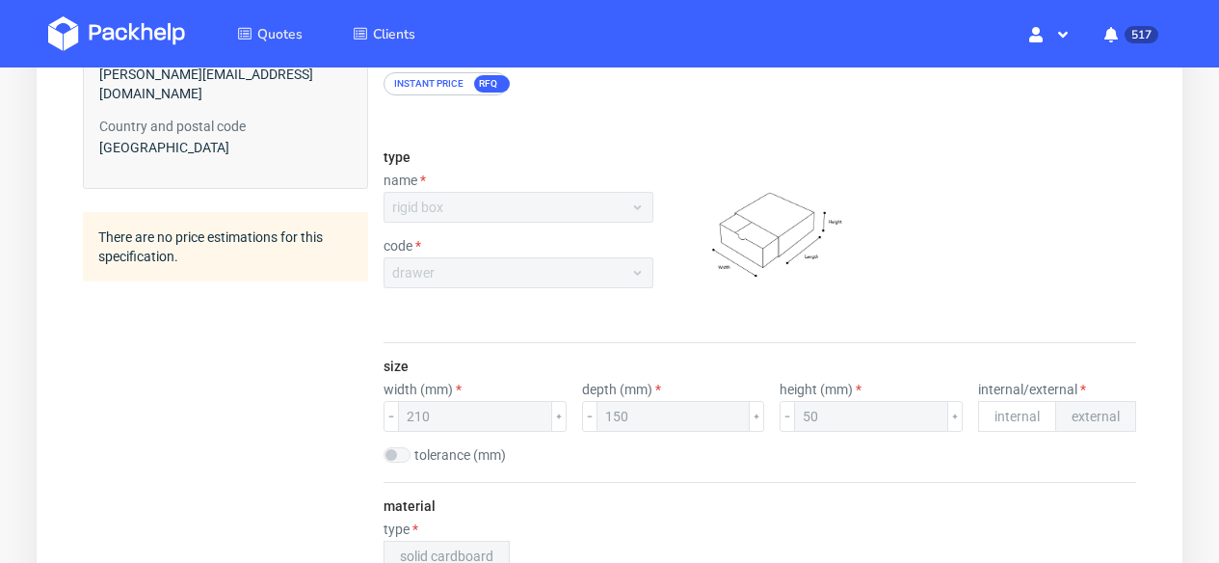
scroll to position [374, 0]
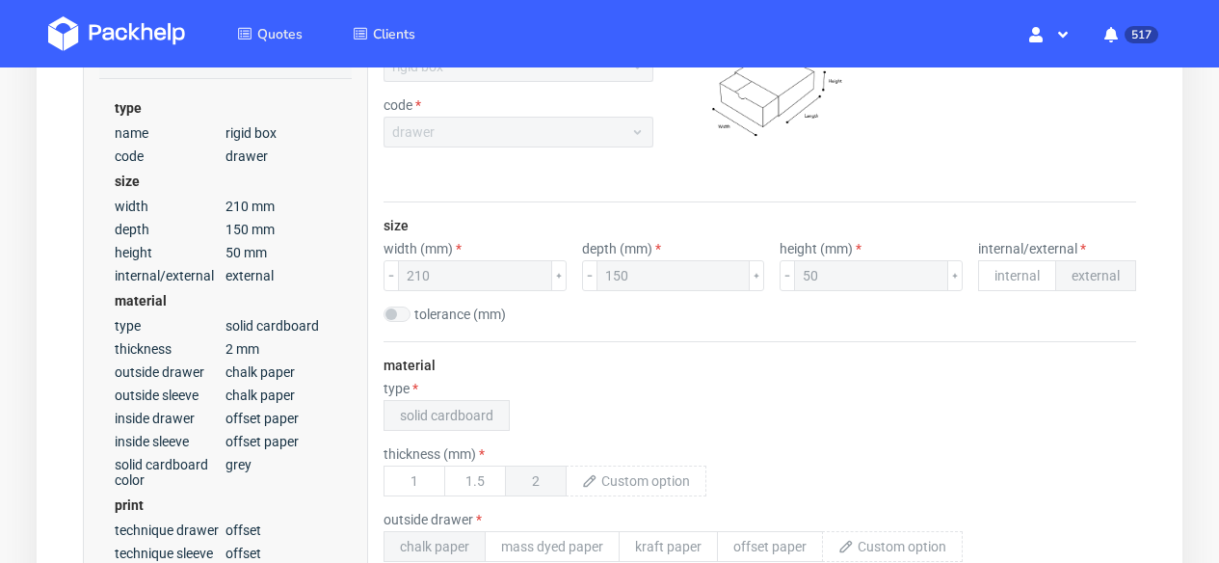
click at [107, 23] on img at bounding box center [116, 33] width 137 height 35
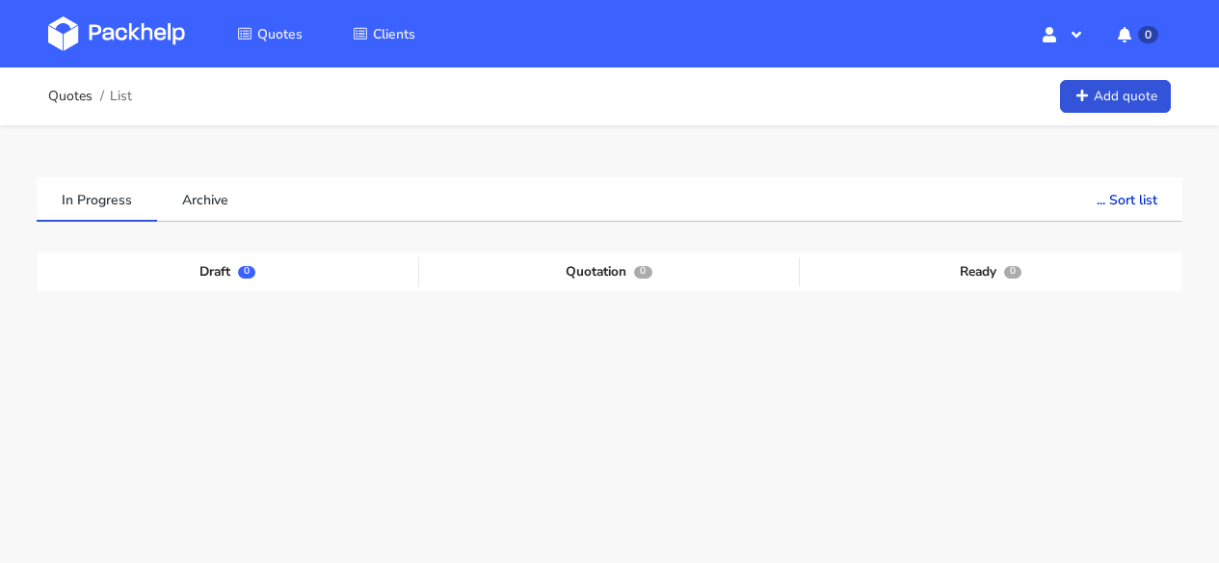
click at [136, 29] on img at bounding box center [116, 33] width 137 height 35
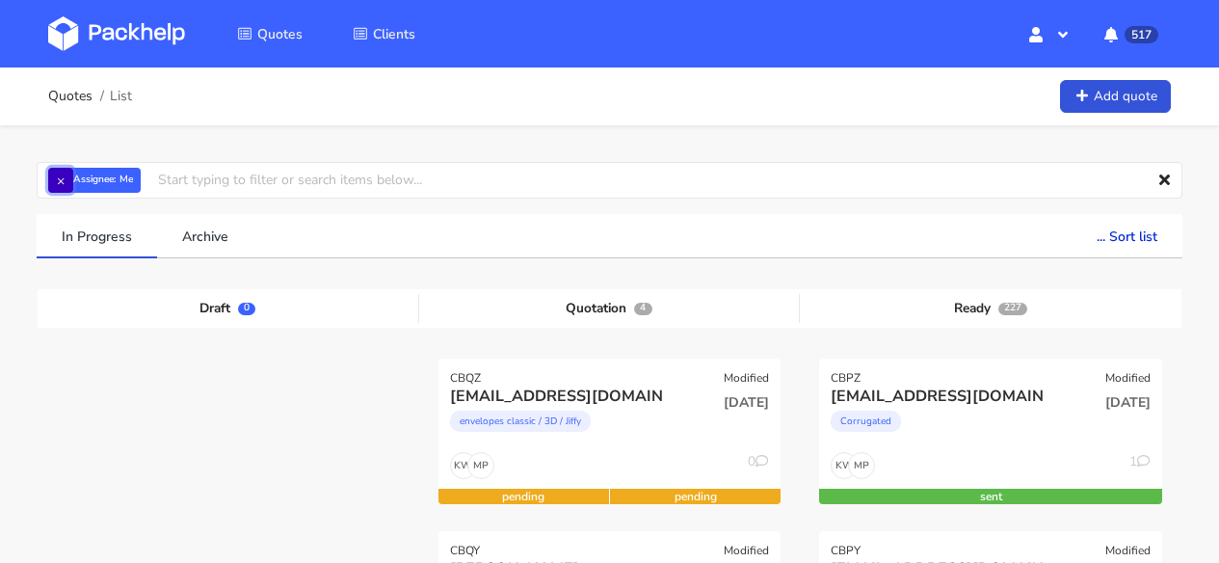
click at [61, 182] on button "×" at bounding box center [60, 180] width 25 height 25
click at [72, 180] on input "text" at bounding box center [610, 180] width 1146 height 37
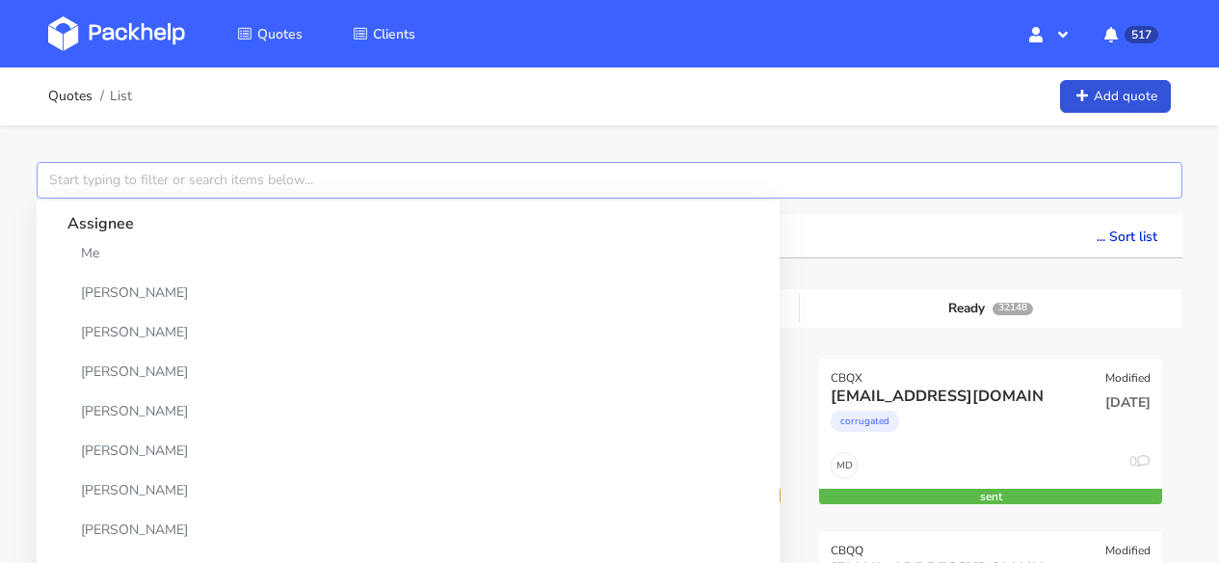
paste input "CBMH-1"
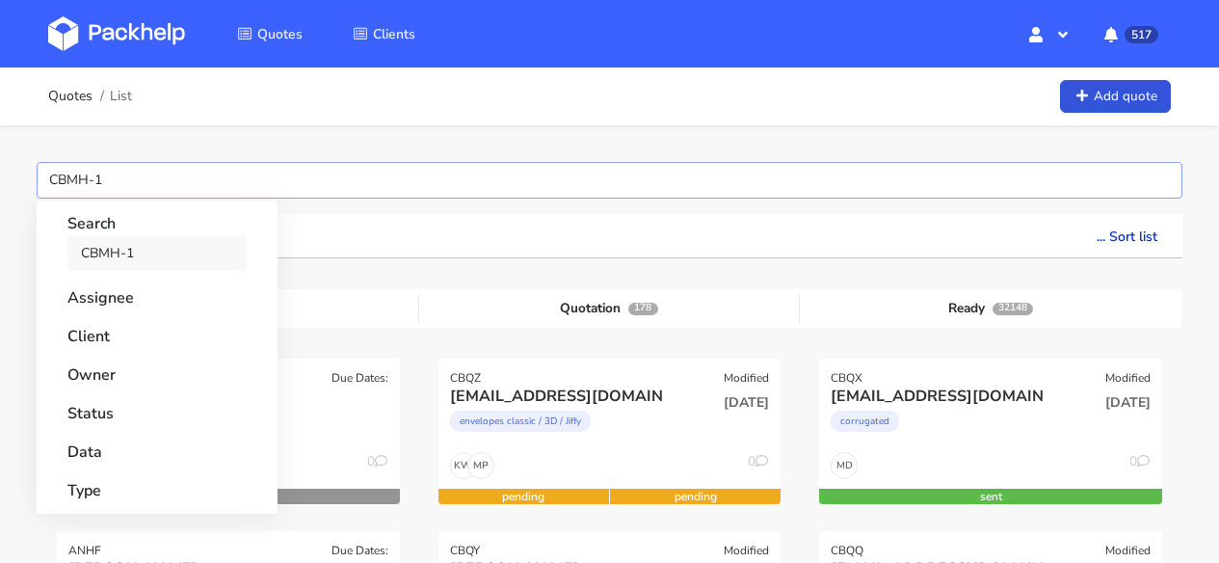
type input "CBMH-1"
click at [124, 245] on link "CBMH-1" at bounding box center [156, 253] width 179 height 36
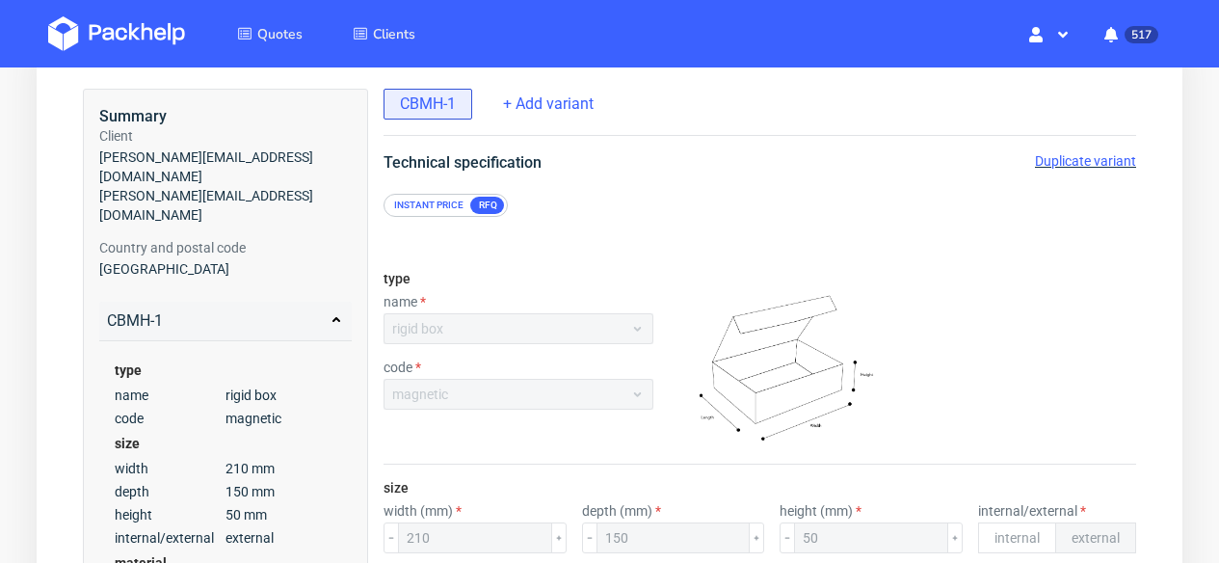
scroll to position [111, 0]
click at [1064, 166] on span "Duplicate variant" at bounding box center [1085, 161] width 101 height 15
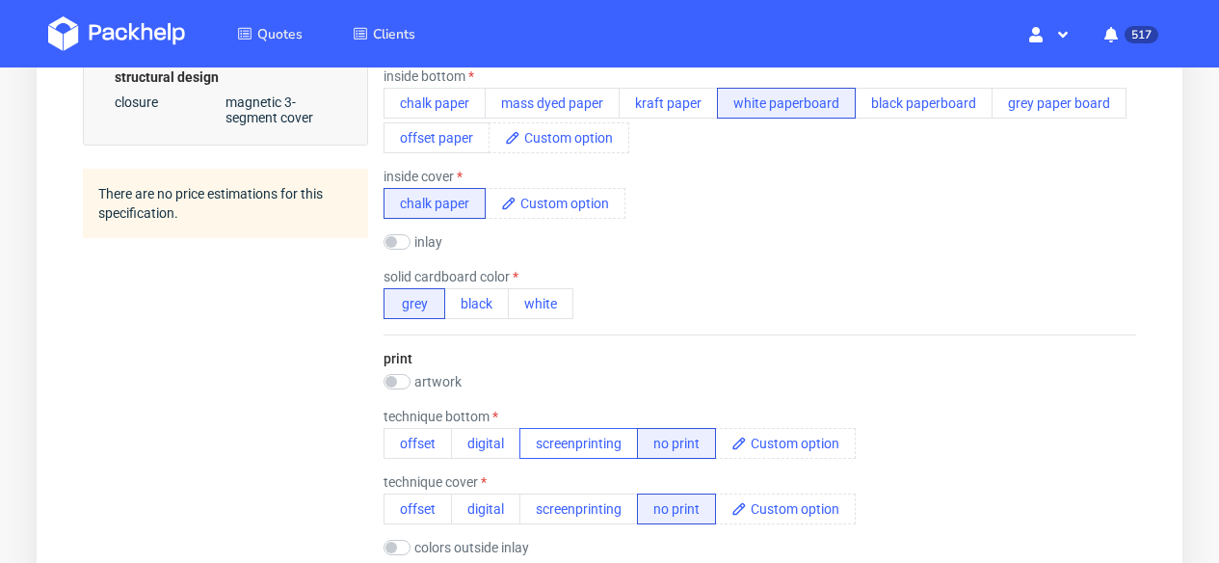
scroll to position [967, 0]
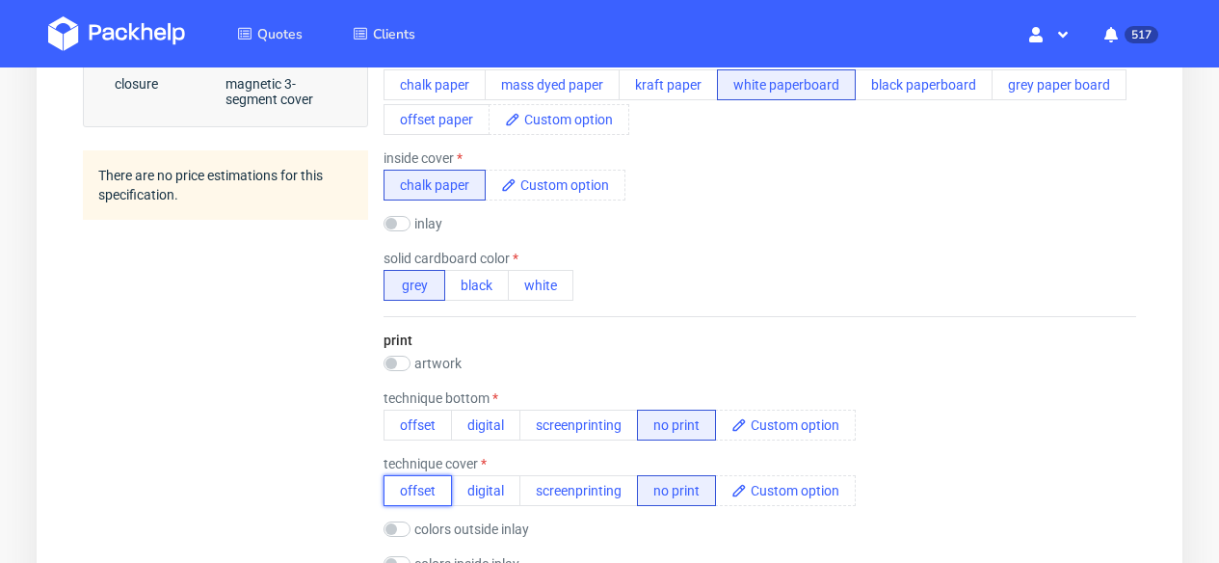
click at [433, 494] on button "offset" at bounding box center [418, 490] width 68 height 31
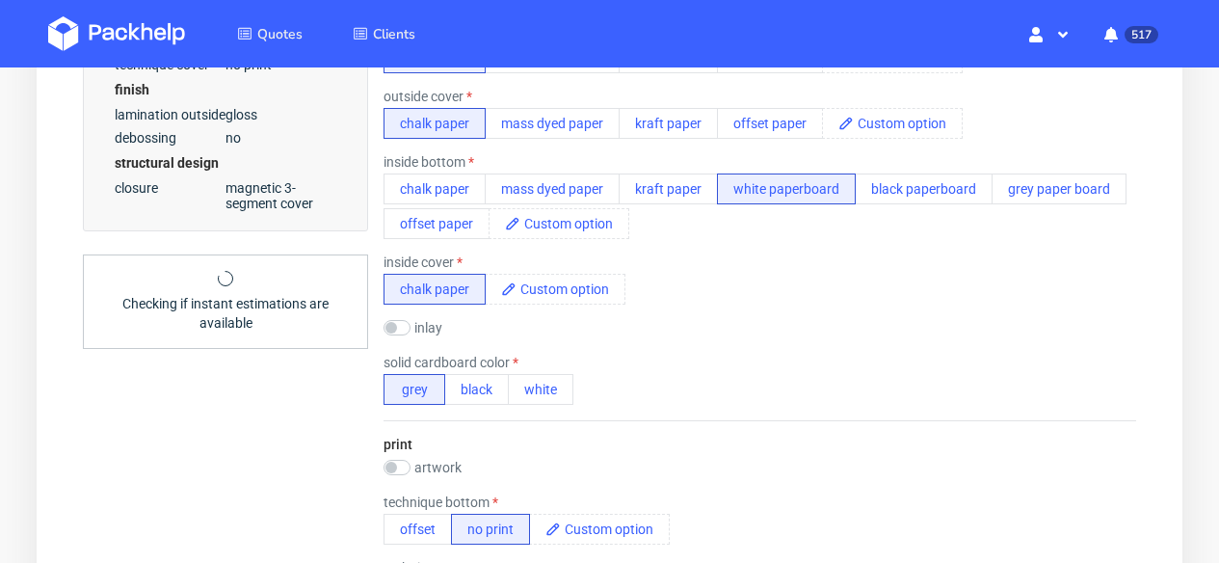
scroll to position [1116, 0]
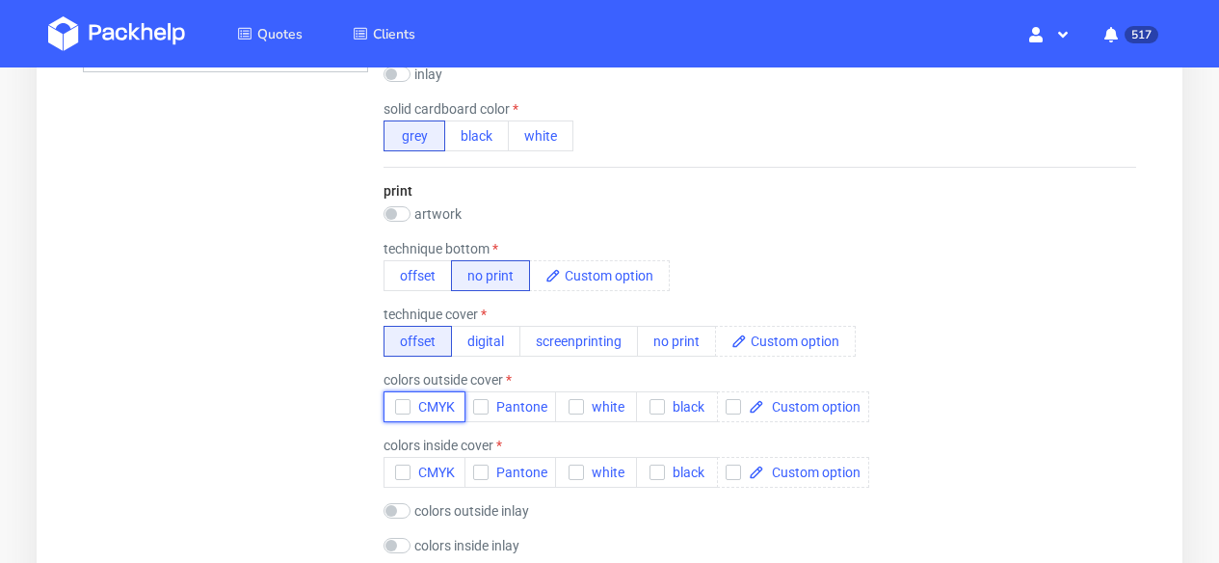
click at [433, 400] on span "CMYK" at bounding box center [433, 406] width 44 height 15
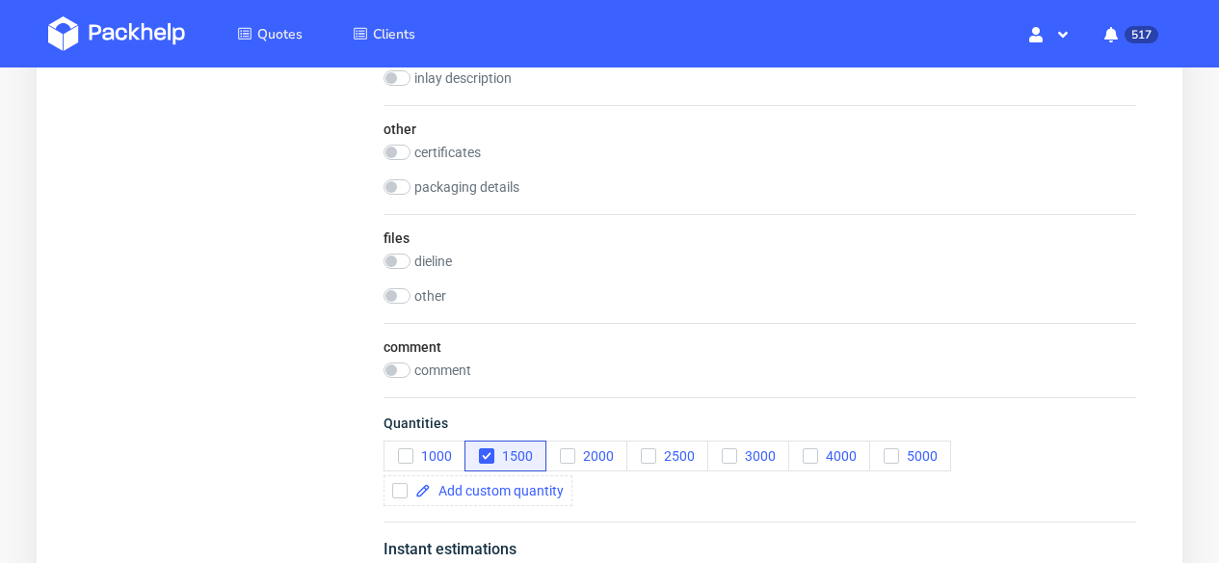
scroll to position [2791, 0]
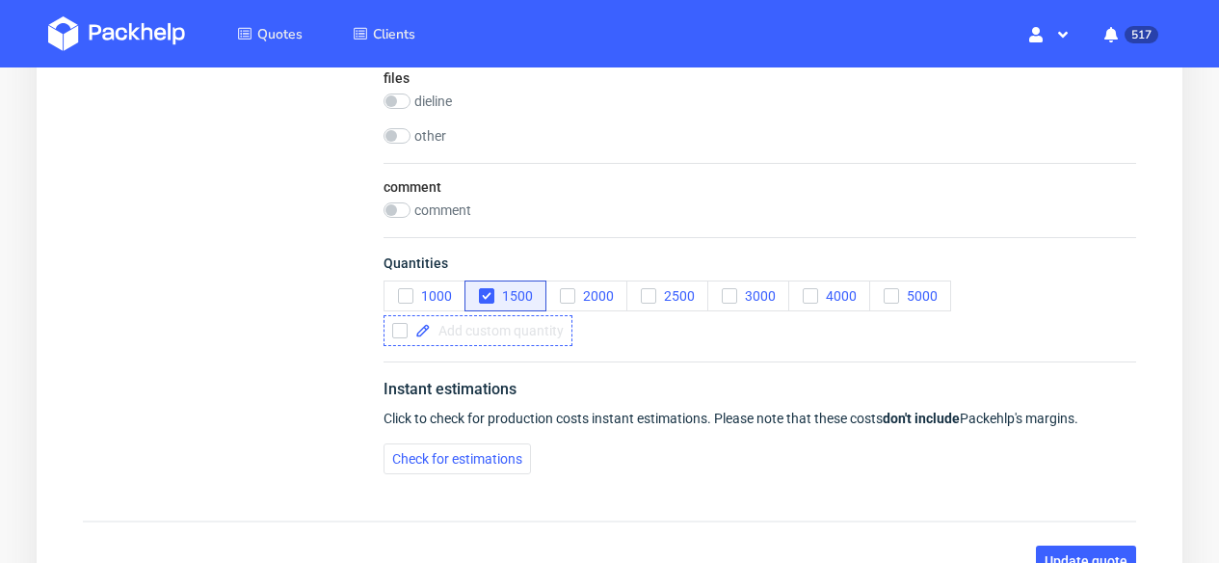
click at [497, 327] on span at bounding box center [497, 330] width 133 height 13
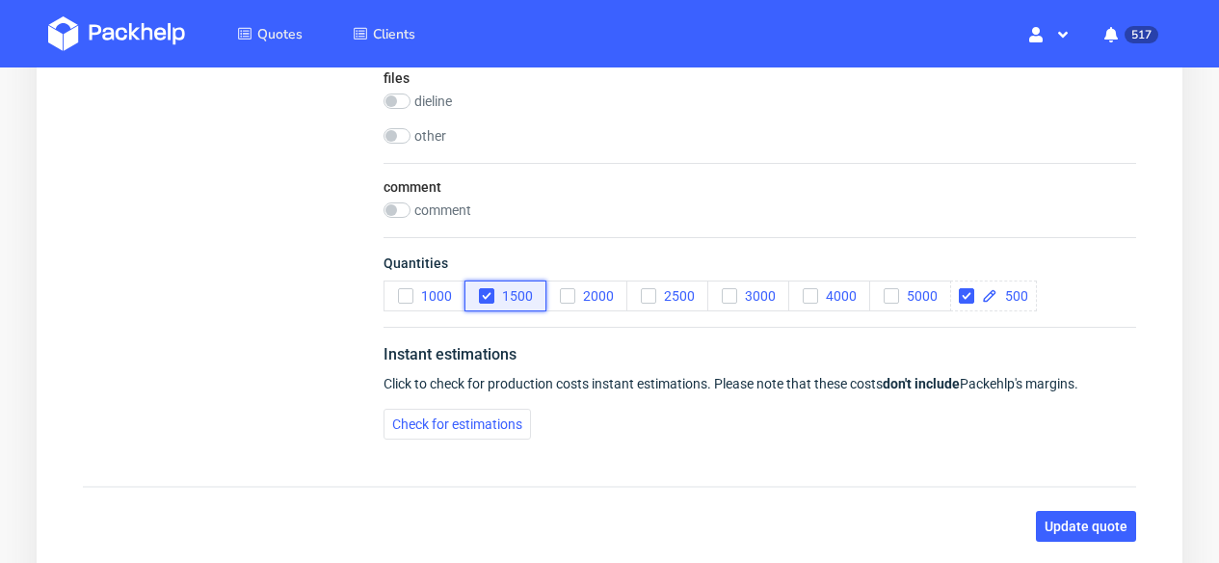
checkbox input "true"
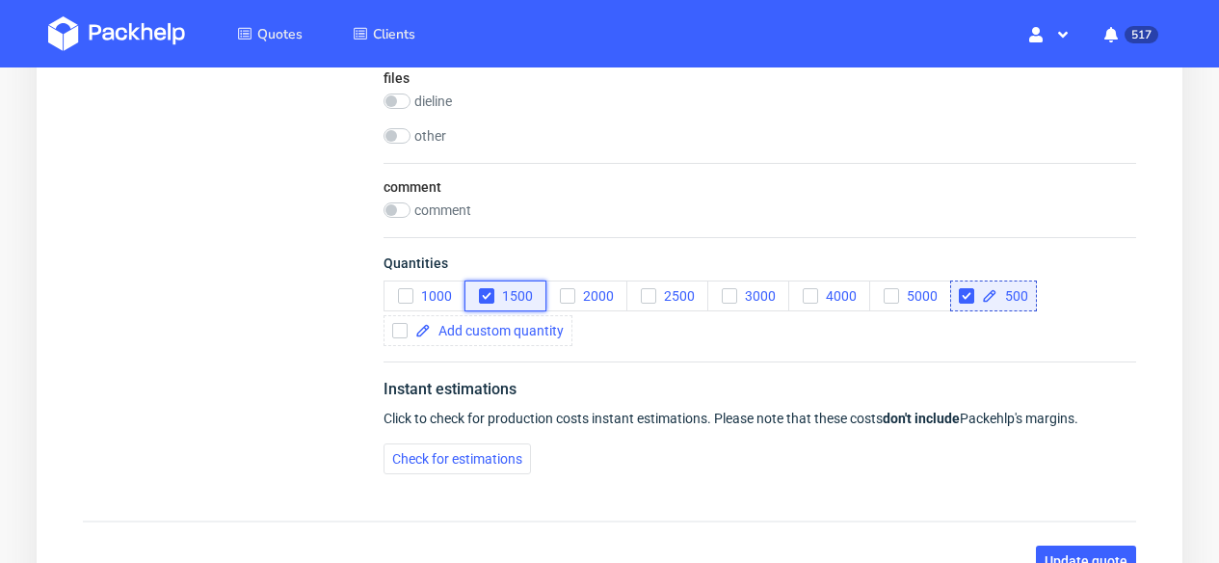
click at [486, 294] on icon "button" at bounding box center [486, 295] width 13 height 13
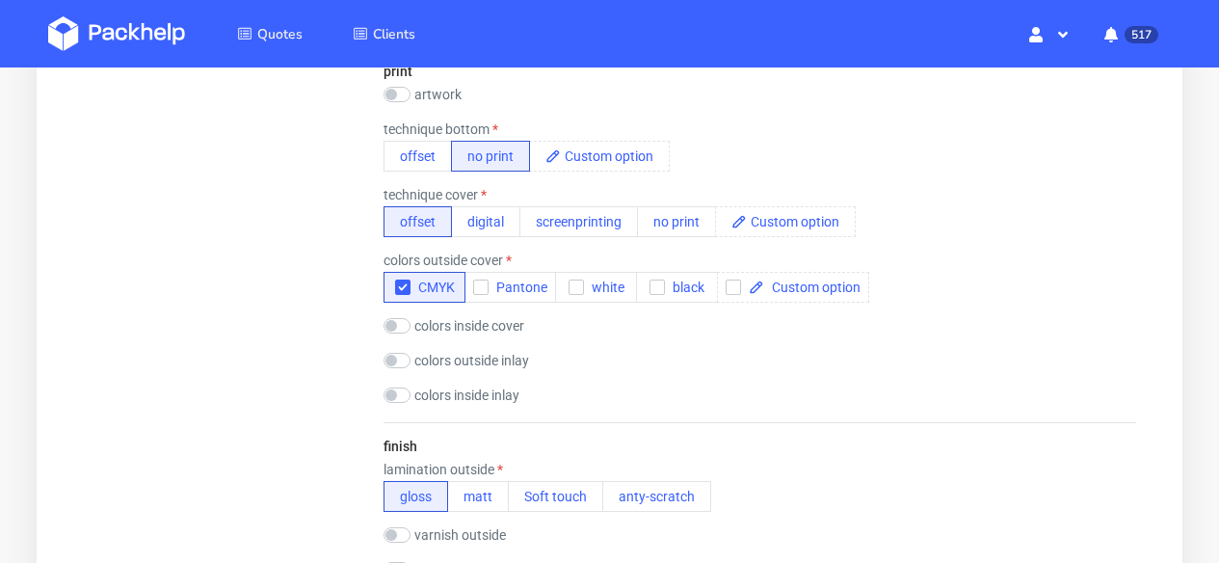
scroll to position [1197, 0]
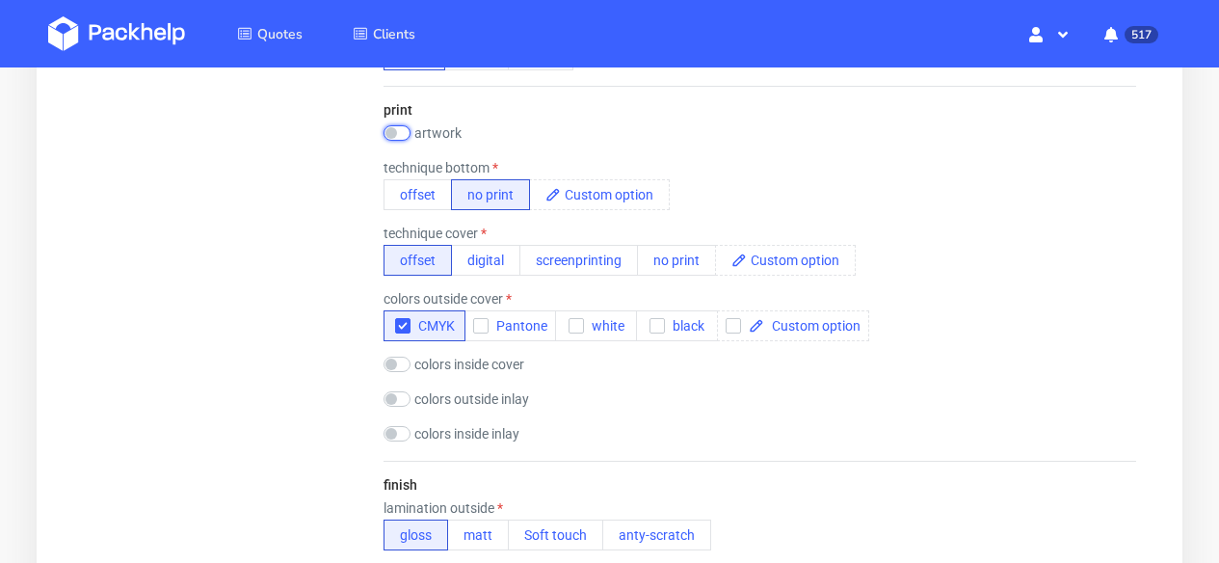
click at [407, 139] on input "checkbox" at bounding box center [397, 132] width 27 height 15
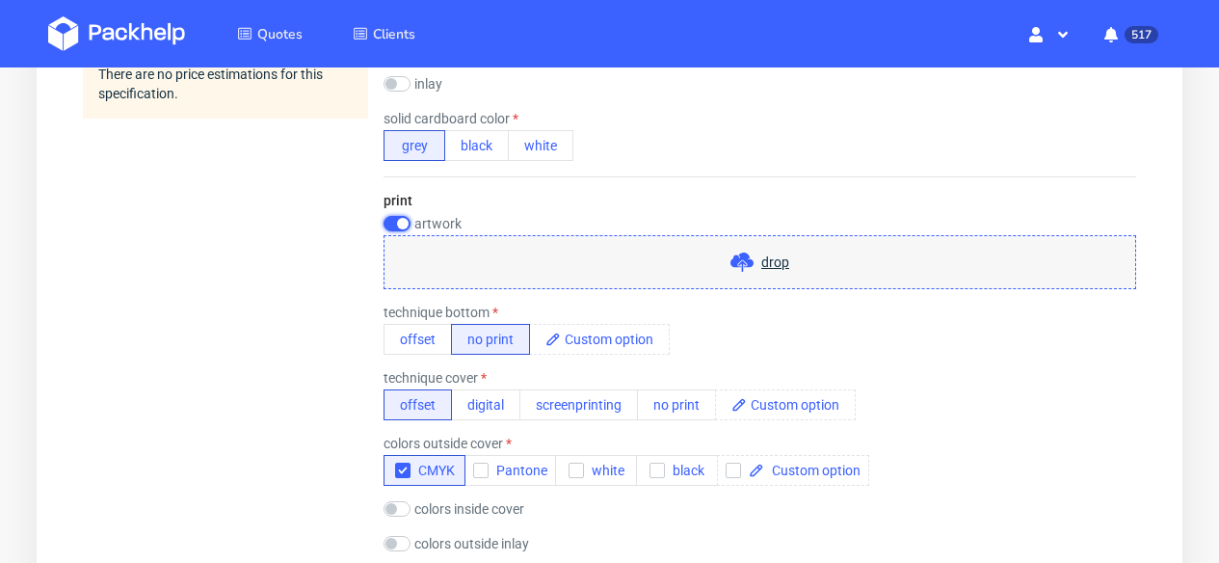
scroll to position [1067, 0]
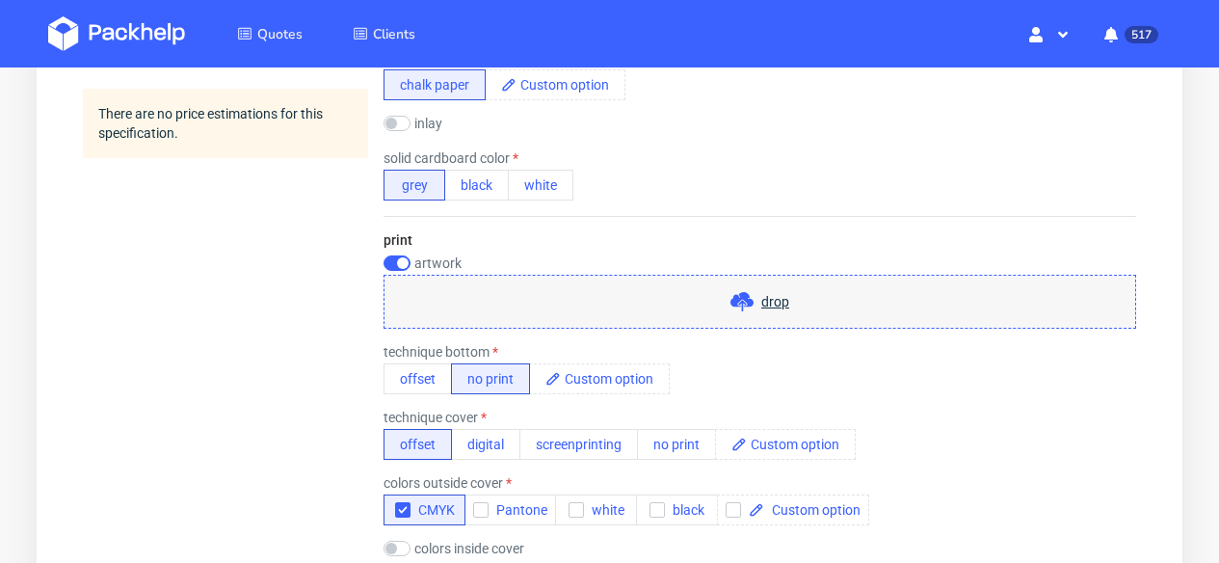
click at [393, 252] on div "print artwork drop technique bottom offset no print technique cover offset digi…" at bounding box center [760, 430] width 753 height 429
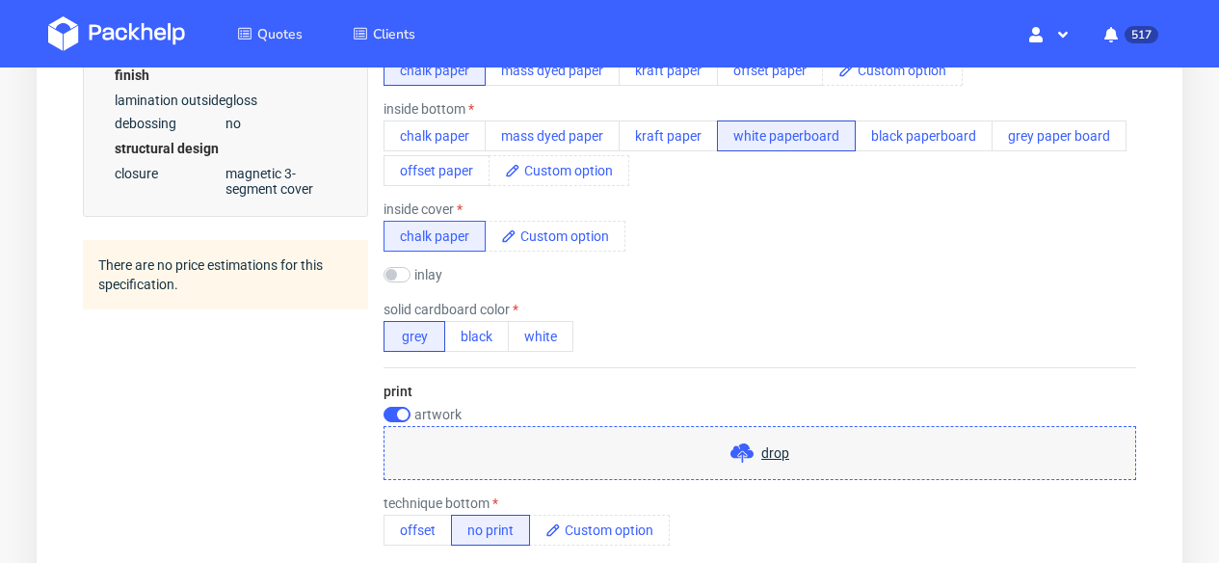
scroll to position [897, 0]
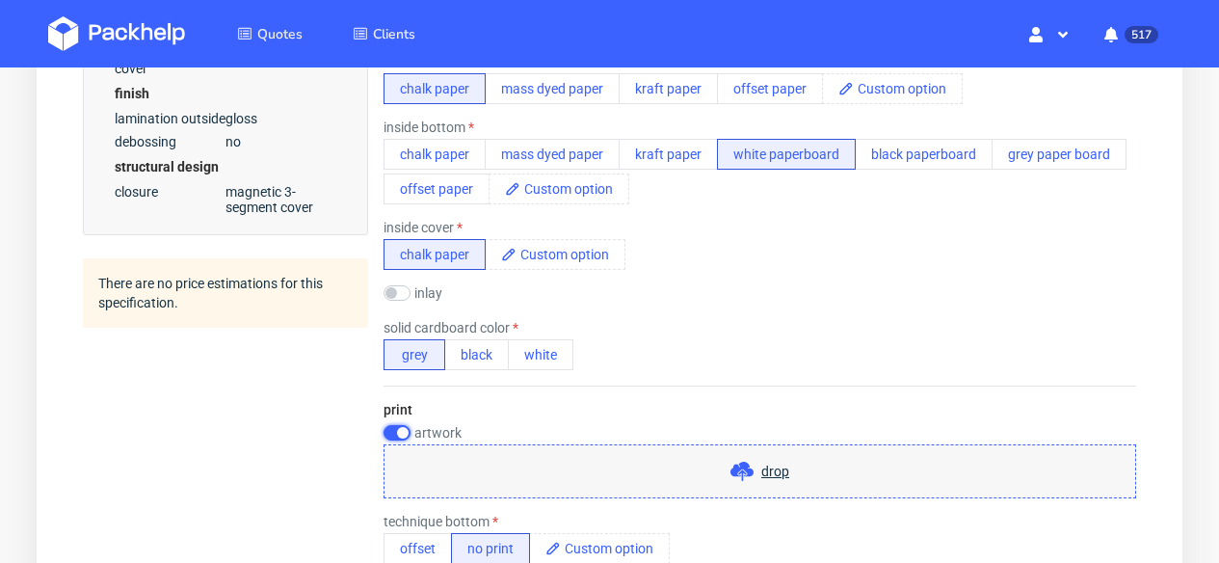
click at [395, 438] on input "checkbox" at bounding box center [397, 432] width 27 height 15
checkbox input "false"
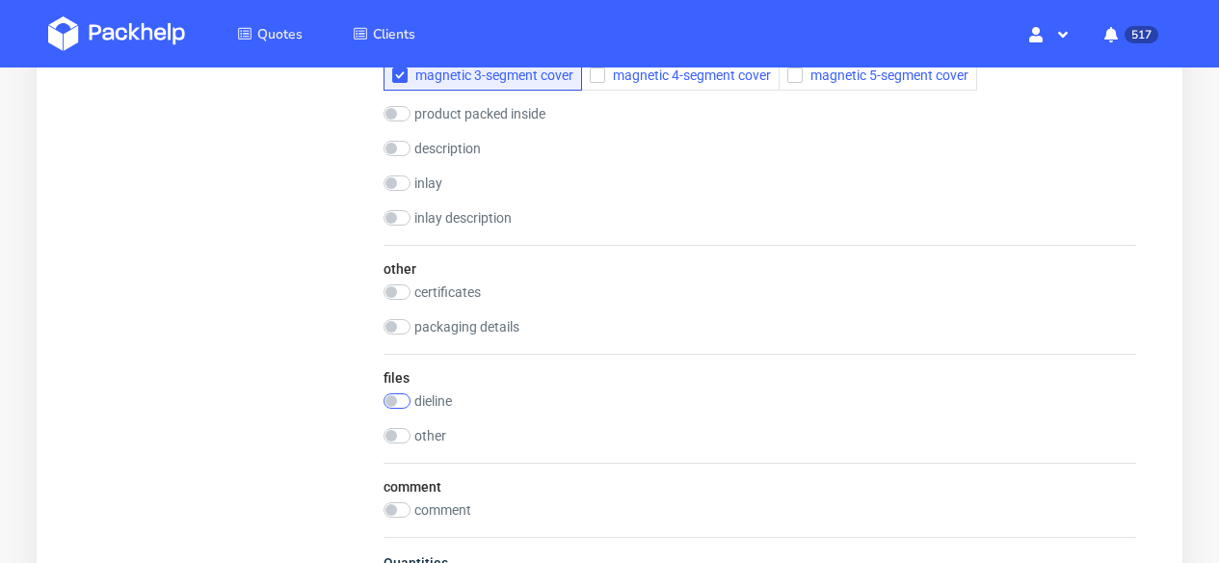
scroll to position [2784, 0]
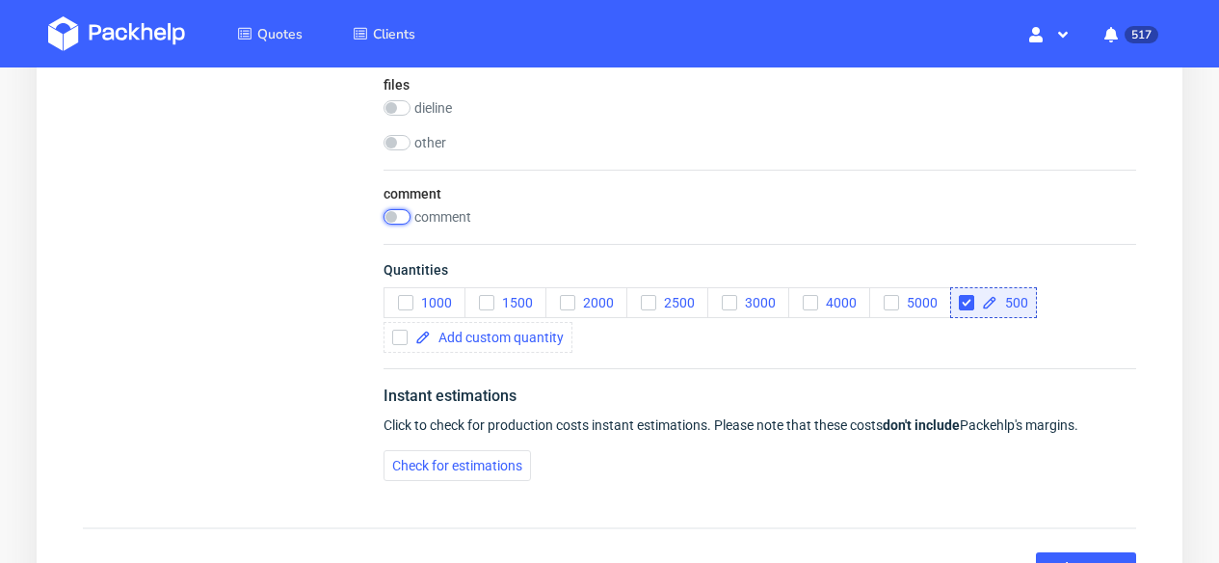
click at [406, 222] on input "checkbox" at bounding box center [397, 216] width 27 height 15
checkbox input "true"
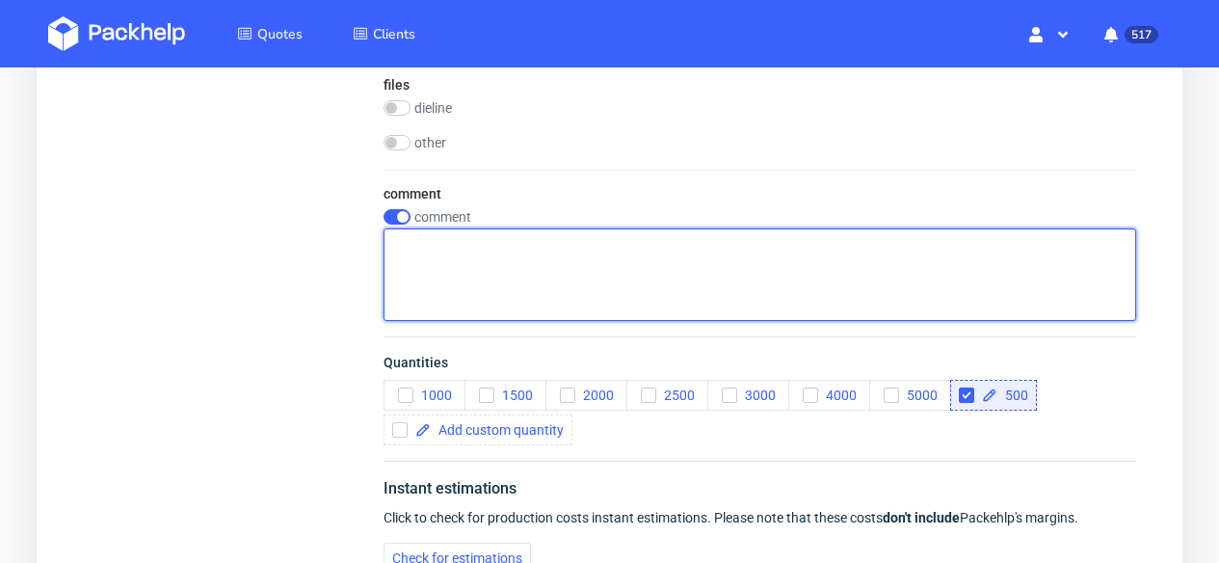
click at [463, 260] on textarea at bounding box center [760, 274] width 753 height 93
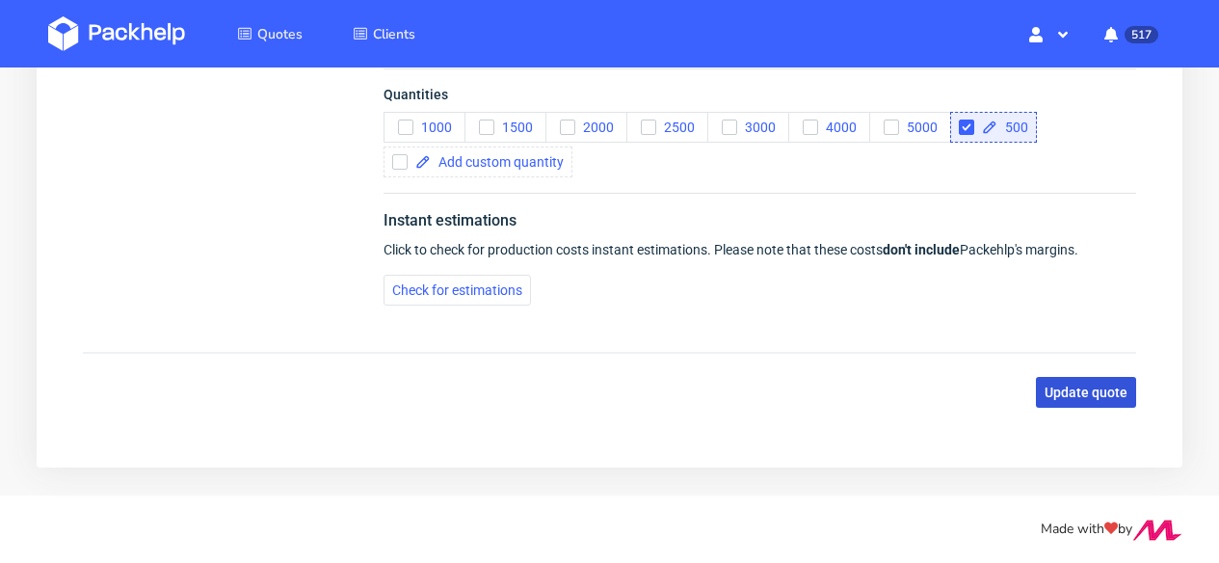
type textarea "2 different design 250 pcs each"
click at [1106, 388] on span "Update quote" at bounding box center [1086, 391] width 83 height 13
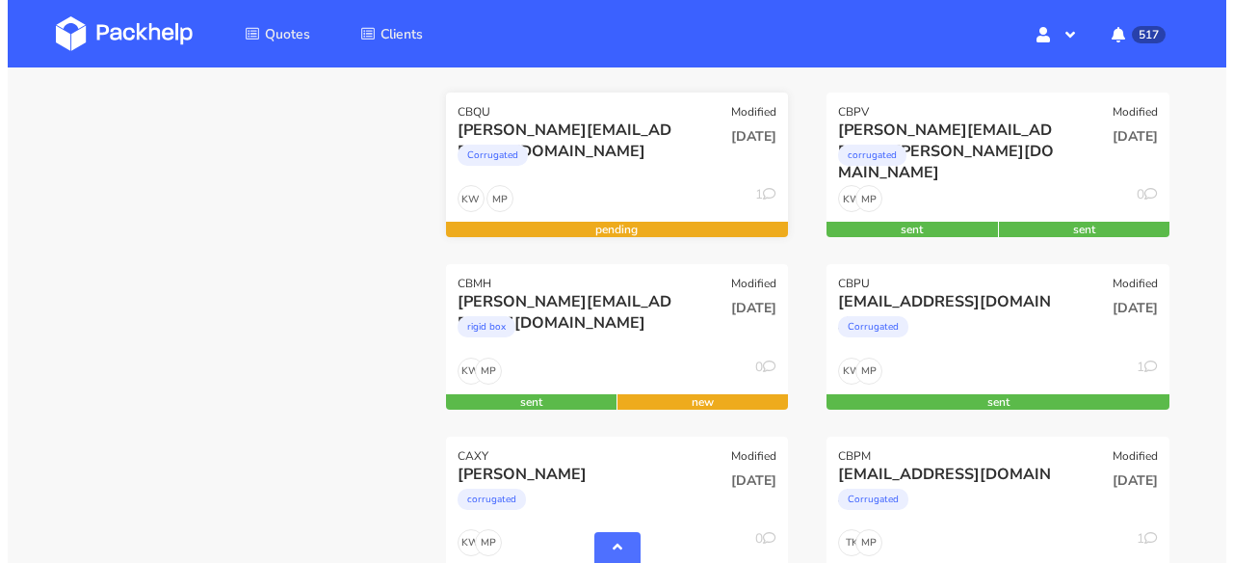
scroll to position [612, 0]
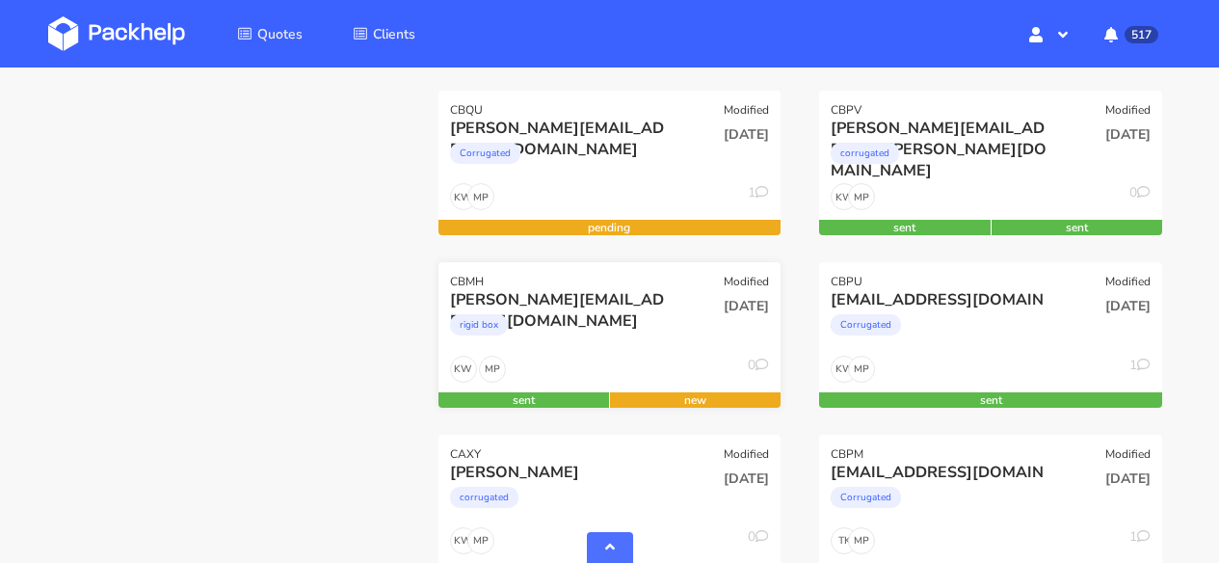
click at [596, 293] on div "[PERSON_NAME][EMAIL_ADDRESS][DOMAIN_NAME]" at bounding box center [559, 299] width 218 height 21
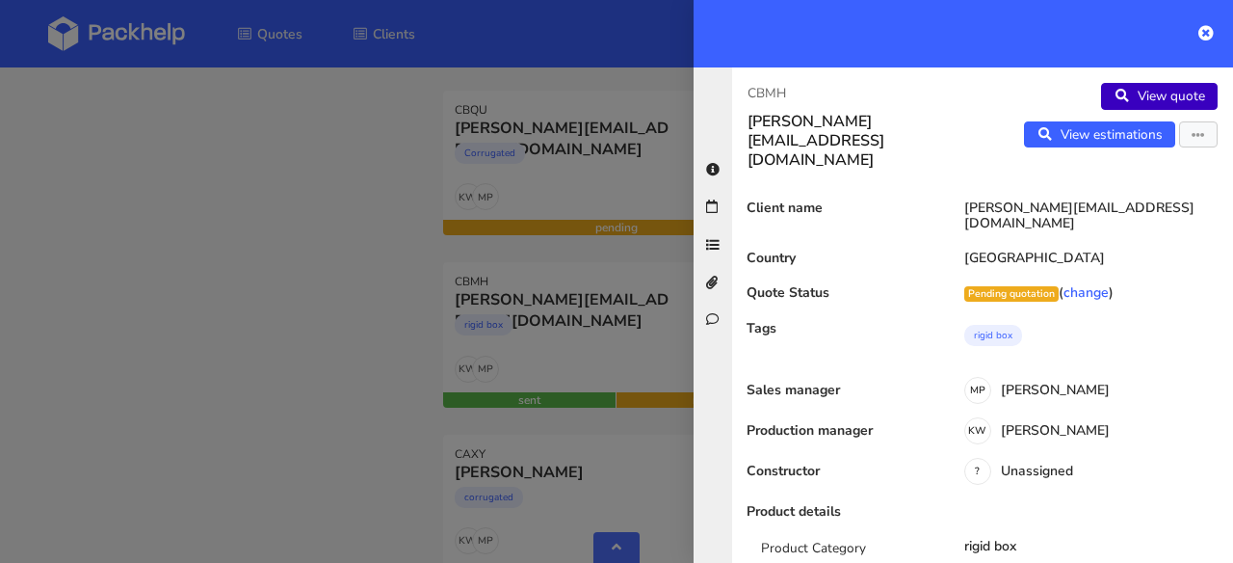
click at [1135, 102] on link "View quote" at bounding box center [1159, 96] width 117 height 27
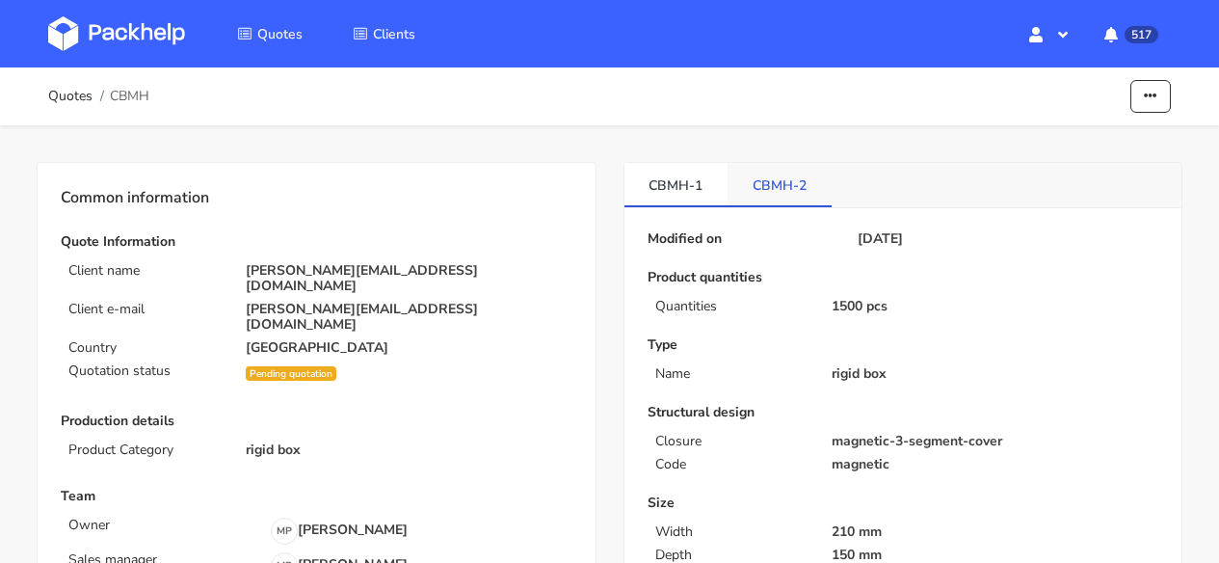
click at [764, 179] on link "CBMH-2" at bounding box center [780, 184] width 104 height 42
drag, startPoint x: 810, startPoint y: 180, endPoint x: 728, endPoint y: 188, distance: 83.2
click at [728, 188] on link "CBMH-2" at bounding box center [780, 184] width 104 height 42
copy link "CBMH-2"
click at [122, 30] on img at bounding box center [116, 33] width 137 height 35
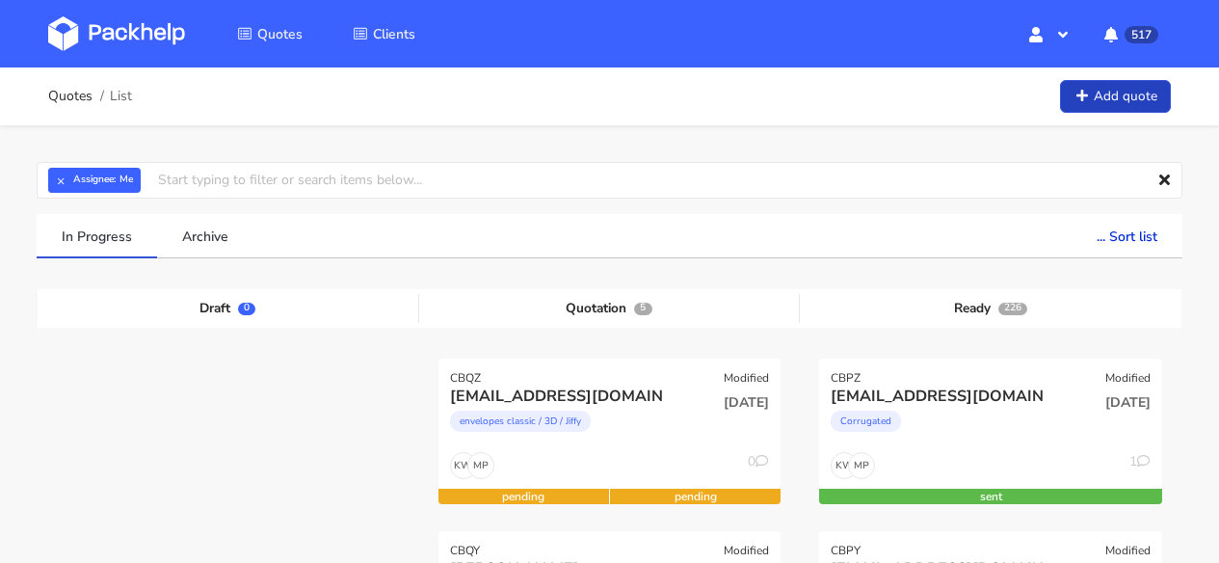
click at [1104, 97] on link "Add quote" at bounding box center [1115, 97] width 111 height 34
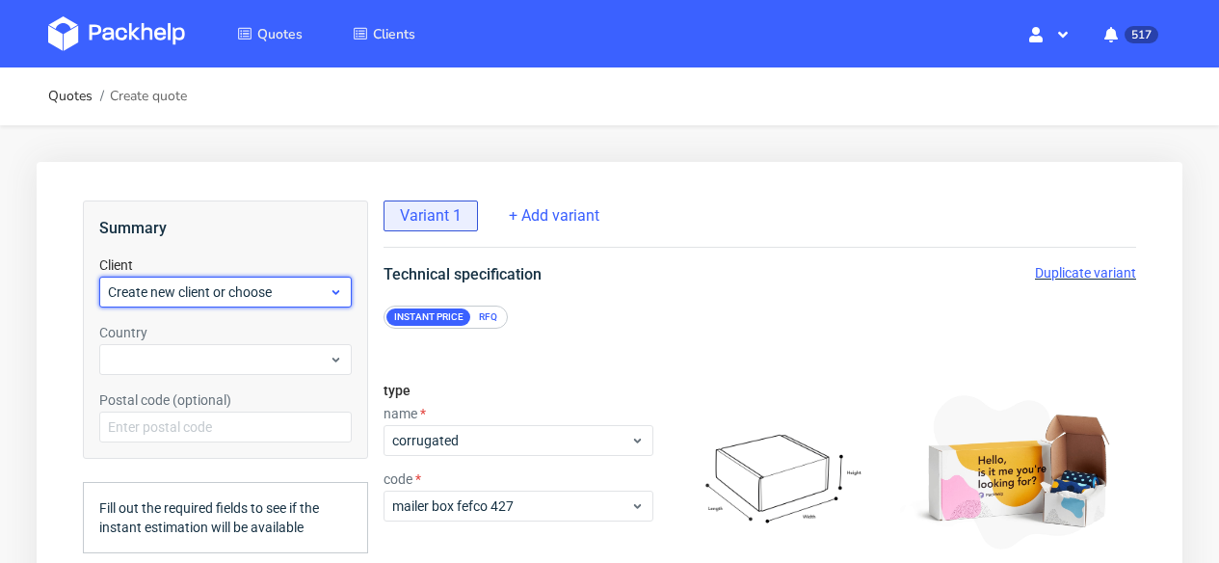
click at [196, 300] on span "Create new client or choose" at bounding box center [218, 291] width 221 height 19
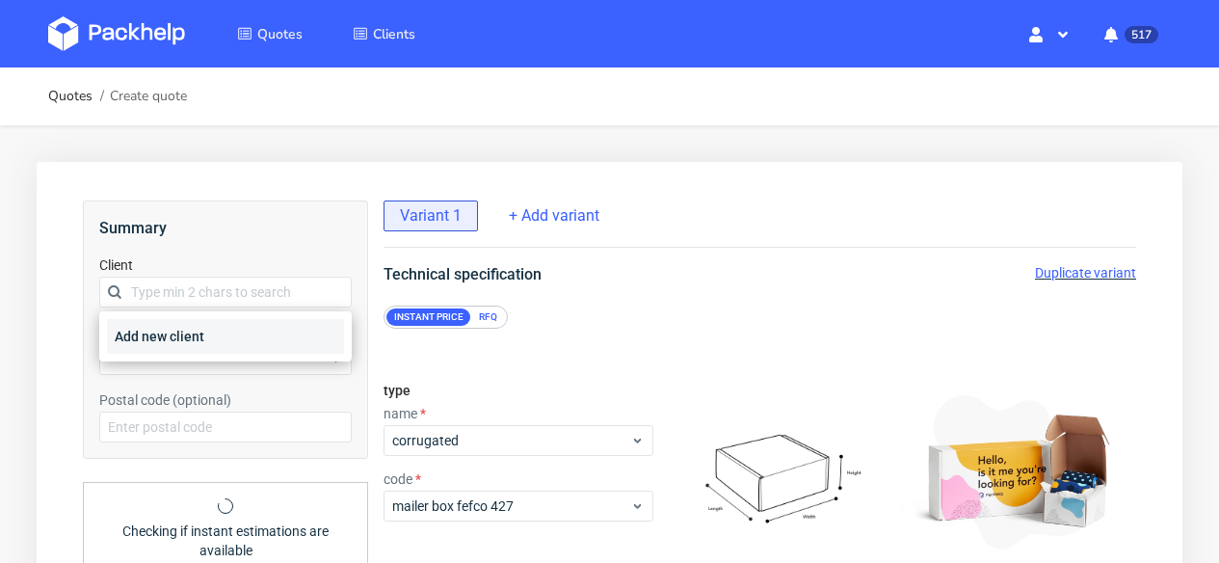
click at [186, 336] on div "Add new client" at bounding box center [225, 336] width 237 height 35
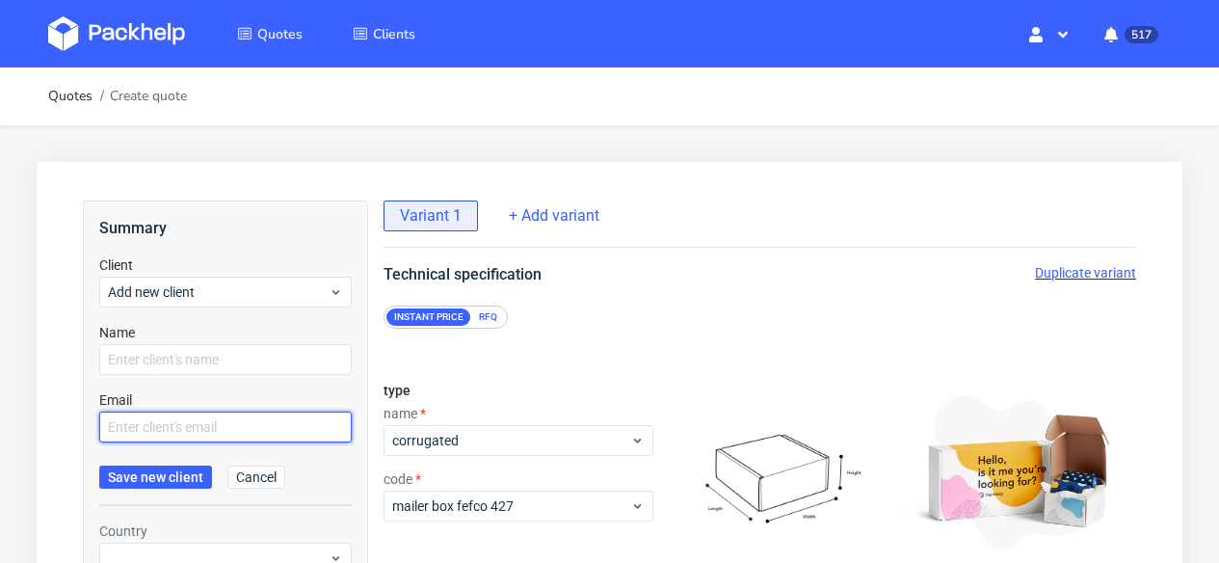
click at [159, 421] on input "text" at bounding box center [225, 426] width 252 height 31
paste input "[PERSON_NAME][EMAIL_ADDRESS][DOMAIN_NAME]"
type input "[PERSON_NAME][EMAIL_ADDRESS][DOMAIN_NAME]"
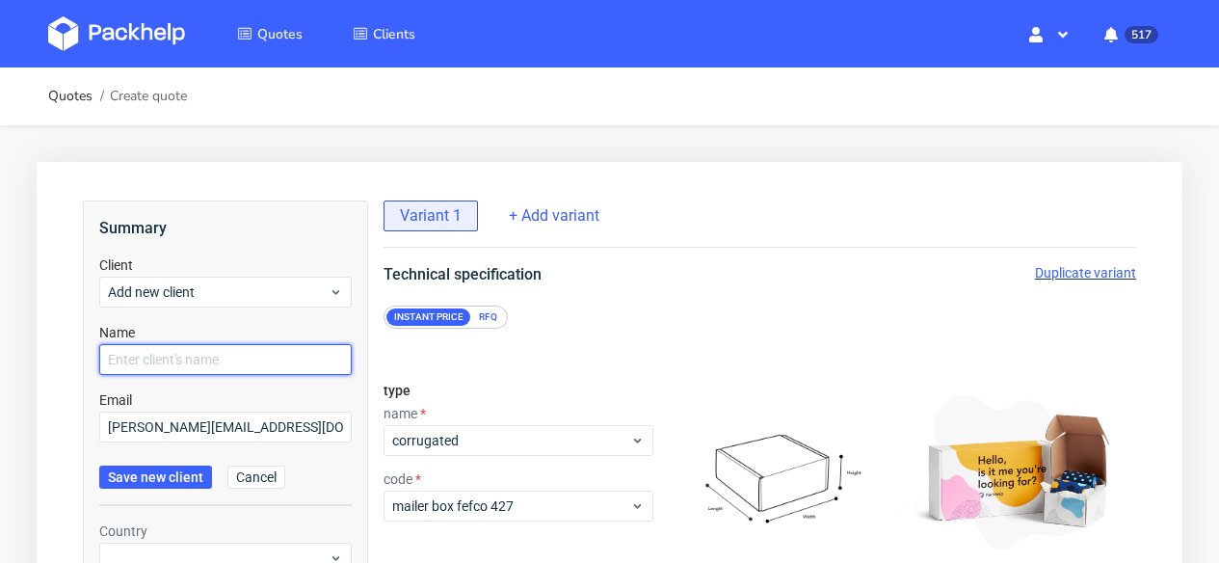
click at [149, 367] on input "text" at bounding box center [225, 359] width 252 height 31
type input "[PERSON_NAME]"
drag, startPoint x: 196, startPoint y: 363, endPoint x: 106, endPoint y: 543, distance: 201.3
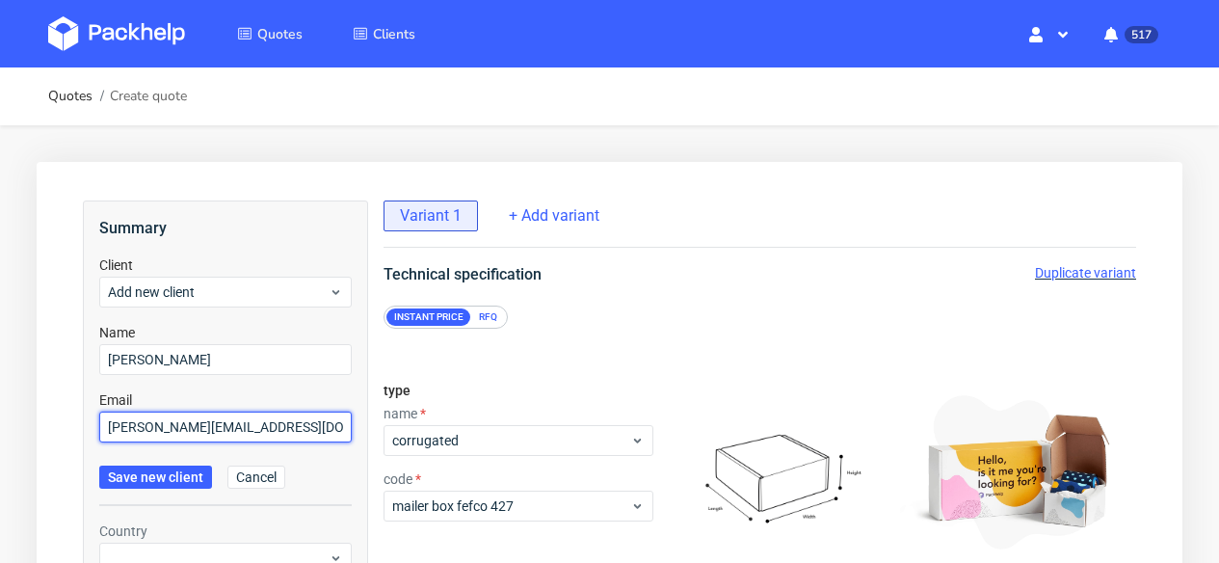
drag, startPoint x: 308, startPoint y: 421, endPoint x: 66, endPoint y: 423, distance: 242.8
paste input "jessica"
type input "[PERSON_NAME][EMAIL_ADDRESS][DOMAIN_NAME]"
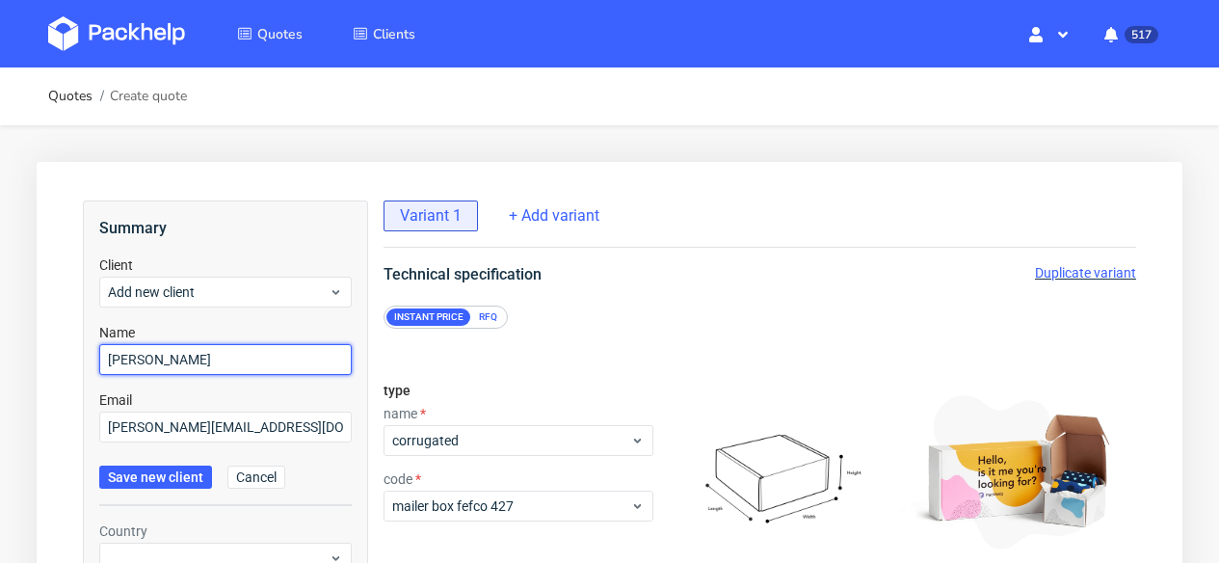
drag, startPoint x: 160, startPoint y: 357, endPoint x: 70, endPoint y: 357, distance: 89.6
type input "Jessica Morris"
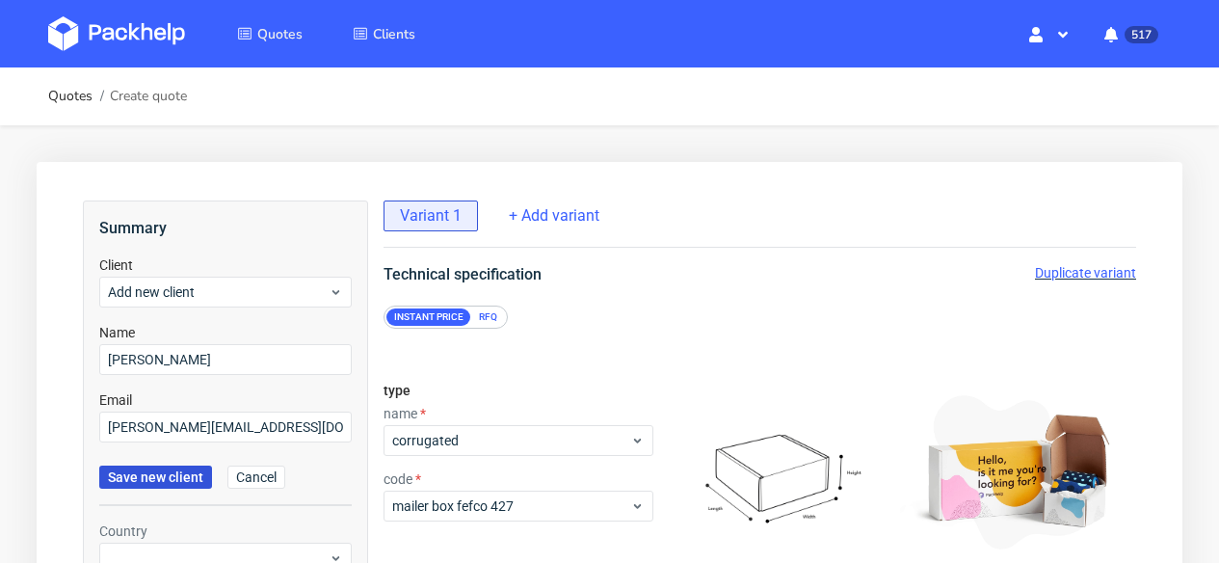
click at [162, 480] on span "Save new client" at bounding box center [155, 476] width 95 height 13
click at [494, 317] on div "RFQ" at bounding box center [488, 316] width 34 height 17
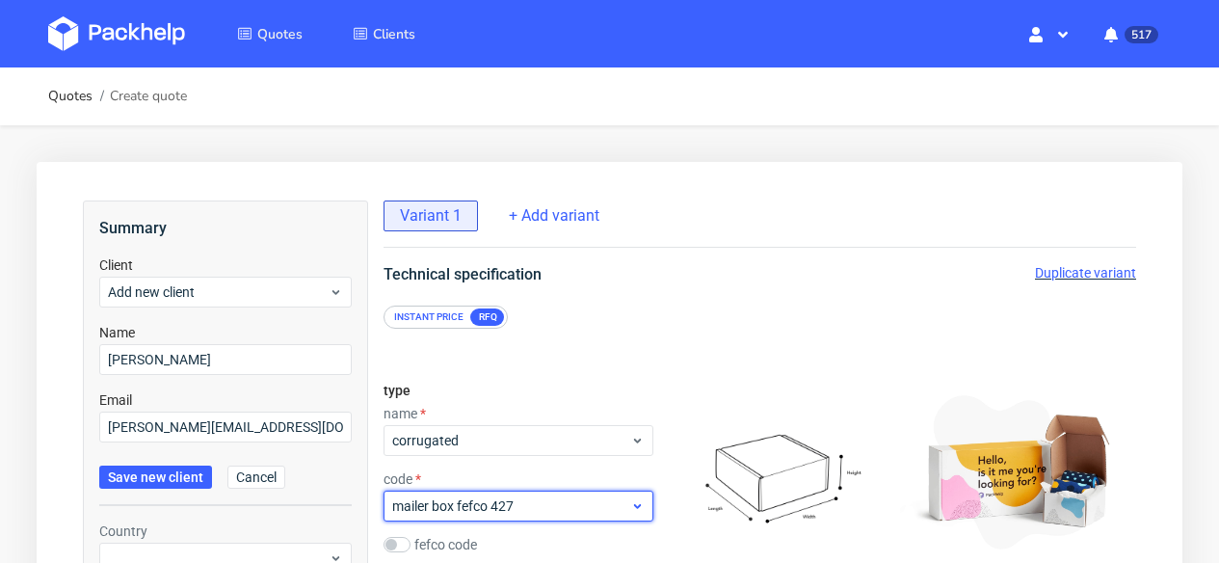
click at [531, 507] on span "mailer box fefco 427" at bounding box center [511, 505] width 238 height 19
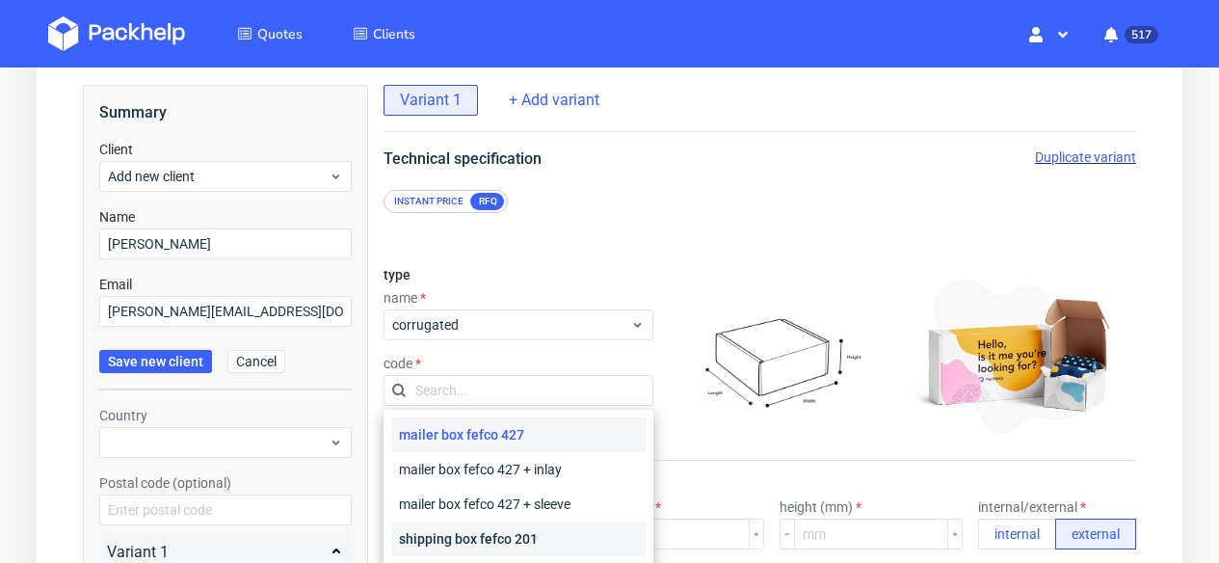
click at [546, 531] on div "shipping box fefco 201" at bounding box center [518, 538] width 254 height 35
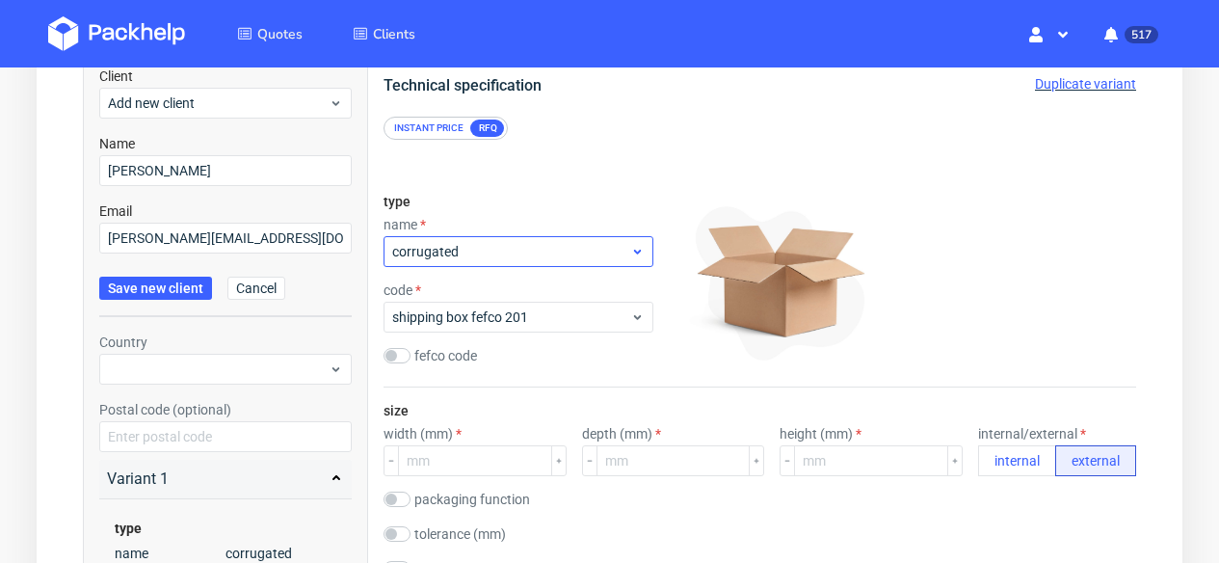
scroll to position [202, 0]
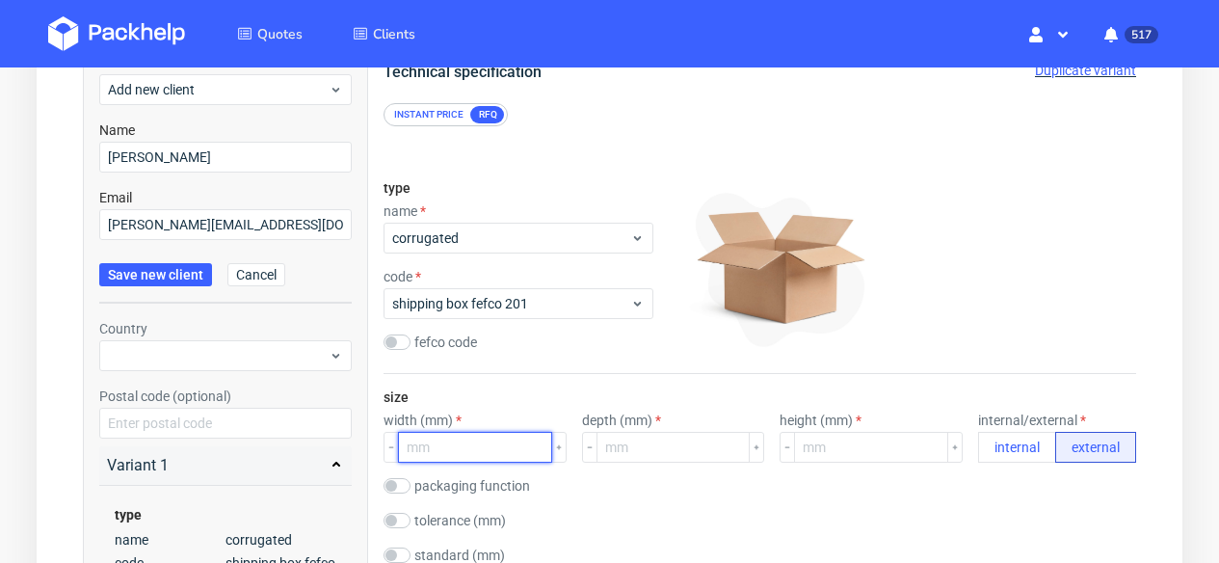
click at [463, 444] on input "number" at bounding box center [475, 447] width 154 height 31
type input "380"
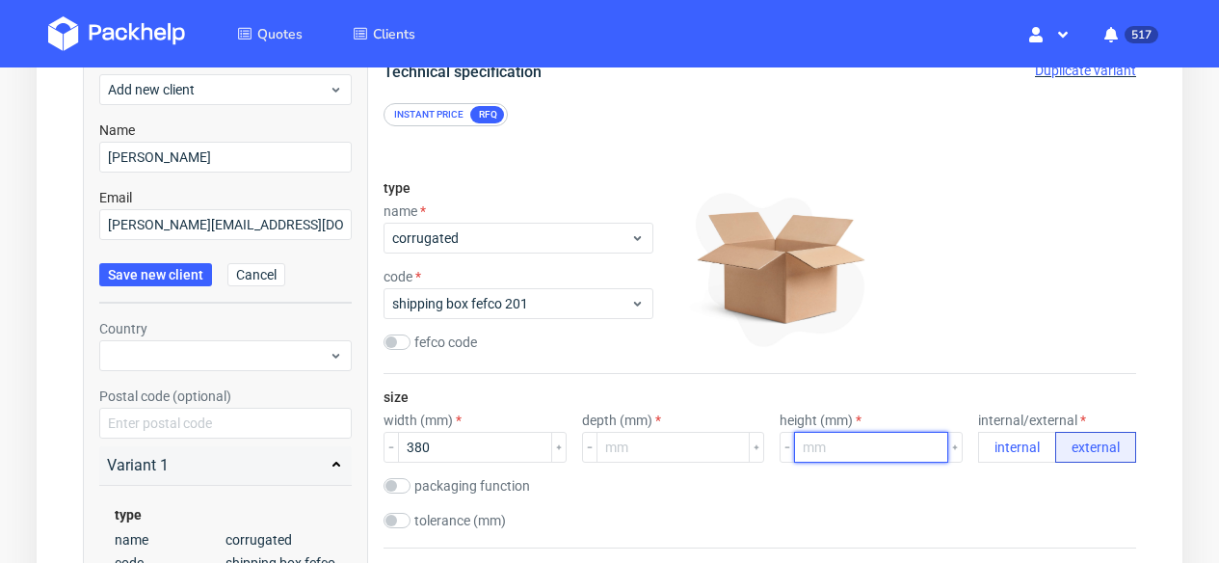
click at [858, 445] on input "number" at bounding box center [871, 447] width 154 height 31
type input "250"
click at [835, 484] on div "packaging function product packaging shipping packaging" at bounding box center [760, 487] width 753 height 19
click at [660, 416] on label "depth (mm)" at bounding box center [621, 419] width 79 height 15
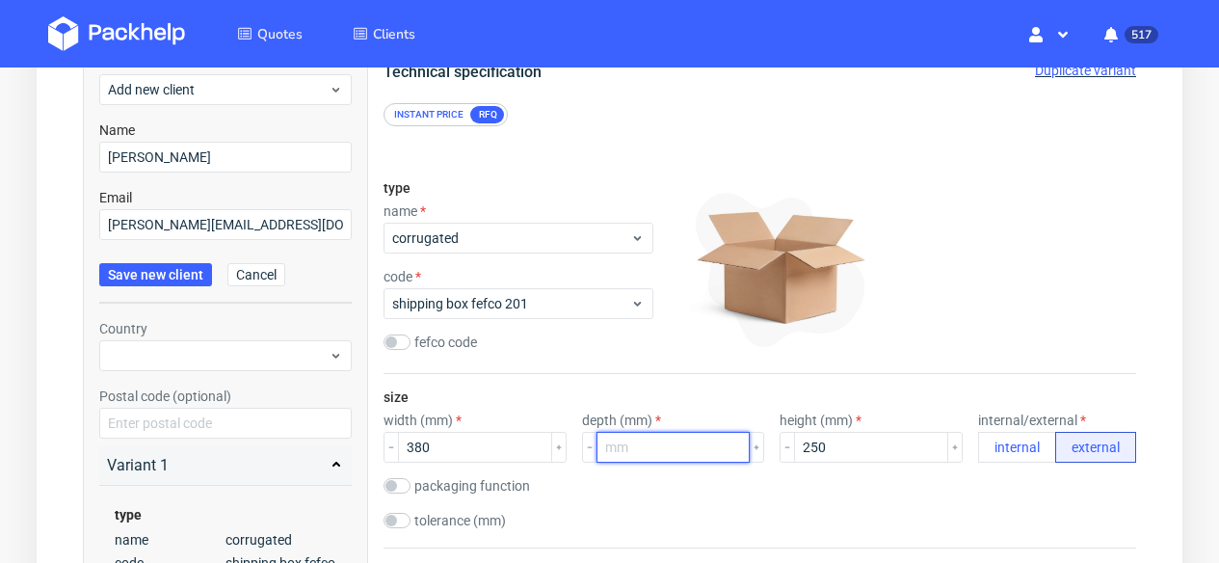
click at [645, 452] on input "number" at bounding box center [673, 447] width 154 height 31
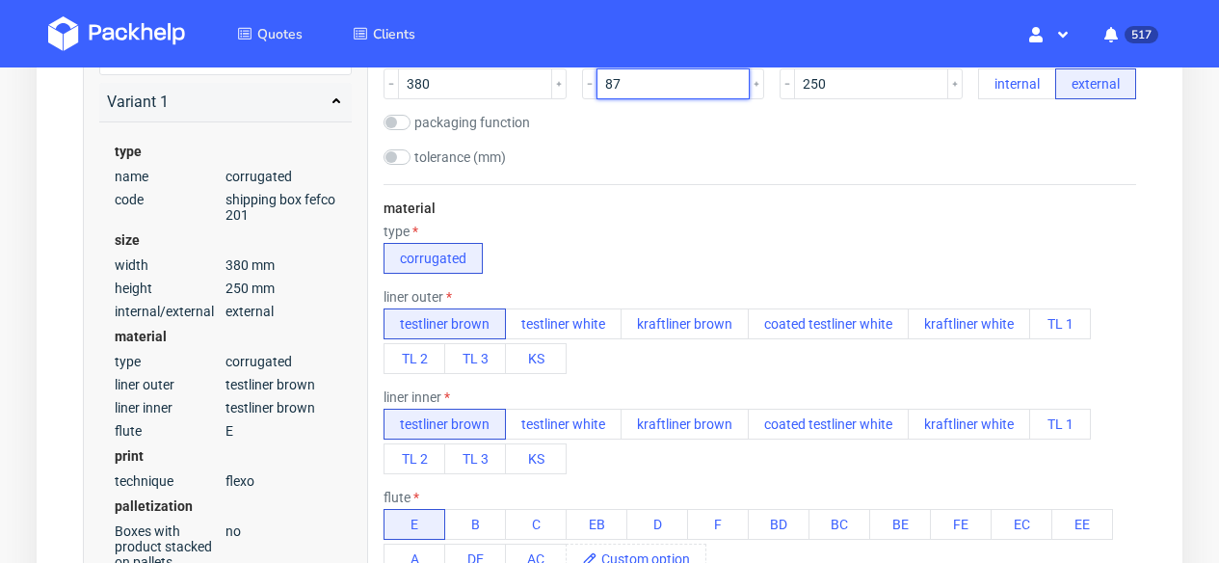
scroll to position [580, 0]
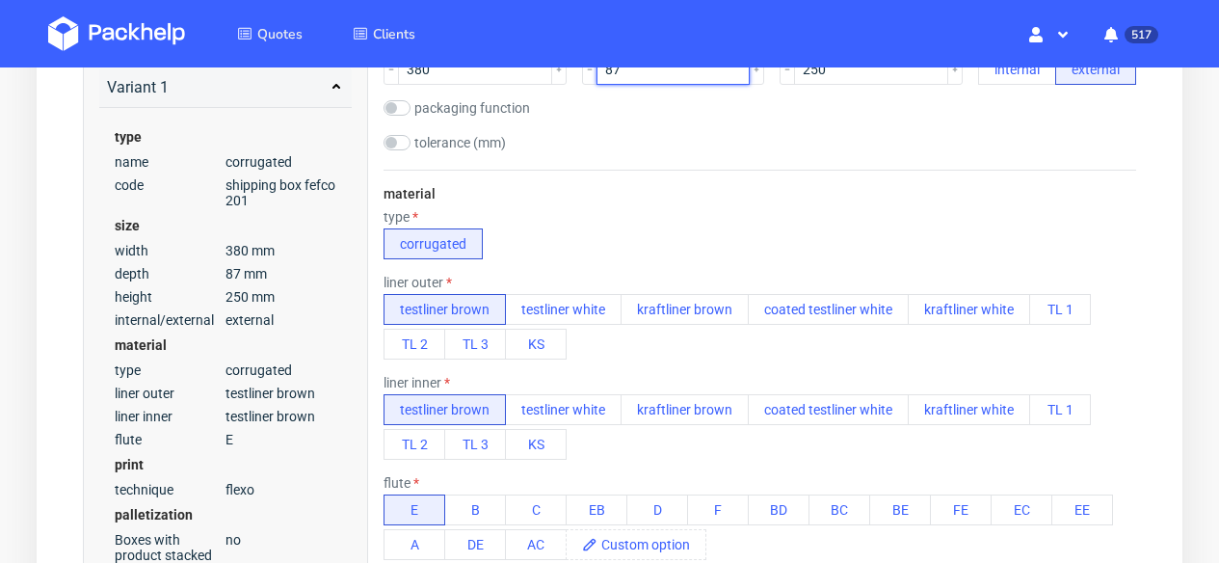
type input "87"
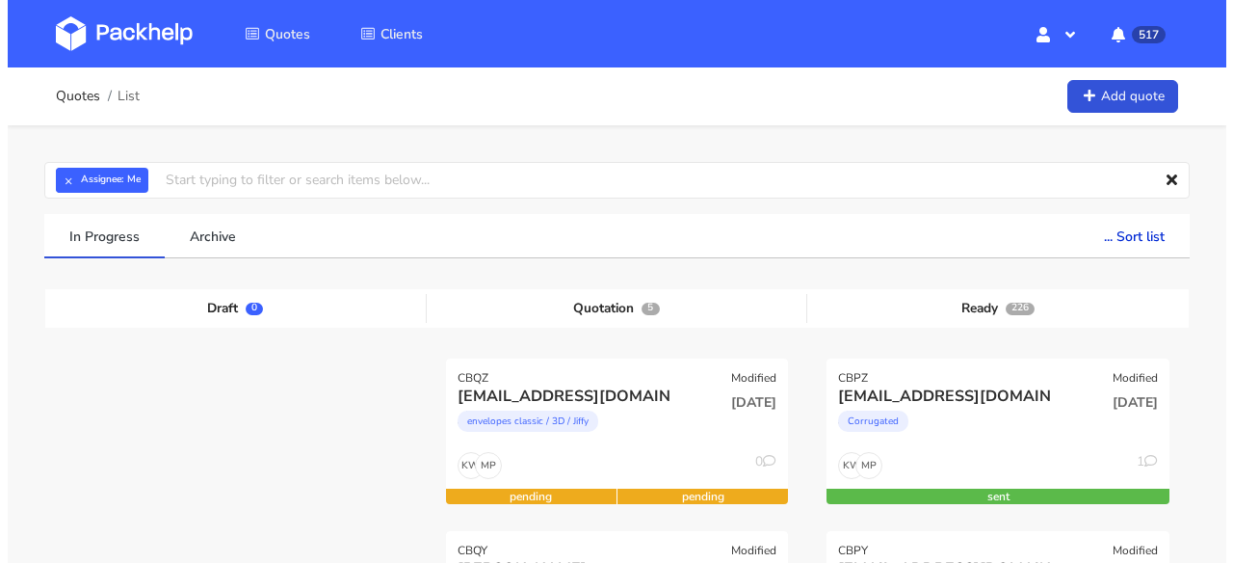
scroll to position [32, 0]
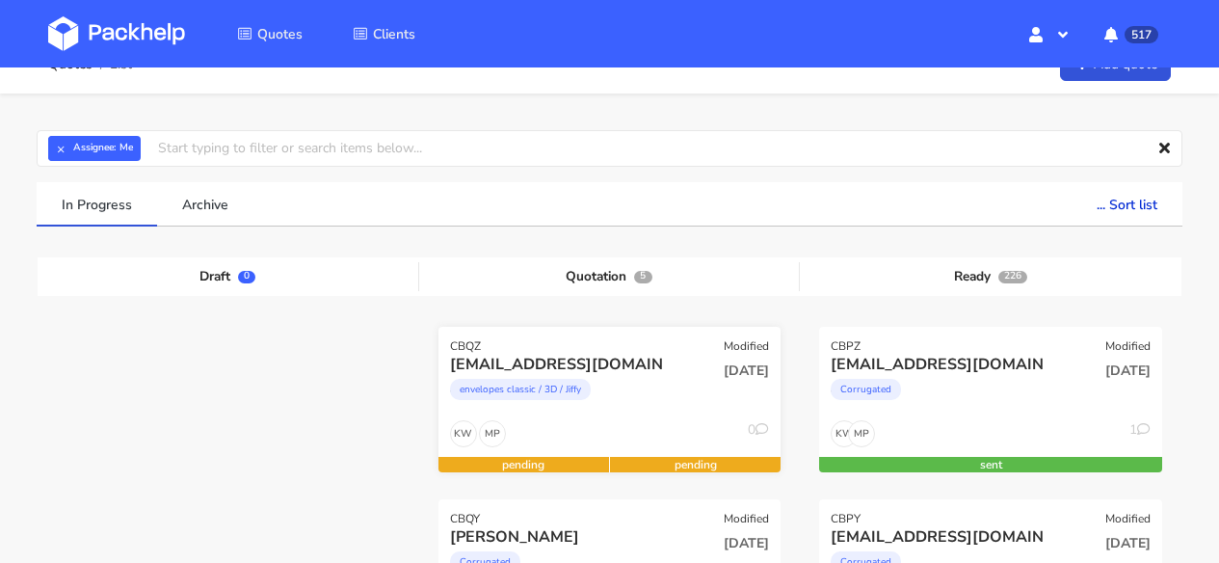
click at [668, 386] on div "[DATE]" at bounding box center [725, 387] width 116 height 66
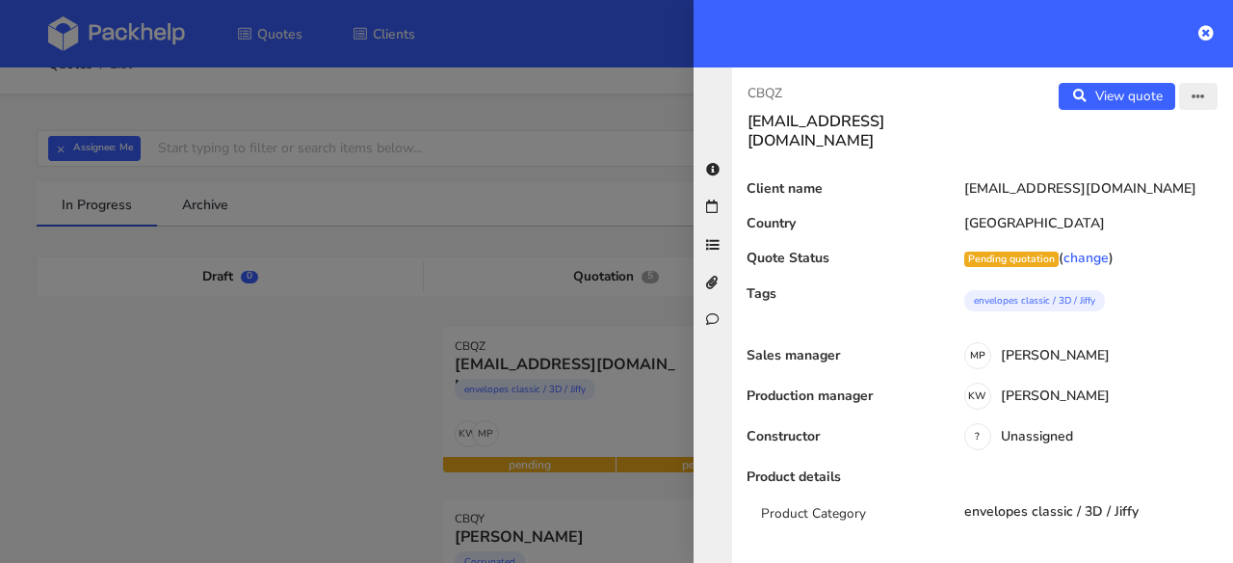
click at [1192, 98] on icon "button" at bounding box center [1198, 97] width 13 height 13
click at [1137, 137] on link "Edit quote" at bounding box center [1136, 136] width 170 height 32
click at [1192, 97] on icon "button" at bounding box center [1198, 97] width 13 height 13
click at [1099, 137] on link "Edit quote" at bounding box center [1136, 136] width 170 height 32
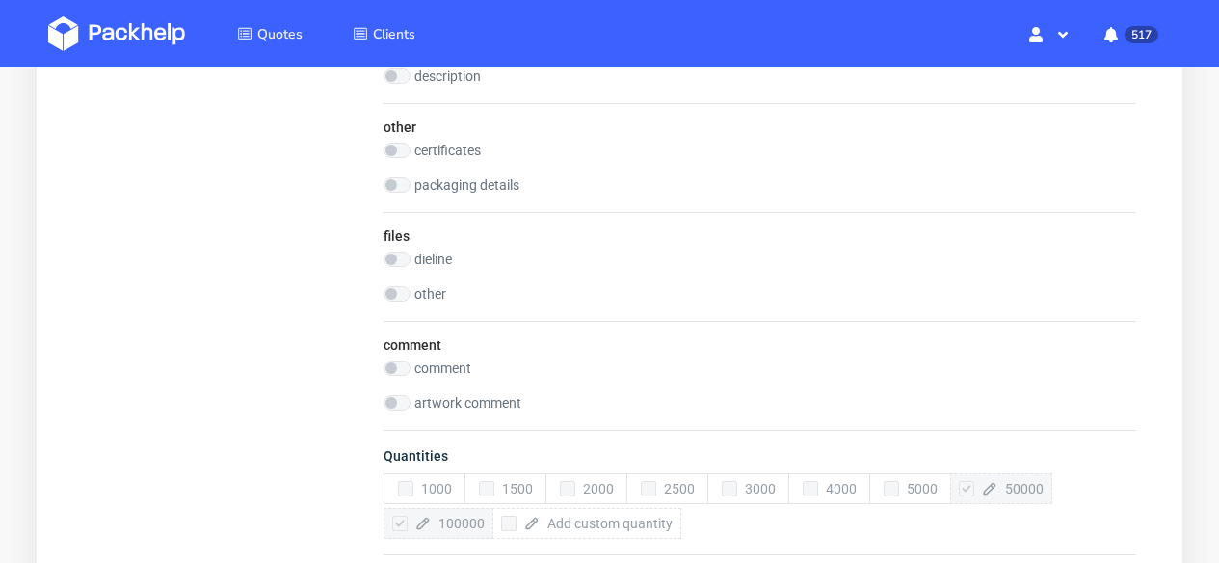
scroll to position [1235, 0]
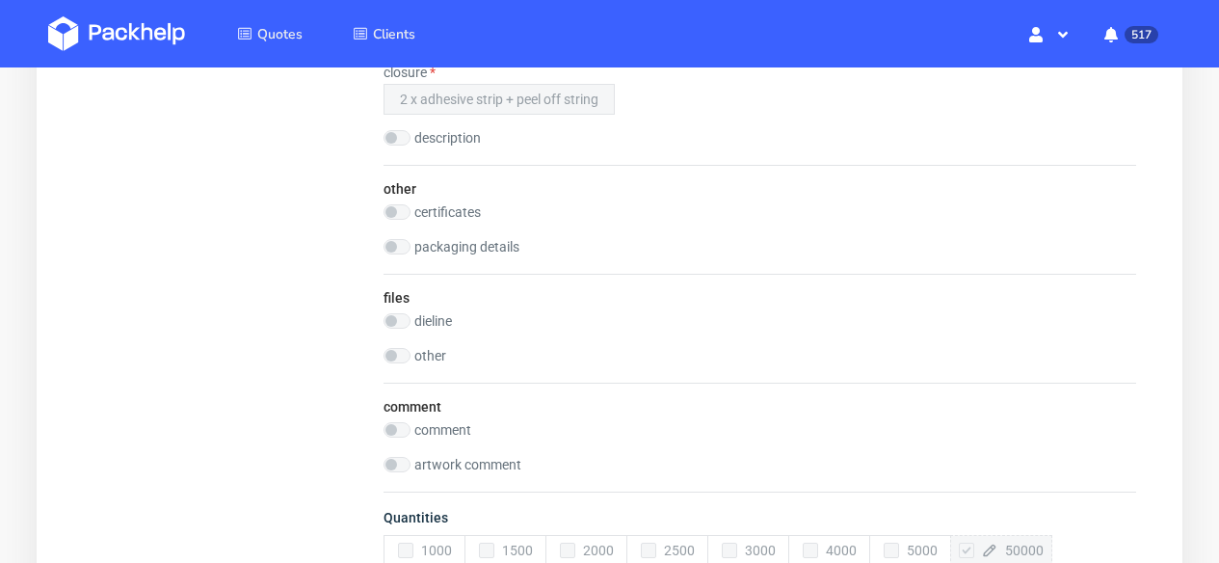
click at [391, 210] on div at bounding box center [397, 211] width 27 height 15
click at [401, 211] on div at bounding box center [397, 211] width 27 height 15
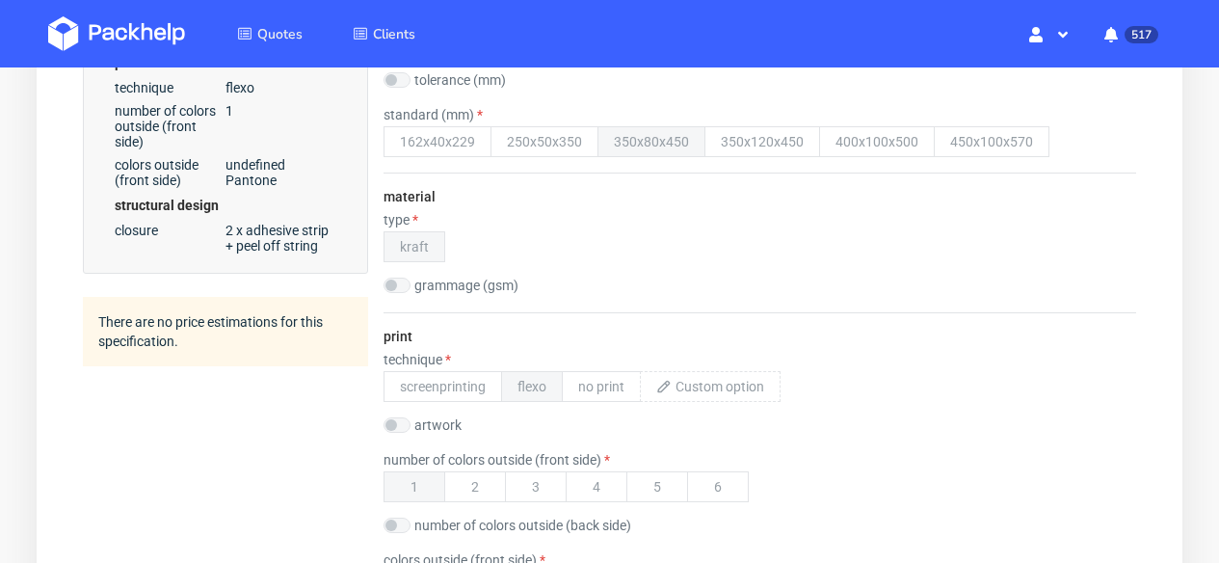
scroll to position [0, 0]
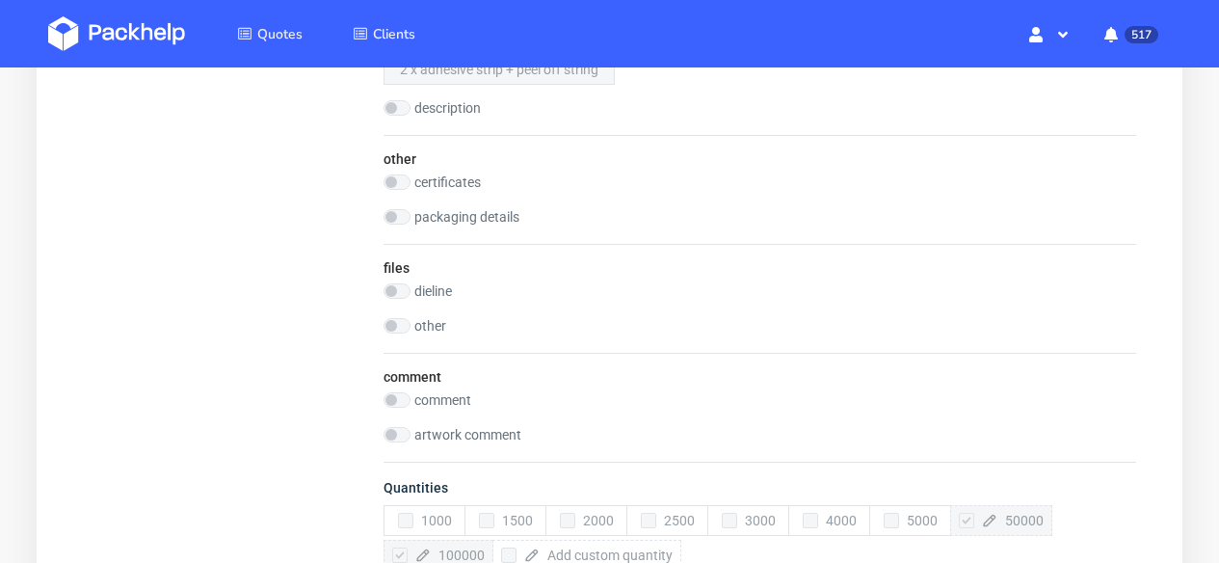
scroll to position [1120, 0]
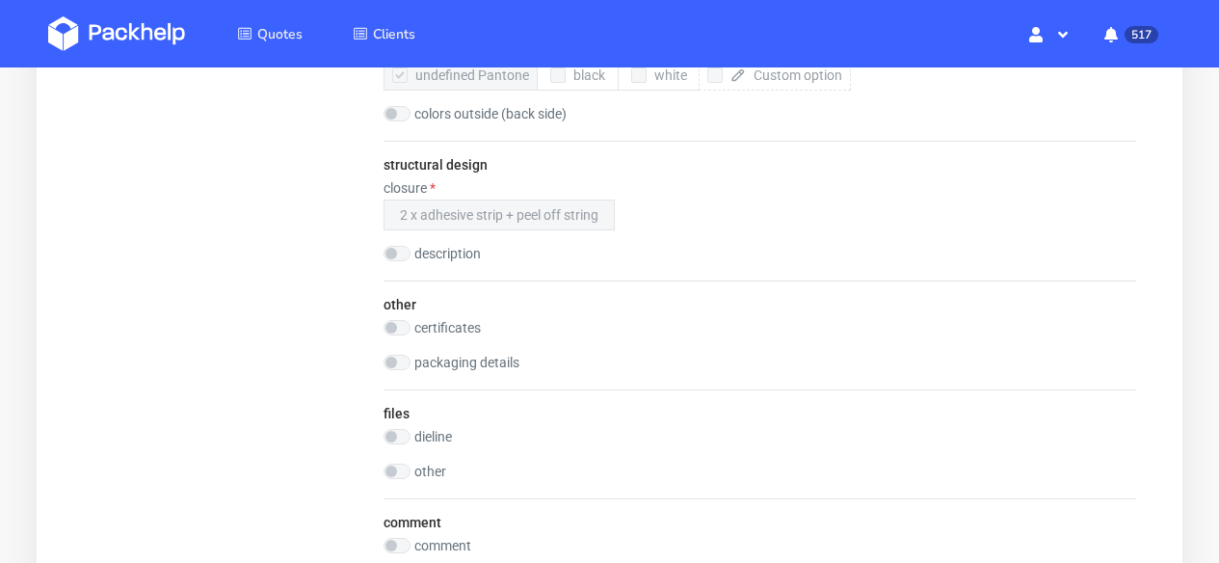
click at [399, 332] on div at bounding box center [397, 327] width 27 height 15
click at [401, 331] on div at bounding box center [397, 327] width 27 height 15
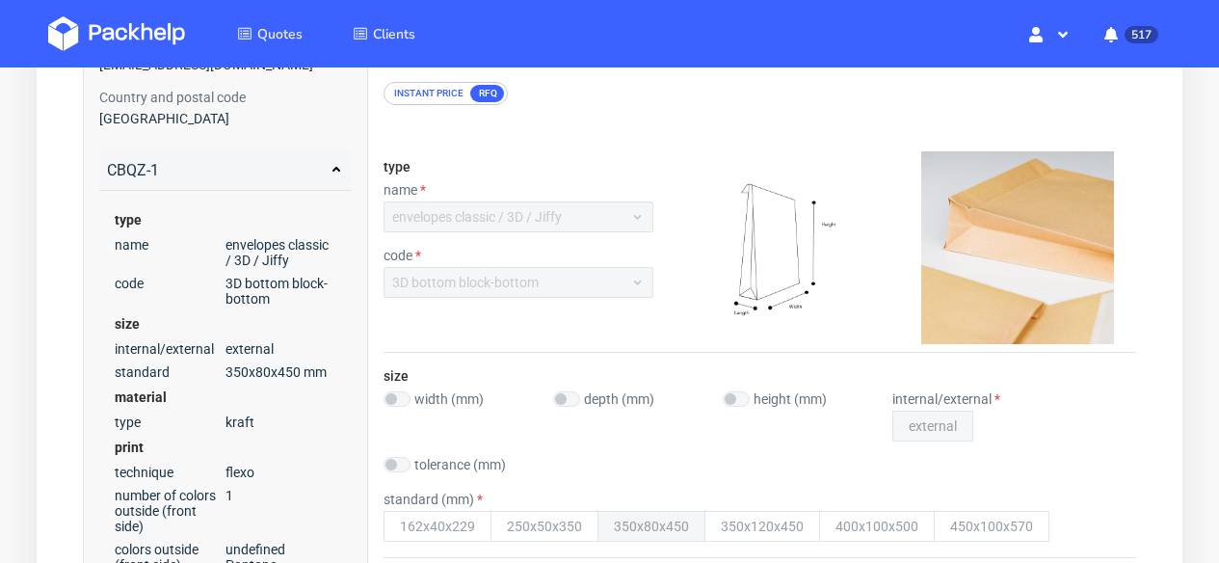
scroll to position [0, 0]
